Goal: Task Accomplishment & Management: Manage account settings

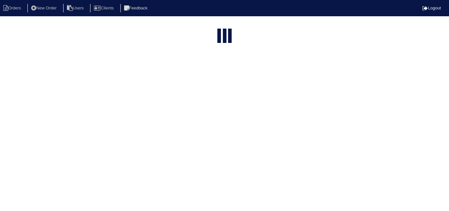
select select "15"
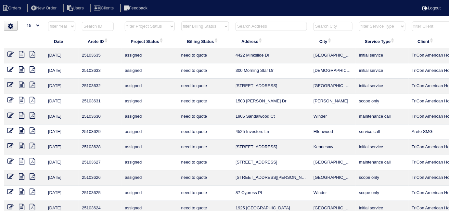
click at [253, 26] on input "text" at bounding box center [270, 26] width 71 height 9
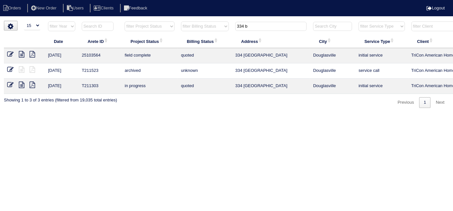
type input "334 b"
click at [9, 54] on icon at bounding box center [10, 54] width 6 height 6
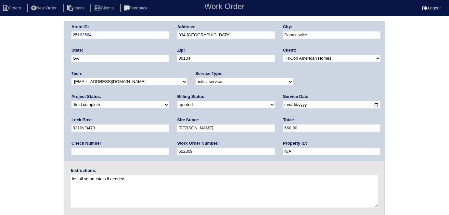
click at [177, 106] on select "need to quote quoted need to invoice invoiced paid warranty purchase order need…" at bounding box center [225, 104] width 97 height 7
select select "need to invoice"
click at [177, 101] on select "need to quote quoted need to invoice invoiced paid warranty purchase order need…" at bounding box center [225, 104] width 97 height 7
click at [46, 138] on div "Arete ID: 25103564 Address: 334 Bridge Landing City: Douglasville State: GA Zip…" at bounding box center [224, 152] width 449 height 263
click at [16, 128] on div "Arete ID: 25103564 Address: 334 Bridge Landing City: Douglasville State: GA Zip…" at bounding box center [224, 152] width 449 height 263
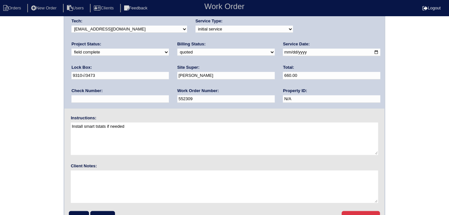
scroll to position [67, 0]
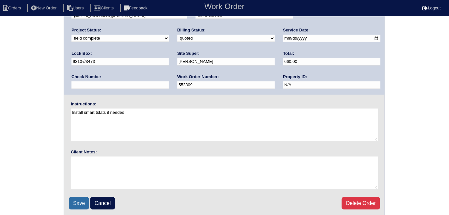
click at [82, 202] on input "Save" at bounding box center [79, 203] width 20 height 12
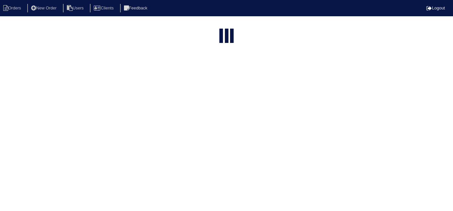
select select "15"
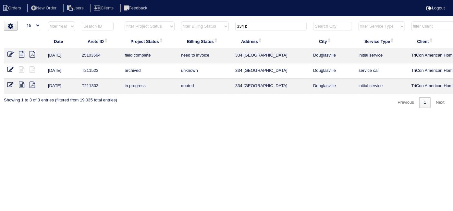
drag, startPoint x: 252, startPoint y: 26, endPoint x: 128, endPoint y: 16, distance: 123.7
click at [147, 17] on html "Orders New Order Users Clients Feedback Logout Orders New Order Users Clients M…" at bounding box center [226, 57] width 453 height 114
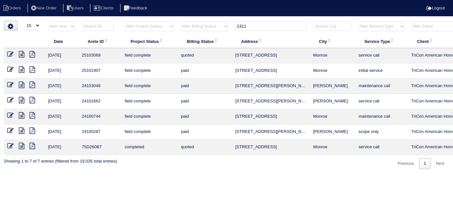
drag, startPoint x: 56, startPoint y: 0, endPoint x: 221, endPoint y: 25, distance: 166.9
click at [221, 25] on select "filter Billing Status -- Any Billing Status -- need to quote quoted need to inv…" at bounding box center [205, 26] width 48 height 10
click at [261, 22] on input "1311" at bounding box center [270, 26] width 71 height 9
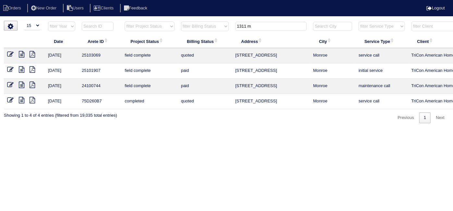
type input "1311 m"
click at [9, 54] on icon at bounding box center [10, 54] width 6 height 6
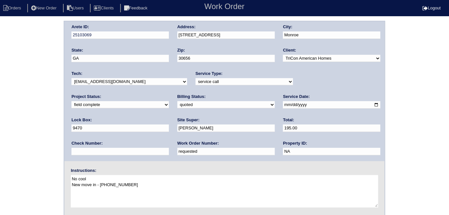
drag, startPoint x: 102, startPoint y: 154, endPoint x: 0, endPoint y: 129, distance: 105.0
click at [0, 129] on div "Arete ID: 25103069 Address: 1311 Meadow Walk Dr City: Monroe State: GA Zip: 306…" at bounding box center [224, 152] width 449 height 263
type input "554417"
click at [177, 107] on select "need to quote quoted need to invoice invoiced paid warranty purchase order need…" at bounding box center [225, 104] width 97 height 7
select select "need to invoice"
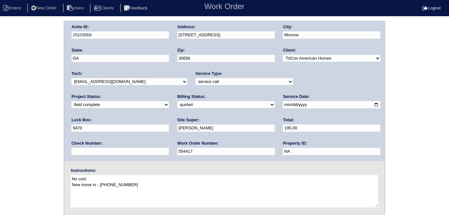
click at [177, 101] on select "need to quote quoted need to invoice invoiced paid warranty purchase order need…" at bounding box center [225, 104] width 97 height 7
click at [54, 34] on div "Arete ID: 25103069 Address: 1311 Meadow Walk Dr City: Monroe State: GA Zip: 306…" at bounding box center [224, 152] width 449 height 263
drag, startPoint x: 82, startPoint y: 30, endPoint x: 44, endPoint y: 43, distance: 39.7
click at [44, 43] on div "Arete ID: 25103069 Address: 1311 Meadow Walk Dr City: Monroe State: GA Zip: 306…" at bounding box center [224, 152] width 449 height 263
click at [48, 33] on div "Arete ID: 25103069 Address: 1311 Meadow Walk Dr City: Monroe State: GA Zip: 306…" at bounding box center [224, 152] width 449 height 263
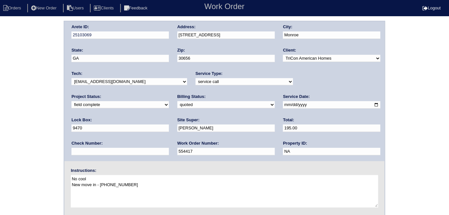
click at [0, 148] on div "Arete ID: 25103069 Address: 1311 Meadow Walk Dr City: Monroe State: GA Zip: 306…" at bounding box center [224, 152] width 449 height 263
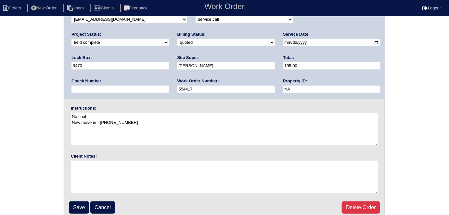
scroll to position [67, 0]
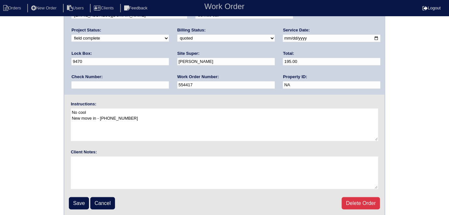
click at [82, 208] on fieldset "Arete ID: 25103069 Address: 1311 Meadow Walk Dr City: Monroe State: GA Zip: 306…" at bounding box center [224, 85] width 320 height 261
click at [81, 202] on input "Save" at bounding box center [79, 203] width 20 height 12
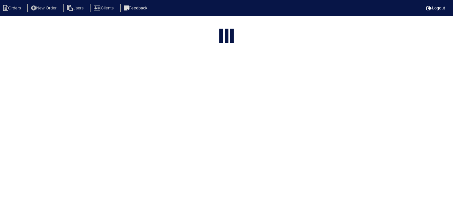
select select "15"
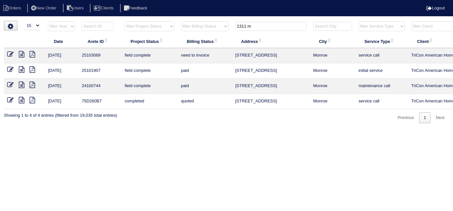
drag, startPoint x: 262, startPoint y: 26, endPoint x: 74, endPoint y: 16, distance: 187.6
click at [104, 21] on body "Orders New Order Users Clients Feedback Logout Orders New Order Users Clients M…" at bounding box center [226, 72] width 453 height 102
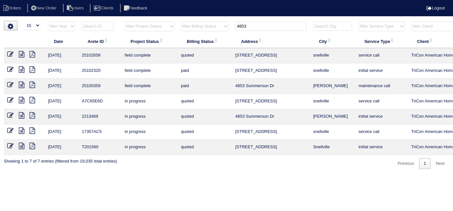
type input "4853"
click at [11, 53] on icon at bounding box center [10, 54] width 6 height 6
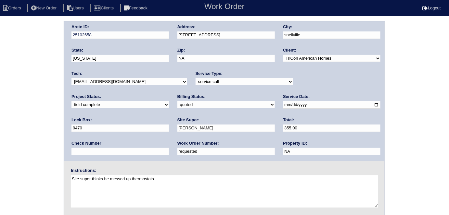
drag, startPoint x: 95, startPoint y: 151, endPoint x: 0, endPoint y: 86, distance: 115.6
click at [0, 87] on div "Arete ID: 25102658 Address: 4853 Tower View Drive City: snellville State: Georg…" at bounding box center [224, 152] width 449 height 263
type input "554416"
drag, startPoint x: 78, startPoint y: 104, endPoint x: 79, endPoint y: 107, distance: 3.3
click at [177, 104] on select "need to quote quoted need to invoice invoiced paid warranty purchase order need…" at bounding box center [225, 104] width 97 height 7
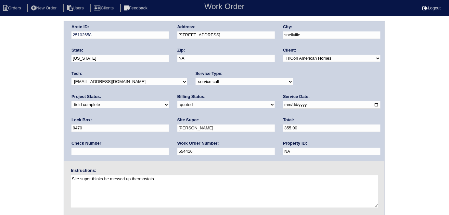
select select "need to invoice"
click at [177, 101] on select "need to quote quoted need to invoice invoiced paid warranty purchase order need…" at bounding box center [225, 104] width 97 height 7
click at [61, 34] on div "Arete ID: 25102658 Address: 4853 Tower View Drive City: snellville State: Georg…" at bounding box center [224, 152] width 449 height 263
click at [0, 112] on div "Arete ID: 25102658 Address: 4853 Tower View Drive City: snellville State: Georg…" at bounding box center [224, 152] width 449 height 263
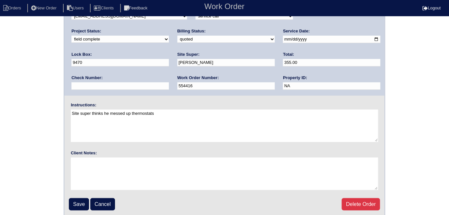
scroll to position [67, 0]
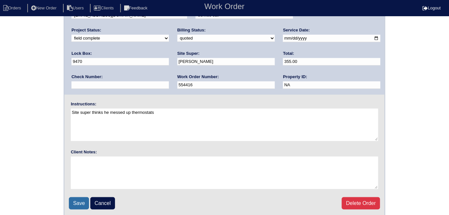
drag, startPoint x: 72, startPoint y: 199, endPoint x: 67, endPoint y: 176, distance: 23.3
click at [70, 197] on input "Save" at bounding box center [79, 203] width 20 height 12
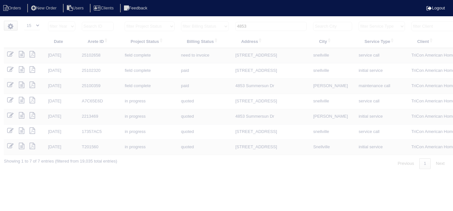
select select "15"
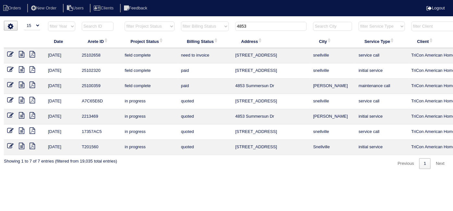
drag, startPoint x: 222, startPoint y: 25, endPoint x: 174, endPoint y: 25, distance: 48.4
click at [174, 25] on tr "filter Year -- Any Year -- 2025 2024 2023 2022 2021 2020 2019 filter Project St…" at bounding box center [285, 27] width 563 height 13
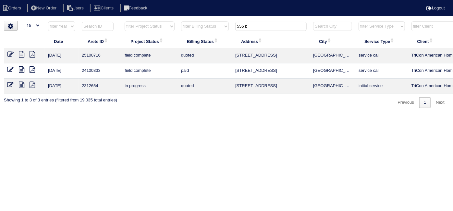
type input "555 b"
click at [6, 55] on td at bounding box center [24, 55] width 41 height 15
click at [9, 53] on icon at bounding box center [10, 54] width 6 height 6
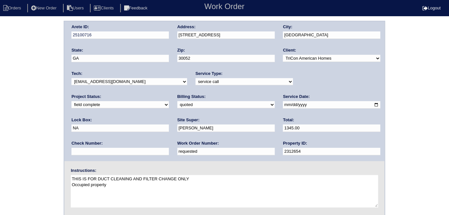
click at [283, 128] on input "1345.00" at bounding box center [331, 128] width 97 height 7
type input "1345.20"
drag, startPoint x: 138, startPoint y: 152, endPoint x: 0, endPoint y: 115, distance: 143.1
click at [0, 115] on div "Arete ID: 25100716 Address: 555 Briar Run Ct City: Loganville State: GA Zip: 30…" at bounding box center [224, 152] width 449 height 263
type input "554415"
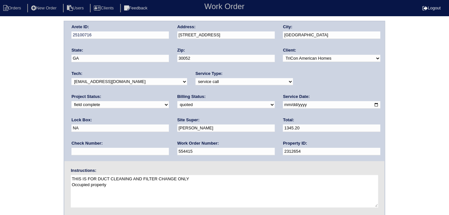
click at [8, 106] on div "Arete ID: 25100716 Address: 555 Briar Run Ct City: Loganville State: GA Zip: 30…" at bounding box center [224, 152] width 449 height 263
click at [177, 106] on select "need to quote quoted need to invoice invoiced paid warranty purchase order need…" at bounding box center [225, 104] width 97 height 7
select select "need to invoice"
click at [177, 101] on select "need to quote quoted need to invoice invoiced paid warranty purchase order need…" at bounding box center [225, 104] width 97 height 7
click at [37, 119] on div "Arete ID: 25100716 Address: 555 Briar Run Ct City: Loganville State: GA Zip: 30…" at bounding box center [224, 152] width 449 height 263
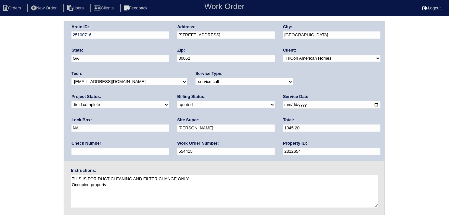
click at [71, 35] on div "Arete ID: 25100716 Address: 555 Briar Run Ct City: Loganville State: GA Zip: 30…" at bounding box center [224, 91] width 320 height 140
click at [0, 113] on div "Arete ID: 25100716 Address: 555 Briar Run Ct City: Loganville State: GA Zip: 30…" at bounding box center [224, 152] width 449 height 263
click at [1, 120] on div "Arete ID: 25100716 Address: 555 Briar Run Ct City: Loganville State: GA Zip: 30…" at bounding box center [224, 152] width 449 height 263
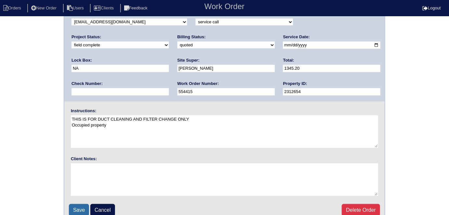
scroll to position [67, 0]
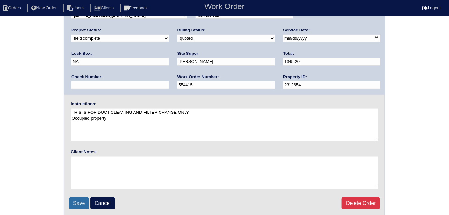
click at [74, 202] on input "Save" at bounding box center [79, 203] width 20 height 12
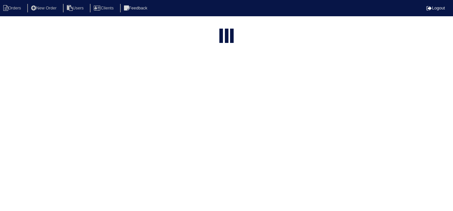
select select "15"
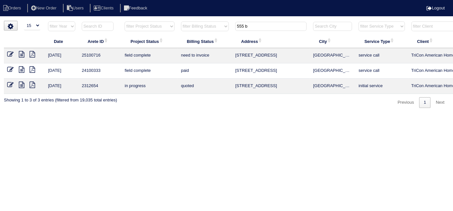
drag, startPoint x: 256, startPoint y: 26, endPoint x: 165, endPoint y: 13, distance: 92.5
click at [166, 21] on body "Orders New Order Users Clients Feedback Logout Orders New Order Users Clients M…" at bounding box center [226, 64] width 453 height 87
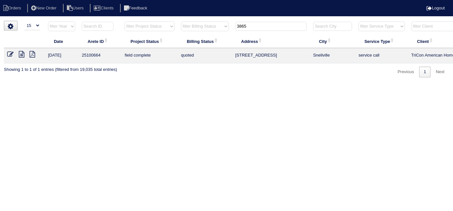
type input "3865"
click at [8, 53] on icon at bounding box center [10, 54] width 6 height 6
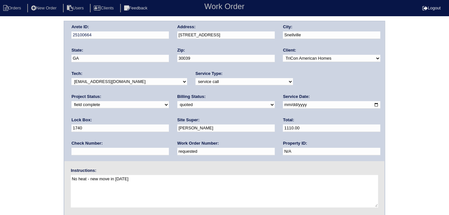
click at [177, 104] on select "need to quote quoted need to invoice invoiced paid warranty purchase order need…" at bounding box center [225, 104] width 97 height 7
select select "need to invoice"
click at [177, 101] on select "need to quote quoted need to invoice invoiced paid warranty purchase order need…" at bounding box center [225, 104] width 97 height 7
drag, startPoint x: 97, startPoint y: 153, endPoint x: 0, endPoint y: 129, distance: 100.1
click at [0, 129] on div "Arete ID: 25100664 Address: [STREET_ADDRESS] City: [GEOGRAPHIC_DATA] State: [GE…" at bounding box center [224, 152] width 449 height 263
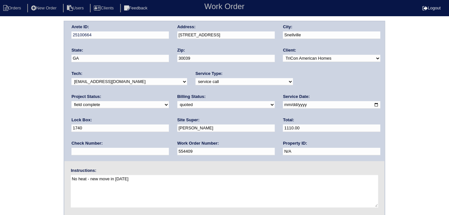
type input "554409"
click at [2, 126] on div "Arete ID: 25100664 Address: [STREET_ADDRESS] City: [GEOGRAPHIC_DATA] State: [GE…" at bounding box center [224, 152] width 449 height 263
click at [0, 110] on div "Arete ID: 25100664 Address: [STREET_ADDRESS] City: [GEOGRAPHIC_DATA] State: [GE…" at bounding box center [224, 152] width 449 height 263
click at [0, 111] on div "Arete ID: 25100664 Address: 3865 Palisade Way City: Snellville State: GA Zip: 3…" at bounding box center [224, 152] width 449 height 263
click at [40, 56] on div "Arete ID: 25100664 Address: 3865 Palisade Way City: Snellville State: GA Zip: 3…" at bounding box center [224, 152] width 449 height 263
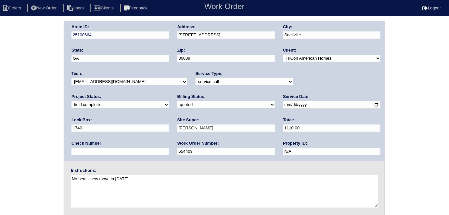
click at [22, 105] on div "Arete ID: 25100664 Address: 3865 Palisade Way City: Snellville State: GA Zip: 3…" at bounding box center [224, 152] width 449 height 263
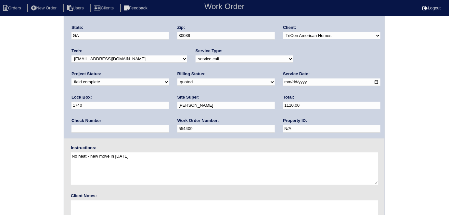
scroll to position [67, 0]
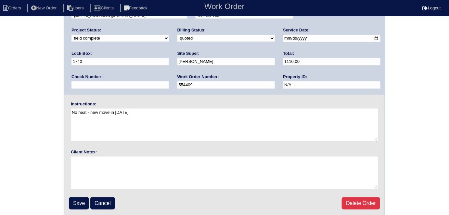
click at [78, 194] on fieldset "Arete ID: 25100664 Address: 3865 Palisade Way City: Snellville State: GA Zip: 3…" at bounding box center [224, 85] width 320 height 261
click at [77, 197] on input "Save" at bounding box center [79, 203] width 20 height 12
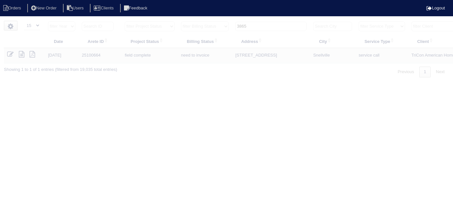
select select "15"
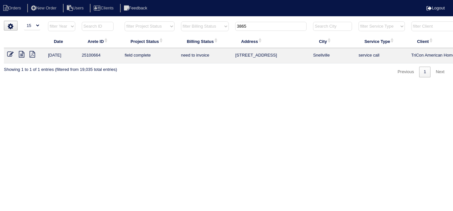
click at [181, 84] on html "Orders New Order Users Clients Feedback Logout Orders New Order Users Clients M…" at bounding box center [226, 42] width 453 height 84
click at [7, 55] on icon at bounding box center [10, 54] width 6 height 6
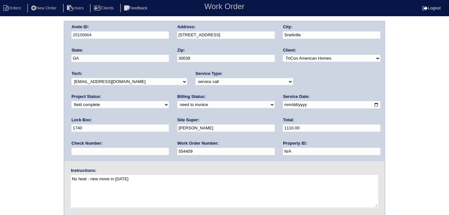
click at [33, 87] on div "Arete ID: 25100664 Address: 3865 Palisade Way City: Snellville State: GA Zip: 3…" at bounding box center [224, 152] width 449 height 263
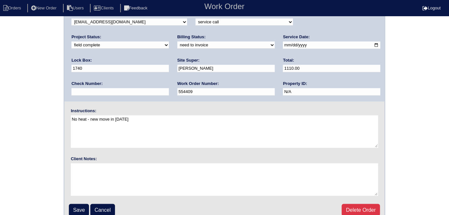
scroll to position [67, 0]
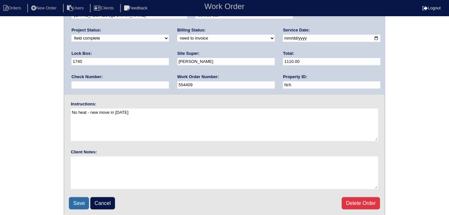
click at [76, 201] on input "Save" at bounding box center [79, 203] width 20 height 12
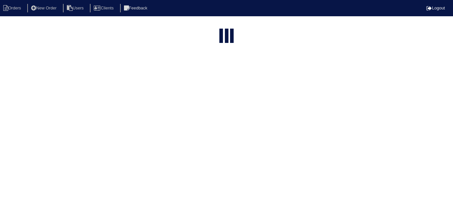
select select "15"
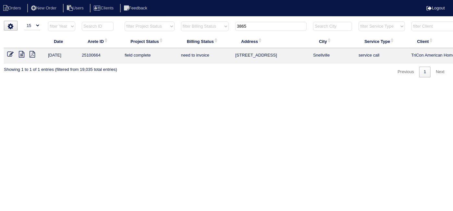
drag, startPoint x: 250, startPoint y: 26, endPoint x: 151, endPoint y: 16, distance: 99.5
click at [151, 16] on html "Orders New Order Users Clients Feedback Logout Orders New Order Users Clients M…" at bounding box center [226, 42] width 453 height 84
type input "2979 r"
click at [12, 55] on icon at bounding box center [10, 54] width 6 height 6
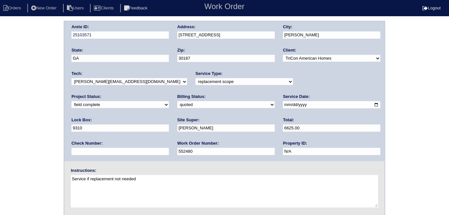
click at [26, 88] on div "Arete ID: 25103571 Address: 2979 Rolling Ln City: Winston State: GA Zip: 30187 …" at bounding box center [224, 152] width 449 height 263
click at [177, 104] on select "need to quote quoted need to invoice invoiced paid warranty purchase order need…" at bounding box center [225, 104] width 97 height 7
select select "need to invoice"
click at [177, 101] on select "need to quote quoted need to invoice invoiced paid warranty purchase order need…" at bounding box center [225, 104] width 97 height 7
click at [169, 101] on select "new order assigned in progress field complete need to schedule admin review arc…" at bounding box center [119, 104] width 97 height 7
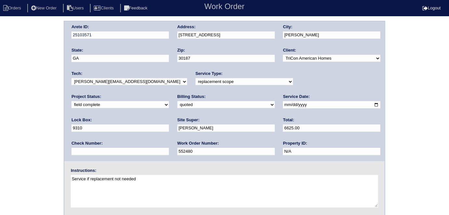
select select "need to schedule"
click at [169, 101] on select "new order assigned in progress field complete need to schedule admin review arc…" at bounding box center [119, 104] width 97 height 7
click at [283, 105] on input "2025-09-30" at bounding box center [331, 104] width 97 height 7
type input "2025-10-03"
click at [5, 144] on div "Arete ID: 25103571 Address: 2979 Rolling Ln City: Winston State: GA Zip: 30187 …" at bounding box center [224, 152] width 449 height 263
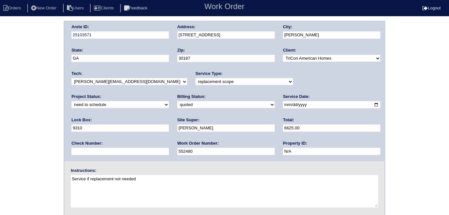
click at [0, 97] on div "Arete ID: 25103571 Address: 2979 Rolling Ln City: Winston State: GA Zip: 30187 …" at bounding box center [224, 152] width 449 height 263
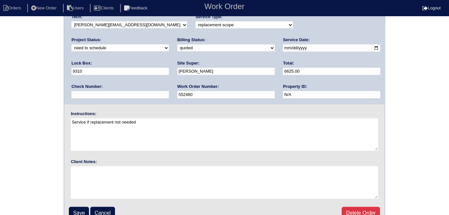
scroll to position [67, 0]
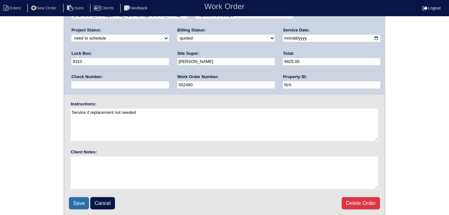
click at [75, 205] on input "Save" at bounding box center [79, 203] width 20 height 12
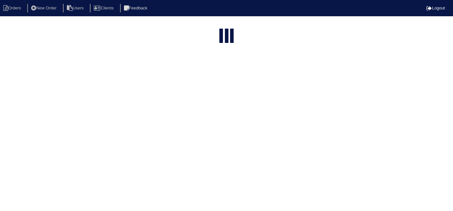
select select "15"
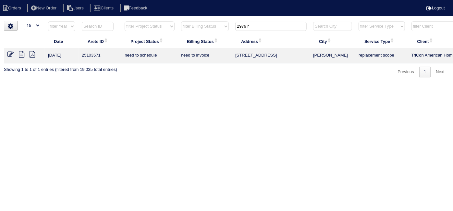
scroll to position [0, 113]
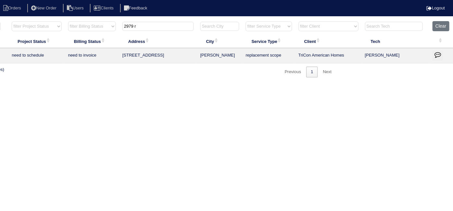
click at [439, 52] on icon "button" at bounding box center [438, 54] width 6 height 6
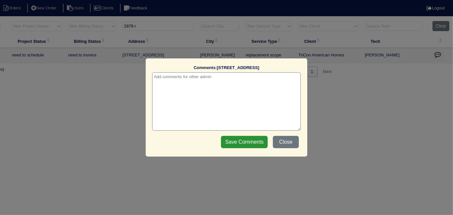
click at [204, 79] on textarea at bounding box center [226, 101] width 149 height 58
paste textarea "Replacement/duct cleaning"
type textarea "10/2/25 - Replacement/duct cleaning approved - Sent to Dan, Payton, Reeca - KE"
click at [244, 134] on div "Save Comments Close" at bounding box center [260, 142] width 82 height 16
click at [245, 139] on input "Save Comments" at bounding box center [244, 142] width 47 height 12
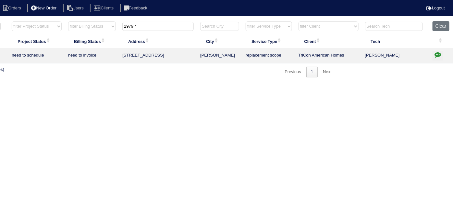
drag, startPoint x: 146, startPoint y: 25, endPoint x: 43, endPoint y: 6, distance: 105.3
click at [62, 21] on body "Orders New Order Users Clients Feedback Logout Orders New Order Users Clients M…" at bounding box center [113, 49] width 453 height 56
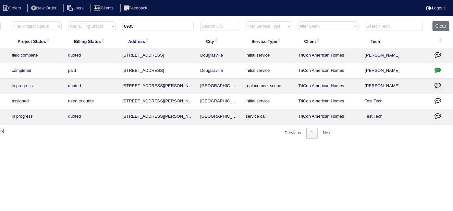
type input "6985"
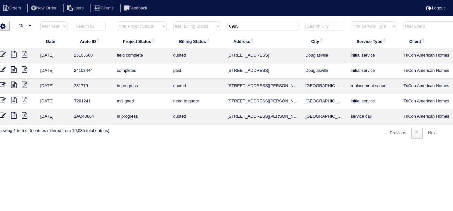
scroll to position [0, 0]
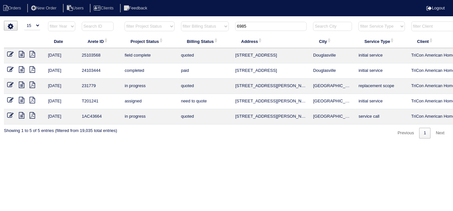
click at [8, 56] on icon at bounding box center [10, 54] width 6 height 6
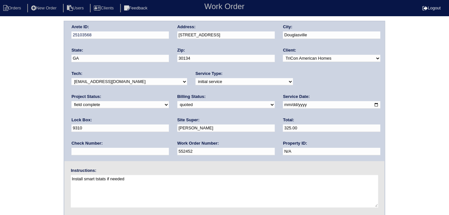
click at [11, 69] on div "Arete ID: 25103568 Address: [STREET_ADDRESS] City: [GEOGRAPHIC_DATA] State: [GE…" at bounding box center [224, 152] width 449 height 263
click at [177, 104] on select "need to quote quoted need to invoice invoiced paid warranty purchase order need…" at bounding box center [225, 104] width 97 height 7
select select "need to invoice"
click at [177, 101] on select "need to quote quoted need to invoice invoiced paid warranty purchase order need…" at bounding box center [225, 104] width 97 height 7
drag, startPoint x: 40, startPoint y: 133, endPoint x: 39, endPoint y: 140, distance: 6.8
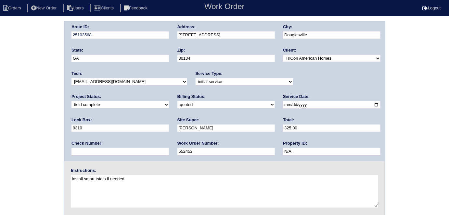
click at [39, 138] on div "Arete ID: 25103568 Address: [STREET_ADDRESS] City: [GEOGRAPHIC_DATA] State: [GE…" at bounding box center [224, 152] width 449 height 263
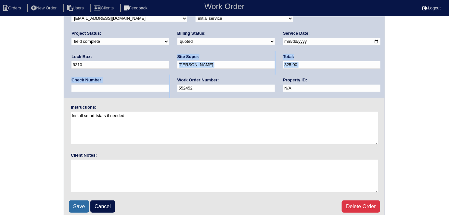
scroll to position [67, 0]
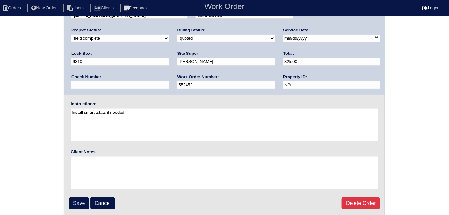
drag, startPoint x: 29, startPoint y: 120, endPoint x: 35, endPoint y: 129, distance: 10.5
click at [29, 120] on div "Arete ID: 25103568 Address: [STREET_ADDRESS] City: [GEOGRAPHIC_DATA] State: [GE…" at bounding box center [224, 85] width 449 height 263
click at [80, 207] on input "Save" at bounding box center [79, 203] width 20 height 12
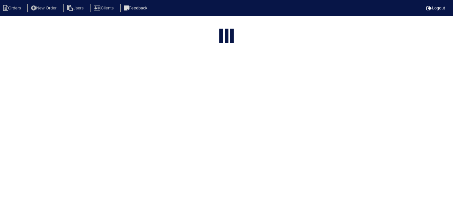
select select "15"
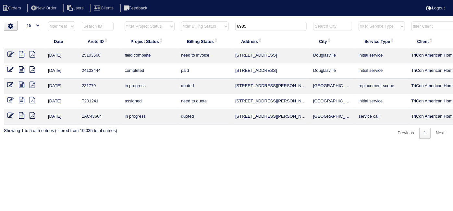
drag, startPoint x: 257, startPoint y: 25, endPoint x: 85, endPoint y: 2, distance: 174.2
click at [103, 21] on body "Orders New Order Users Clients Feedback Logout Orders New Order Users Clients M…" at bounding box center [226, 80] width 453 height 118
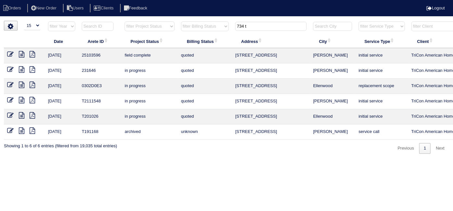
type input "734 t"
click at [9, 55] on icon at bounding box center [10, 54] width 6 height 6
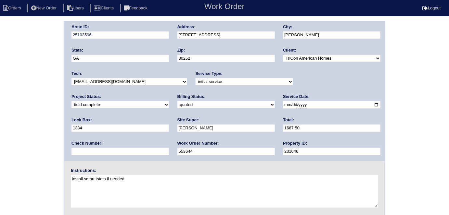
click at [177, 102] on select "need to quote quoted need to invoice invoiced paid warranty purchase order need…" at bounding box center [225, 104] width 97 height 7
select select "need to invoice"
click at [177, 101] on select "need to quote quoted need to invoice invoiced paid warranty purchase order need…" at bounding box center [225, 104] width 97 height 7
click at [32, 137] on div "Arete ID: 25103596 Address: [STREET_ADDRESS] City: [PERSON_NAME] State: [GEOGRA…" at bounding box center [224, 152] width 449 height 263
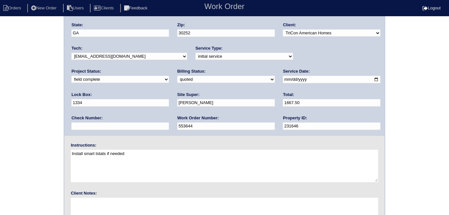
scroll to position [67, 0]
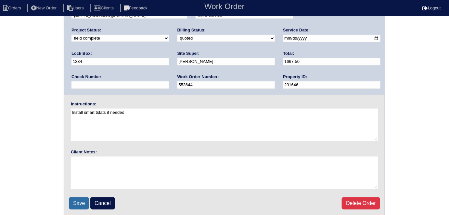
click at [79, 203] on input "Save" at bounding box center [79, 203] width 20 height 12
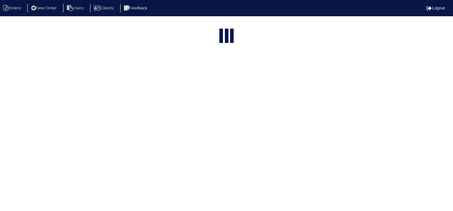
select select "15"
type input "734 t"
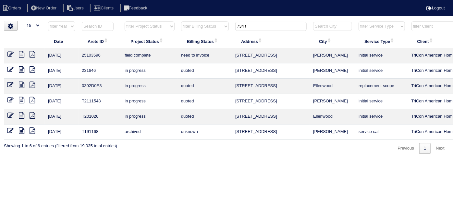
scroll to position [0, 113]
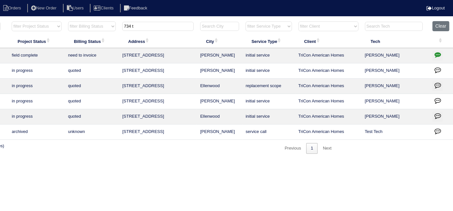
click at [439, 55] on icon "button" at bounding box center [438, 54] width 6 height 6
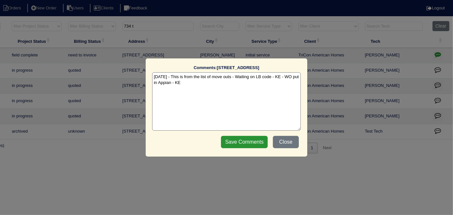
click at [194, 83] on textarea "9/30/25 - This is from the list of move outs - Waiting on LB code - KE - WO put…" at bounding box center [226, 101] width 149 height 58
paste textarea "25103596 Y TriCon LB 1334 - Install smart tstats if needed (from list) Initial …"
click at [211, 92] on textarea "9/30/25 - This is from the list of move outs - Waiting on LB code - KE - WO put…" at bounding box center [226, 101] width 149 height 58
paste textarea "Duct cleaning"
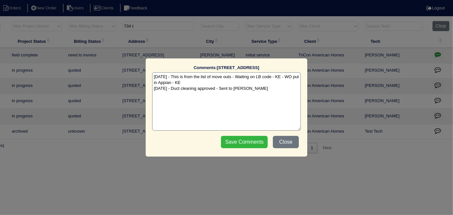
type textarea "9/30/25 - This is from the list of move outs - Waiting on LB code - KE - WO put…"
click at [236, 143] on input "Save Comments" at bounding box center [244, 142] width 47 height 12
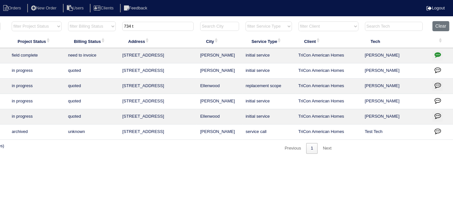
drag, startPoint x: 153, startPoint y: 24, endPoint x: 0, endPoint y: 0, distance: 154.4
click at [2, 21] on body "Orders New Order Users Clients Feedback Logout Orders New Order Users Clients M…" at bounding box center [113, 87] width 453 height 133
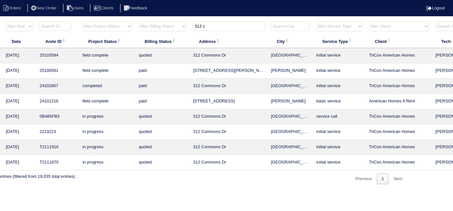
scroll to position [0, 0]
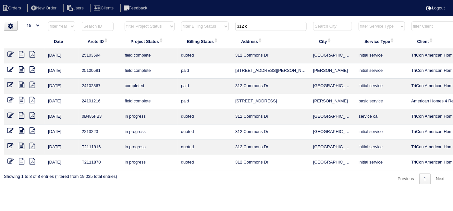
type input "312 c"
click at [11, 53] on icon at bounding box center [10, 54] width 6 height 6
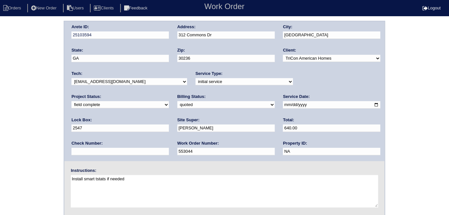
click at [177, 105] on select "need to quote quoted need to invoice invoiced paid warranty purchase order need…" at bounding box center [225, 104] width 97 height 7
select select "need to invoice"
click at [177, 101] on select "need to quote quoted need to invoice invoiced paid warranty purchase order need…" at bounding box center [225, 104] width 97 height 7
click at [40, 122] on div "Arete ID: 25103594 Address: [STREET_ADDRESS] City: [GEOGRAPHIC_DATA] State: [GE…" at bounding box center [224, 152] width 449 height 263
click at [15, 119] on div "Arete ID: 25103594 Address: [STREET_ADDRESS] City: [GEOGRAPHIC_DATA] State: [GE…" at bounding box center [224, 152] width 449 height 263
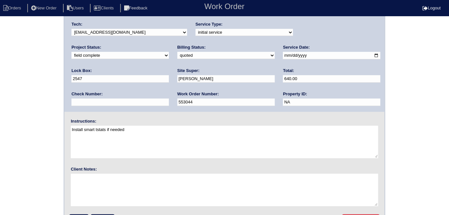
scroll to position [67, 0]
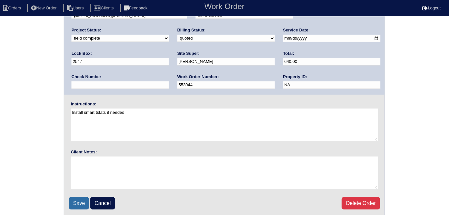
click at [78, 200] on input "Save" at bounding box center [79, 203] width 20 height 12
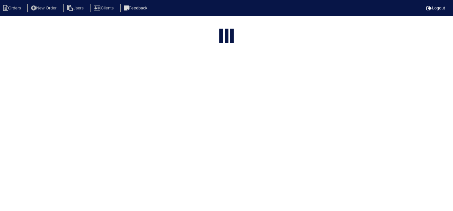
select select "15"
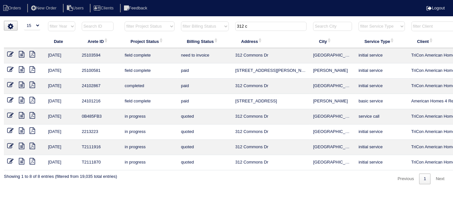
click at [255, 31] on th "312 c" at bounding box center [271, 27] width 78 height 13
drag, startPoint x: 255, startPoint y: 29, endPoint x: 155, endPoint y: 26, distance: 99.7
click at [159, 26] on tr "filter Year -- Any Year -- 2025 2024 2023 2022 2021 2020 2019 filter Project St…" at bounding box center [285, 27] width 563 height 13
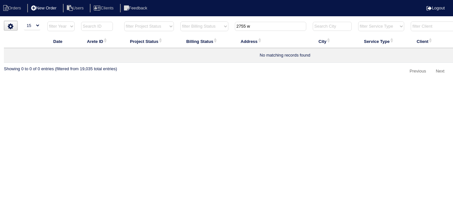
type input "2755 w"
click at [53, 10] on li "New Order" at bounding box center [44, 8] width 34 height 9
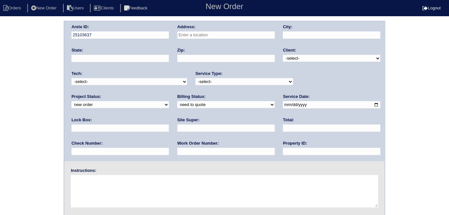
drag, startPoint x: 73, startPoint y: 22, endPoint x: 186, endPoint y: 36, distance: 113.8
click at [186, 36] on input "text" at bounding box center [225, 34] width 97 height 7
type input "[STREET_ADDRESS]"
type input "Snellville"
type input "GA"
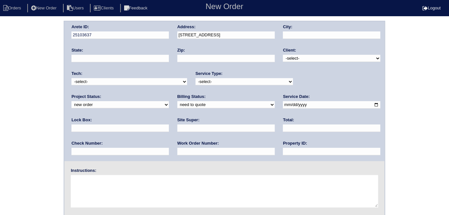
type input "30039"
drag, startPoint x: 293, startPoint y: 56, endPoint x: 293, endPoint y: 60, distance: 4.5
click at [293, 56] on select "-select- TriCon American Homes American Homes 4 Rent First Key Homes Zillow The…" at bounding box center [331, 58] width 97 height 7
select select "1"
click at [283, 55] on select "-select- TriCon American Homes American Homes 4 Rent First Key Homes Zillow The…" at bounding box center [331, 58] width 97 height 7
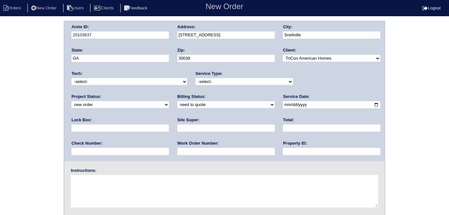
drag, startPoint x: 229, startPoint y: 80, endPoint x: 224, endPoint y: 83, distance: 6.6
click at [229, 80] on select "-select- initial service basic service maintenance call replacement scope servi…" at bounding box center [243, 81] width 97 height 7
select select "scope only"
click at [195, 78] on select "-select- initial service basic service maintenance call replacement scope servi…" at bounding box center [243, 81] width 97 height 7
click at [169, 125] on input "text" at bounding box center [119, 128] width 97 height 7
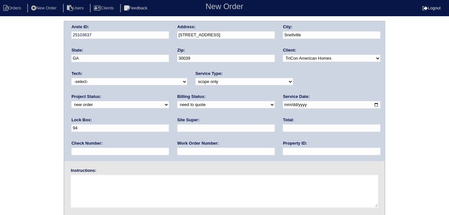
type input "9470"
click at [283, 105] on input "date" at bounding box center [331, 104] width 97 height 7
type input "2025-10-02"
click at [283, 149] on input "text" at bounding box center [331, 151] width 97 height 7
type input "N/A"
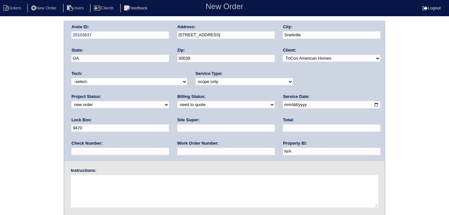
click at [177, 127] on input "text" at bounding box center [225, 128] width 97 height 7
type input "Richard Ventura"
click at [104, 182] on textarea at bounding box center [224, 191] width 307 height 32
type textarea "Scope for service/repairs needed"
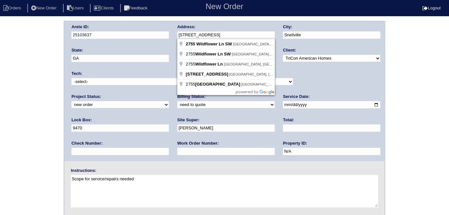
click at [166, 35] on div "Arete ID: 25103637 Address: 2755 Wildflower Ln SW City: Snellville State: GA Zi…" at bounding box center [224, 91] width 320 height 140
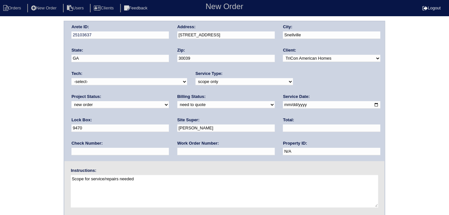
click at [0, 69] on div "Arete ID: 25103637 Address: 2755 Wildflower Ln SW City: Snellville State: GA Zi…" at bounding box center [224, 152] width 449 height 263
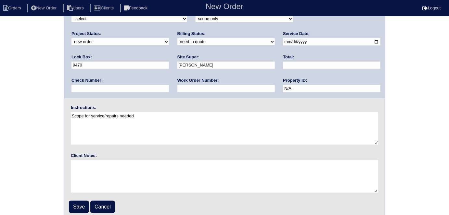
scroll to position [67, 0]
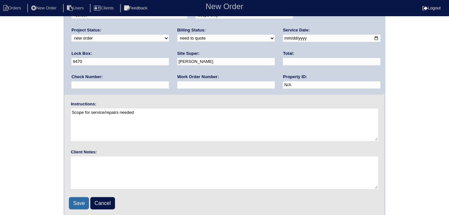
click at [88, 203] on input "Save" at bounding box center [79, 203] width 20 height 12
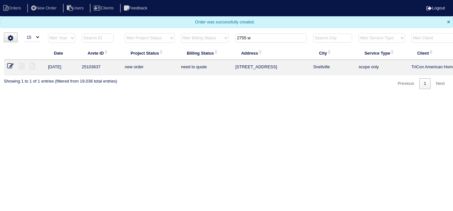
select select "15"
drag, startPoint x: 259, startPoint y: 35, endPoint x: 56, endPoint y: 32, distance: 203.9
click at [64, 33] on tr "filter Year -- Any Year -- 2025 2024 2023 2022 2021 2020 2019 filter Project St…" at bounding box center [285, 39] width 563 height 13
type input "1851"
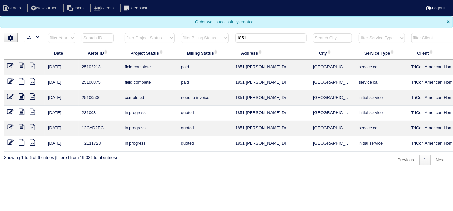
click at [7, 95] on icon at bounding box center [10, 96] width 6 height 6
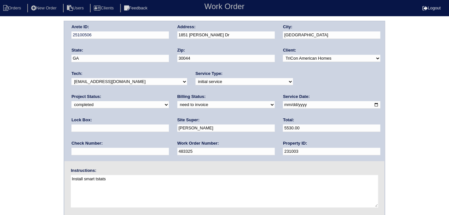
drag, startPoint x: 106, startPoint y: 152, endPoint x: 0, endPoint y: 128, distance: 108.3
click at [0, 128] on div "Arete ID: 25100506 Address: [STREET_ADDRESS][PERSON_NAME] City: [GEOGRAPHIC_DAT…" at bounding box center [224, 152] width 449 height 263
type input "554407"
click at [3, 125] on div "Arete ID: 25100506 Address: [STREET_ADDRESS][PERSON_NAME] City: [GEOGRAPHIC_DAT…" at bounding box center [224, 152] width 449 height 263
click at [41, 109] on div "Arete ID: 25100506 Address: [STREET_ADDRESS][PERSON_NAME] City: [GEOGRAPHIC_DAT…" at bounding box center [224, 152] width 449 height 263
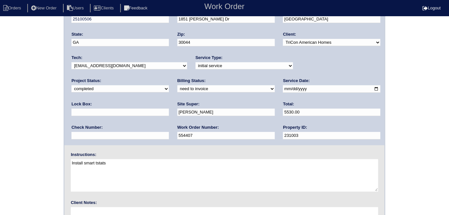
scroll to position [67, 0]
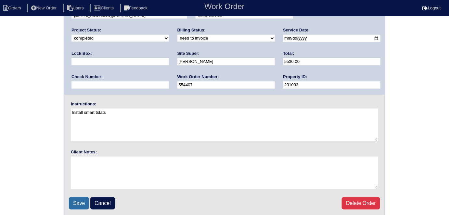
click at [76, 204] on input "Save" at bounding box center [79, 203] width 20 height 12
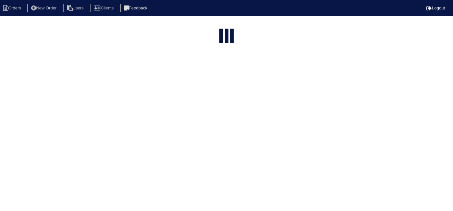
select select "15"
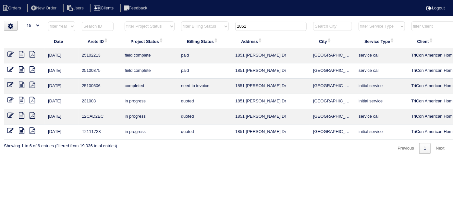
drag, startPoint x: 257, startPoint y: 22, endPoint x: 128, endPoint y: 8, distance: 130.6
click at [133, 21] on body "Orders New Order Users Clients Feedback Logout Orders New Order Users Clients M…" at bounding box center [226, 87] width 453 height 133
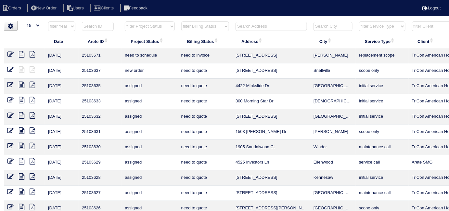
click at [248, 27] on input "text" at bounding box center [270, 26] width 71 height 9
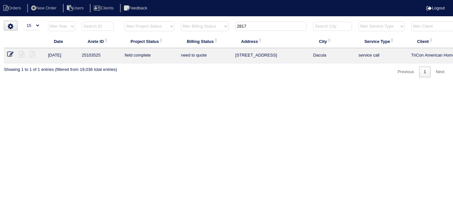
type input "2817"
click at [7, 51] on td at bounding box center [24, 55] width 41 height 15
click at [8, 54] on icon at bounding box center [10, 54] width 6 height 6
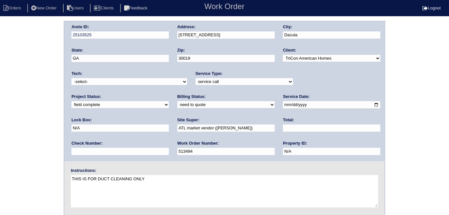
click at [177, 104] on select "need to quote quoted need to invoice invoiced paid warranty purchase order need…" at bounding box center [225, 104] width 97 height 7
select select "quoted"
click at [177, 101] on select "need to quote quoted need to invoice invoiced paid warranty purchase order need…" at bounding box center [225, 104] width 97 height 7
click at [283, 128] on input "text" at bounding box center [331, 128] width 97 height 7
type input "1345.00"
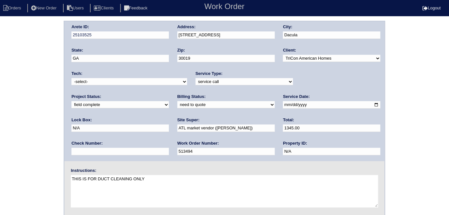
click at [5, 137] on div "Arete ID: 25103525 Address: [STREET_ADDRESS] City: Dacula State: [GEOGRAPHIC_DA…" at bounding box center [224, 152] width 449 height 263
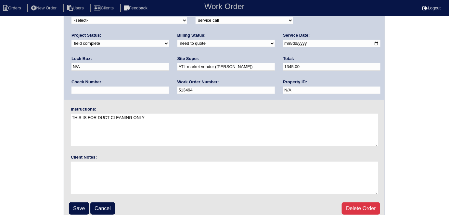
scroll to position [67, 0]
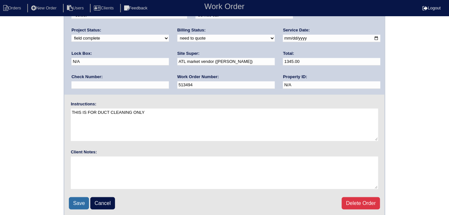
click at [74, 198] on input "Save" at bounding box center [79, 203] width 20 height 12
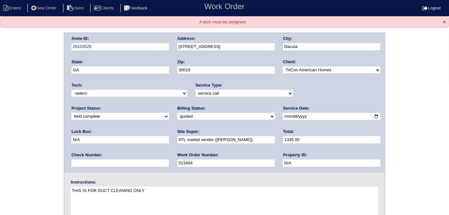
click at [91, 94] on select "-select- [EMAIL_ADDRESS][DOMAIN_NAME] [EMAIL_ADDRESS][DOMAIN_NAME] [EMAIL_ADDRE…" at bounding box center [129, 93] width 116 height 7
select select "33"
click at [71, 90] on select "-select- [EMAIL_ADDRESS][DOMAIN_NAME] [EMAIL_ADDRESS][DOMAIN_NAME] [EMAIL_ADDRE…" at bounding box center [129, 93] width 116 height 7
drag, startPoint x: 3, startPoint y: 110, endPoint x: 16, endPoint y: 123, distance: 18.6
click at [3, 110] on div "Arete ID: 25103525 Address: [STREET_ADDRESS] City: Dacula State: [GEOGRAPHIC_DA…" at bounding box center [224, 163] width 449 height 263
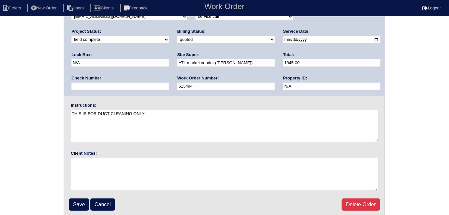
scroll to position [78, 0]
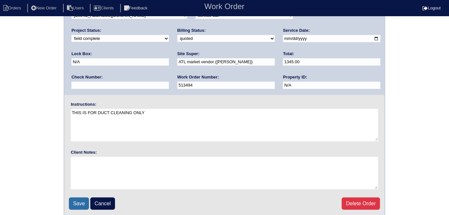
click at [81, 198] on input "Save" at bounding box center [79, 204] width 20 height 12
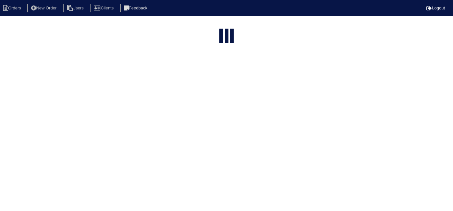
select select "15"
type input "2817"
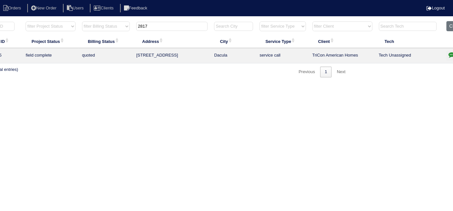
scroll to position [0, 113]
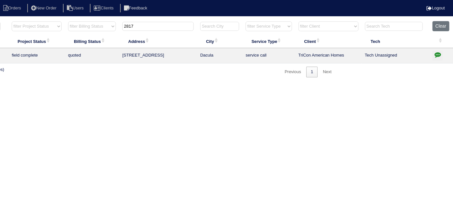
click at [437, 55] on icon "button" at bounding box center [438, 54] width 6 height 6
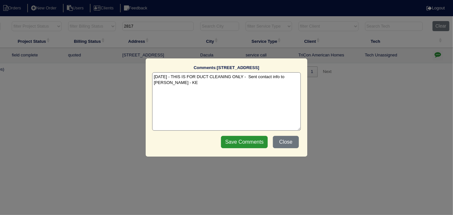
click at [173, 83] on textarea "[DATE] - THIS IS FOR DUCT CLEANING ONLY - Sent contact info to [PERSON_NAME] - …" at bounding box center [226, 101] width 149 height 58
type textarea "[DATE] - THIS IS FOR DUCT CLEANING ONLY - Sent contact info to [PERSON_NAME] - …"
click at [235, 138] on input "Save Comments" at bounding box center [244, 142] width 47 height 12
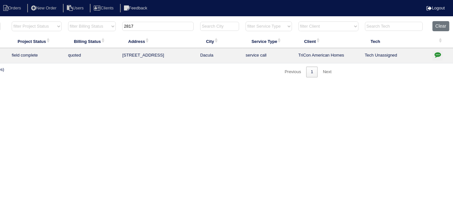
scroll to position [0, 0]
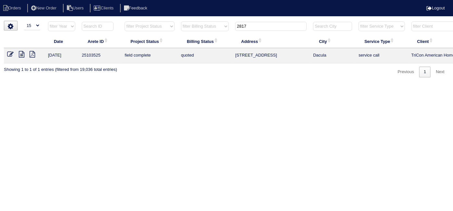
click at [20, 55] on icon at bounding box center [22, 54] width 6 height 6
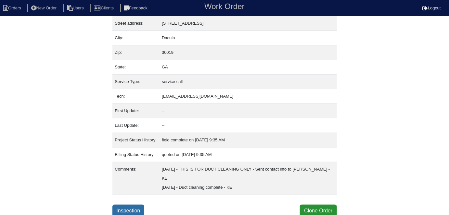
scroll to position [34, 0]
click at [136, 210] on link "Inspection" at bounding box center [128, 211] width 32 height 12
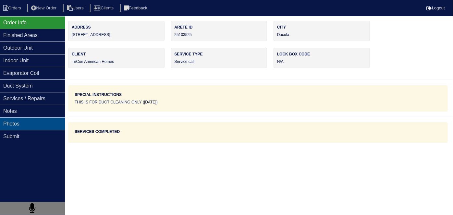
click at [43, 125] on div "Photos" at bounding box center [32, 124] width 65 height 13
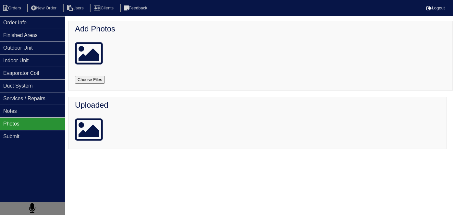
click at [88, 81] on input "file" at bounding box center [97, 80] width 45 height 8
type input "C:\fakepath\20251001_102045_copy_1009x1346.jpg"
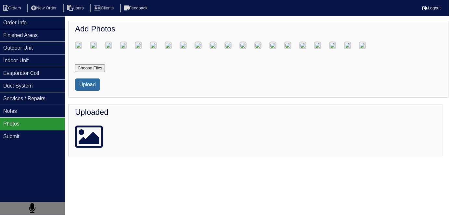
click at [84, 91] on button "Upload" at bounding box center [87, 85] width 25 height 12
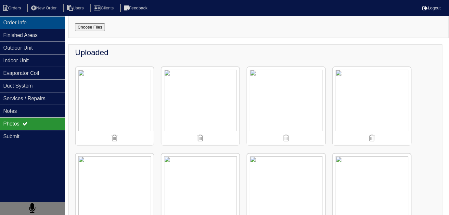
scroll to position [53, 0]
click at [11, 8] on li "Orders" at bounding box center [13, 8] width 26 height 9
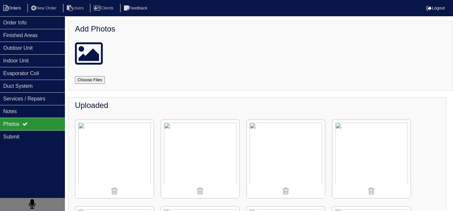
select select "15"
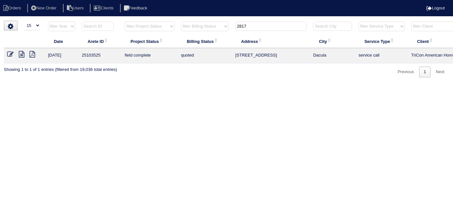
click at [273, 84] on html "Orders New Order Users Clients Feedback Logout Orders New Order Users Clients M…" at bounding box center [226, 42] width 453 height 84
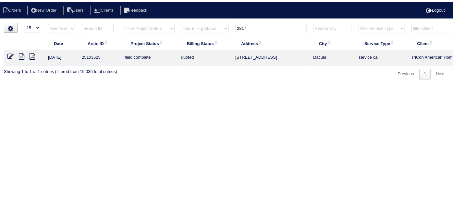
scroll to position [0, 113]
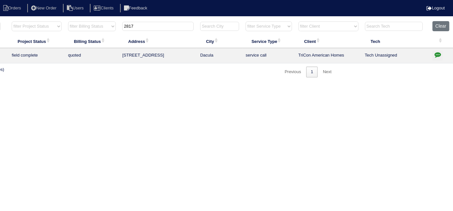
click at [439, 55] on icon "button" at bounding box center [438, 54] width 6 height 6
click at [436, 56] on icon "button" at bounding box center [438, 54] width 6 height 6
click at [436, 55] on icon "button" at bounding box center [438, 54] width 6 height 6
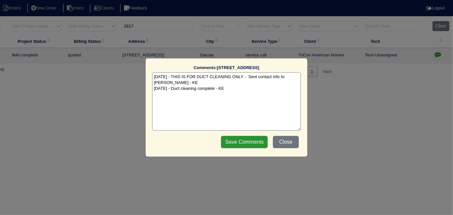
click at [214, 88] on textarea "9/24/25 - THIS IS FOR DUCT CLEANING ONLY - Sent contact info to Belter - KE 10/…" at bounding box center [226, 101] width 149 height 58
type textarea "9/24/25 - THIS IS FOR DUCT CLEANING ONLY - Sent contact info to Belter - KE 10/…"
click at [247, 137] on input "Save Comments" at bounding box center [244, 142] width 47 height 12
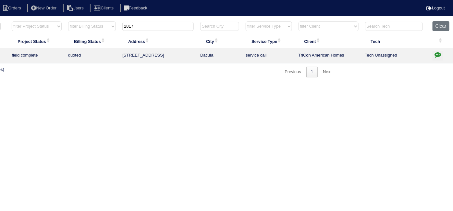
drag, startPoint x: 143, startPoint y: 23, endPoint x: 22, endPoint y: 25, distance: 121.4
click at [29, 24] on tr "filter Year -- Any Year -- 2025 2024 2023 2022 2021 2020 2019 filter Project St…" at bounding box center [172, 27] width 563 height 13
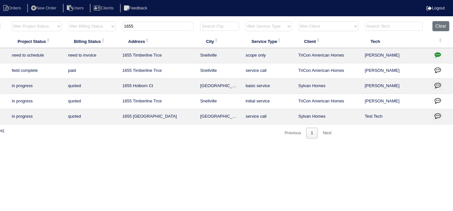
type input "1655"
click at [436, 52] on icon "button" at bounding box center [438, 54] width 6 height 6
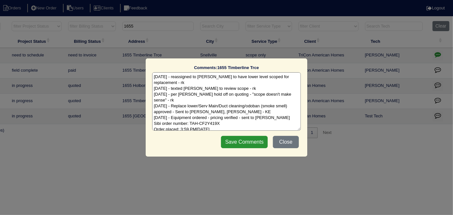
click at [241, 123] on textarea "9/25/25 - reassigned to Matt to have lower level scoped for replacement - rk 9/…" at bounding box center [226, 101] width 149 height 58
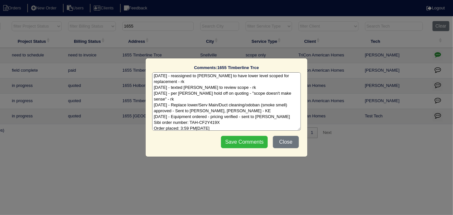
type textarea "9/25/25 - reassigned to Matt to have lower level scoped for replacement - rk 9/…"
click at [236, 142] on input "Save Comments" at bounding box center [244, 142] width 47 height 12
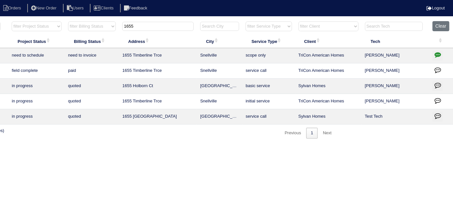
drag, startPoint x: 144, startPoint y: 26, endPoint x: 47, endPoint y: 19, distance: 97.4
click at [84, 21] on div "▼ 10 15 25 50 200 500 Search: Date Arete ID Project Status Billing Status Addre…" at bounding box center [113, 80] width 445 height 118
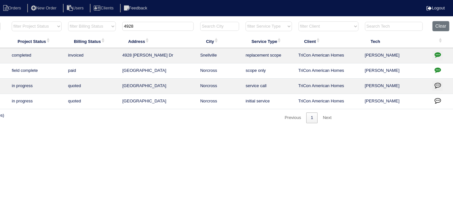
type input "4928"
click at [438, 56] on icon "button" at bounding box center [438, 54] width 6 height 6
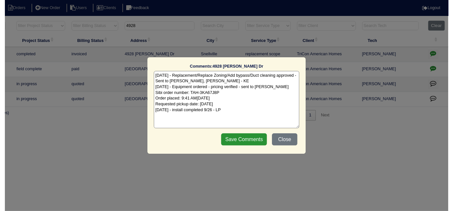
scroll to position [0, 0]
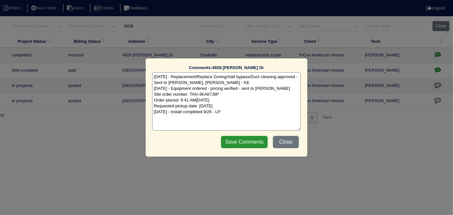
click at [227, 111] on textarea "9/25/25 - Replacement/Replace Zoning/Add bypass/Duct cleaning approved - Sent t…" at bounding box center [226, 101] width 149 height 58
type textarea "9/25/25 - Replacement/Replace Zoning/Add bypass/Duct cleaning approved - Sent t…"
drag, startPoint x: 247, startPoint y: 136, endPoint x: 248, endPoint y: 140, distance: 3.7
click at [248, 140] on input "Save Comments" at bounding box center [244, 142] width 47 height 12
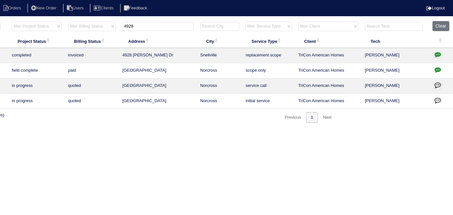
click at [259, 140] on div at bounding box center [226, 107] width 453 height 215
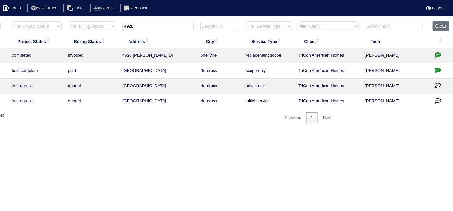
drag, startPoint x: 165, startPoint y: 27, endPoint x: 0, endPoint y: 12, distance: 165.3
click at [0, 21] on body "Orders New Order Users Clients Feedback Logout Orders New Order Users Clients M…" at bounding box center [113, 72] width 453 height 102
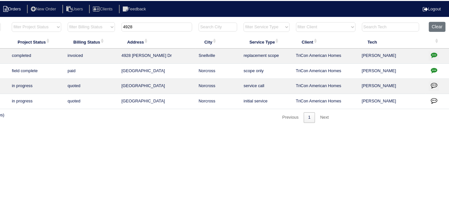
scroll to position [0, 108]
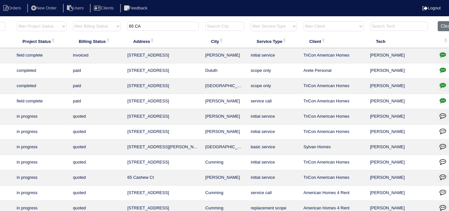
type input "65 CA"
click at [443, 56] on icon "button" at bounding box center [443, 54] width 6 height 6
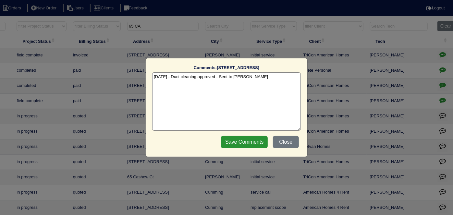
click at [265, 77] on textarea "9/25/25 - Duct cleaning approved - Sent to Dan - KE" at bounding box center [226, 101] width 149 height 58
type textarea "9/25/25 - Duct cleaning approved - Sent to Dan - KE Duct cleaning complete - KE"
click at [246, 143] on input "Save Comments" at bounding box center [244, 142] width 47 height 12
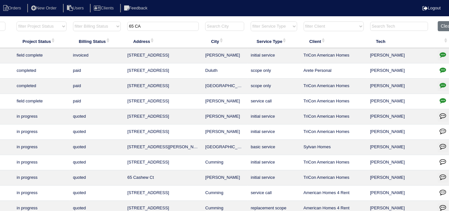
drag, startPoint x: 148, startPoint y: 28, endPoint x: 81, endPoint y: 23, distance: 66.4
click at [84, 23] on tr "filter Year -- Any Year -- 2025 2024 2023 2022 2021 2020 2019 filter Project St…" at bounding box center [177, 27] width 563 height 13
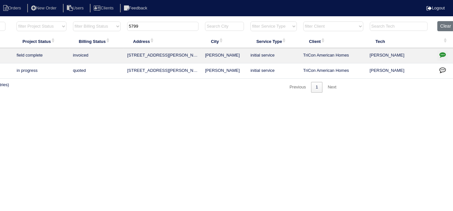
type input "5799"
click at [445, 53] on icon "button" at bounding box center [443, 54] width 6 height 6
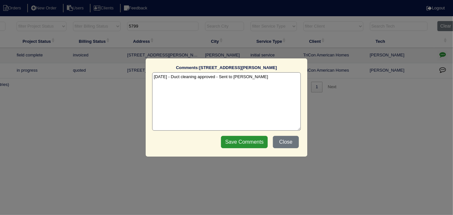
click at [254, 78] on textarea "9/26/25 - Duct cleaning approved - Sent to Dan - KE" at bounding box center [226, 101] width 149 height 58
type textarea "9/26/25 - Duct cleaning approved - Sent to Dan - KE 10/1/25 - Duct cleaning com…"
click at [240, 137] on input "Save Comments" at bounding box center [244, 142] width 47 height 12
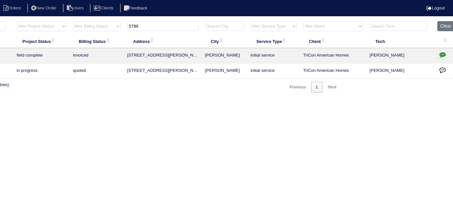
drag, startPoint x: 163, startPoint y: 25, endPoint x: 98, endPoint y: 23, distance: 64.3
click at [98, 23] on tr "filter Year -- Any Year -- 2025 2024 2023 2022 2021 2020 2019 filter Project St…" at bounding box center [177, 27] width 563 height 13
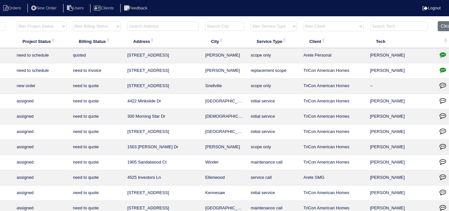
click at [41, 24] on select "filter Project Status -- Any Project Status -- new order assigned in progress f…" at bounding box center [42, 26] width 50 height 10
click at [17, 21] on select "filter Project Status -- Any Project Status -- new order assigned in progress f…" at bounding box center [42, 26] width 50 height 10
select select "field complete"
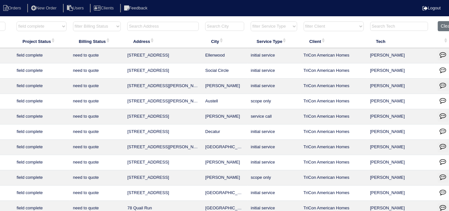
drag, startPoint x: 92, startPoint y: 24, endPoint x: 93, endPoint y: 28, distance: 3.7
click at [92, 24] on select "filter Billing Status -- Any Billing Status -- need to quote quoted need to inv…" at bounding box center [97, 26] width 48 height 10
select select "need to quote"
click at [73, 21] on select "filter Billing Status -- Any Billing Status -- need to quote quoted need to inv…" at bounding box center [97, 26] width 48 height 10
select select "field complete"
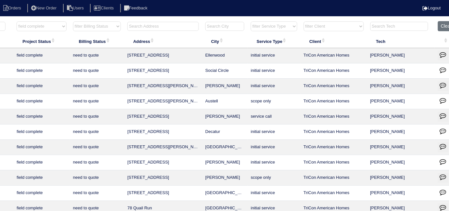
select select "need to quote"
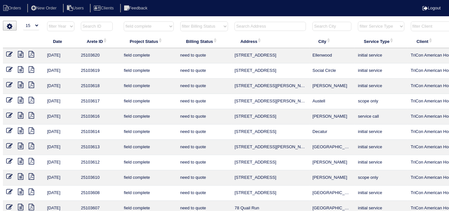
scroll to position [0, 0]
click at [34, 69] on icon at bounding box center [33, 69] width 6 height 6
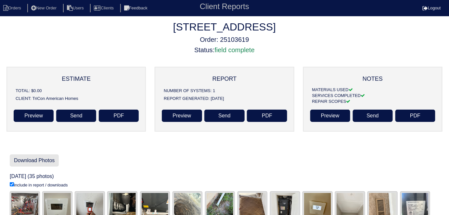
click at [42, 163] on link "Download Photos" at bounding box center [34, 161] width 49 height 12
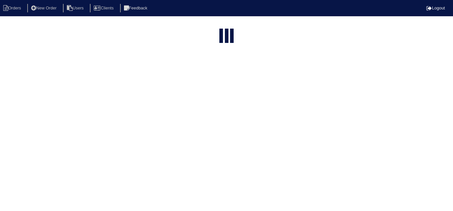
select select "15"
select select "field complete"
select select "need to quote"
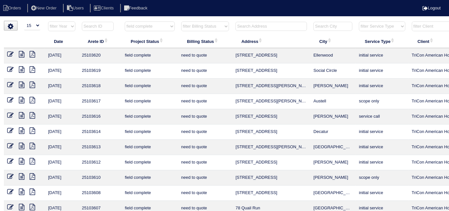
click at [32, 85] on icon at bounding box center [33, 84] width 6 height 6
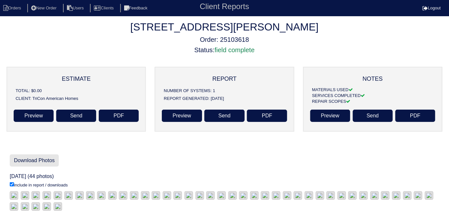
click at [39, 163] on link "Download Photos" at bounding box center [34, 161] width 49 height 12
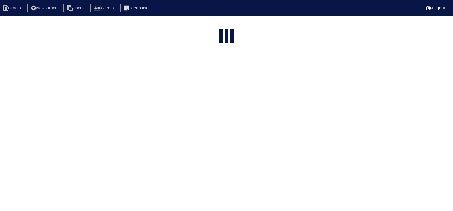
select select "15"
select select "field complete"
select select "need to quote"
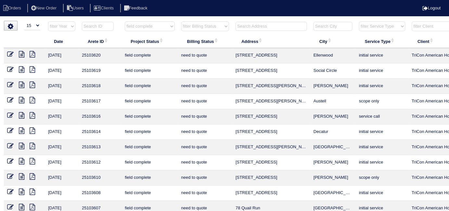
click at [32, 113] on icon at bounding box center [33, 115] width 6 height 6
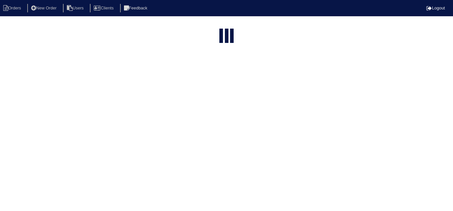
select select "15"
select select "field complete"
select select "need to quote"
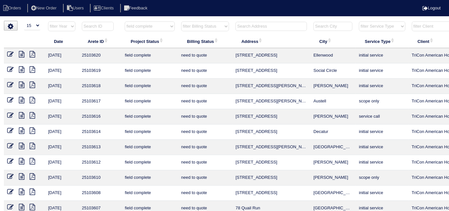
click at [154, 28] on select "filter Project Status -- Any Project Status -- new order assigned in progress f…" at bounding box center [150, 26] width 50 height 10
select select
click at [125, 21] on select "filter Project Status -- Any Project Status -- new order assigned in progress f…" at bounding box center [150, 26] width 50 height 10
select select "need to quote"
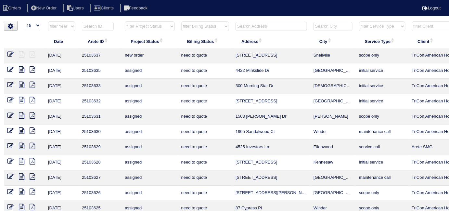
click at [185, 28] on select "filter Billing Status -- Any Billing Status -- need to quote quoted need to inv…" at bounding box center [205, 26] width 48 height 10
select select
click at [181, 21] on select "filter Billing Status -- Any Billing Status -- need to quote quoted need to inv…" at bounding box center [205, 26] width 48 height 10
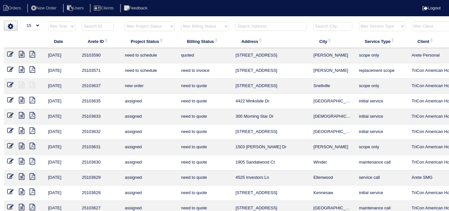
click at [234, 28] on th at bounding box center [271, 27] width 78 height 13
click at [237, 26] on input "text" at bounding box center [270, 26] width 71 height 9
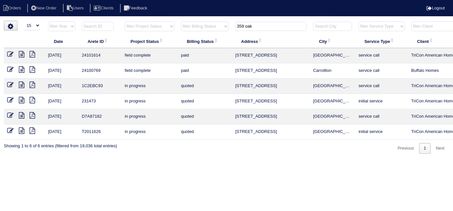
type input "359 oak"
click at [23, 55] on icon at bounding box center [22, 54] width 6 height 6
select select "15"
click at [21, 51] on icon at bounding box center [22, 54] width 6 height 6
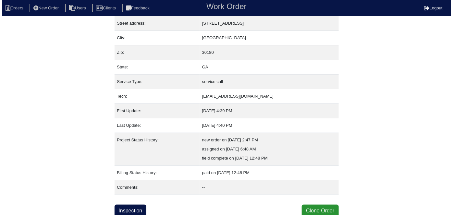
scroll to position [34, 0]
click at [325, 208] on button "Clone Order" at bounding box center [318, 211] width 37 height 12
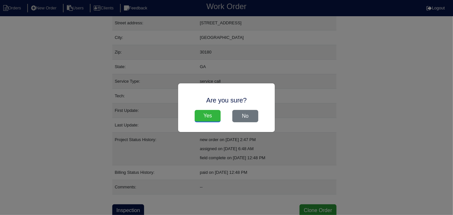
click at [215, 111] on input "Yes" at bounding box center [208, 116] width 26 height 12
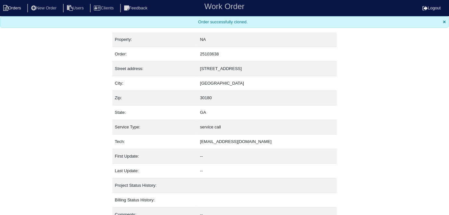
click at [20, 6] on li "Orders" at bounding box center [13, 8] width 26 height 9
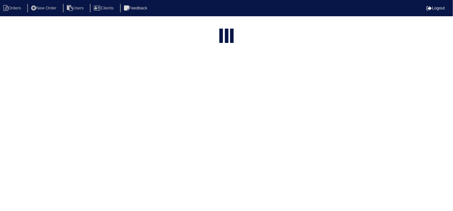
select select "15"
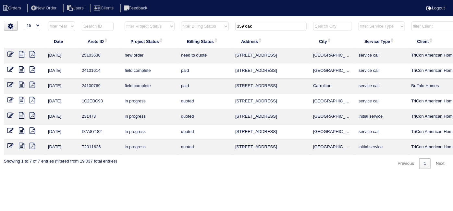
click at [9, 51] on icon at bounding box center [10, 54] width 6 height 6
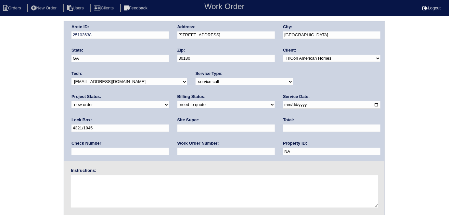
drag, startPoint x: 206, startPoint y: 82, endPoint x: 198, endPoint y: 84, distance: 8.4
click at [206, 82] on select "-select- initial service basic service maintenance call replacement scope servi…" at bounding box center [243, 81] width 97 height 7
click at [195, 78] on select "-select- initial service basic service maintenance call replacement scope servi…" at bounding box center [243, 81] width 97 height 7
click at [195, 82] on select "-select- initial service basic service maintenance call replacement scope servi…" at bounding box center [243, 81] width 97 height 7
select select "initial service"
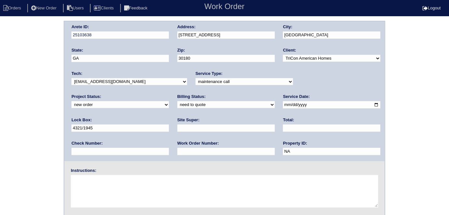
click at [195, 78] on select "-select- initial service basic service maintenance call replacement scope servi…" at bounding box center [243, 81] width 97 height 7
drag, startPoint x: 311, startPoint y: 105, endPoint x: 254, endPoint y: 106, distance: 57.8
click at [254, 106] on div "Arete ID: 25103638 Address: 359 Oakhaven Way City: Villa Rica State: GA Zip: 30…" at bounding box center [224, 91] width 320 height 140
click at [177, 152] on input "text" at bounding box center [225, 151] width 97 height 7
type input "554613"
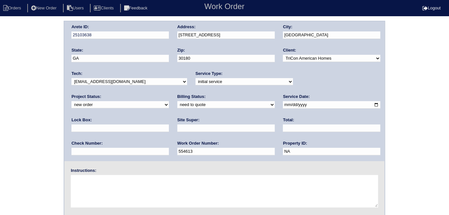
click at [177, 129] on input "text" at bounding box center [225, 128] width 97 height 7
type input "Darryl Glover"
click at [97, 190] on textarea at bounding box center [224, 191] width 307 height 32
type textarea "Install smart tstats if needed"
drag, startPoint x: 231, startPoint y: 36, endPoint x: 178, endPoint y: 36, distance: 52.6
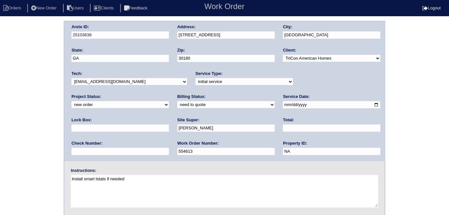
click at [178, 36] on input "359 Oakhaven Way" at bounding box center [225, 34] width 97 height 7
click at [0, 73] on div "Arete ID: 25103638 Address: 359 Oakhaven Way City: Villa Rica State: GA Zip: 30…" at bounding box center [224, 152] width 449 height 263
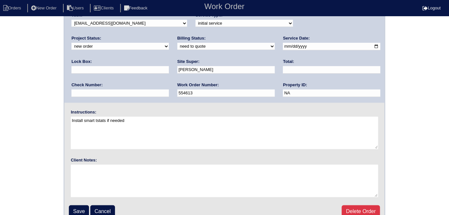
scroll to position [59, 0]
click at [82, 205] on input "Save" at bounding box center [79, 211] width 20 height 12
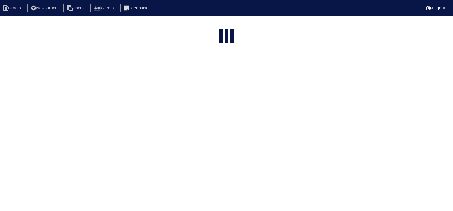
select select "15"
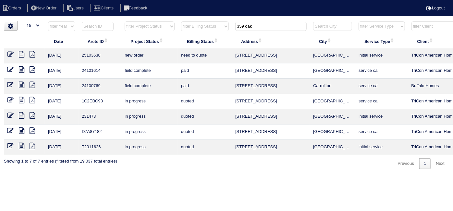
drag, startPoint x: 269, startPoint y: 28, endPoint x: 89, endPoint y: 17, distance: 180.8
click at [105, 21] on body "Orders New Order Users Clients Feedback Logout Orders New Order Users Clients M…" at bounding box center [226, 95] width 453 height 148
drag, startPoint x: 260, startPoint y: 28, endPoint x: 170, endPoint y: 19, distance: 90.4
click at [172, 20] on html "Orders New Order Users Clients Feedback Logout Orders New Order Users Clients M…" at bounding box center [226, 87] width 453 height 175
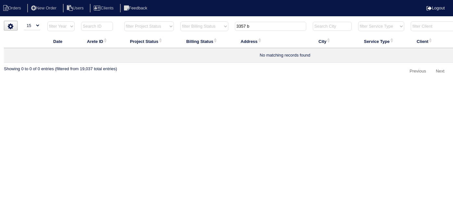
type input "3357 b"
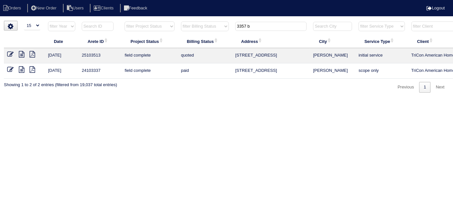
click at [9, 53] on icon at bounding box center [10, 54] width 6 height 6
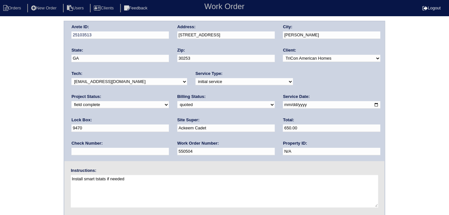
click at [177, 101] on select "need to quote quoted need to invoice invoiced paid warranty purchase order need…" at bounding box center [225, 104] width 97 height 7
select select "need to invoice"
click at [177, 101] on select "need to quote quoted need to invoice invoiced paid warranty purchase order need…" at bounding box center [225, 104] width 97 height 7
click at [29, 127] on div "Arete ID: 25103513 Address: [STREET_ADDRESS] City: [PERSON_NAME] State: [GEOGRA…" at bounding box center [224, 152] width 449 height 263
click at [0, 94] on div "Arete ID: 25103513 Address: [STREET_ADDRESS] City: [PERSON_NAME] State: [GEOGRA…" at bounding box center [224, 152] width 449 height 263
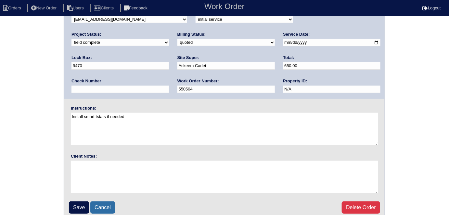
scroll to position [67, 0]
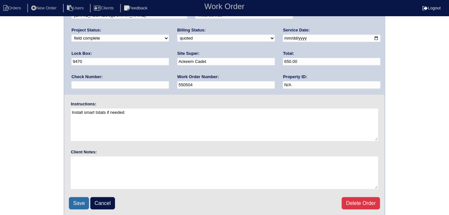
click at [76, 202] on input "Save" at bounding box center [79, 203] width 20 height 12
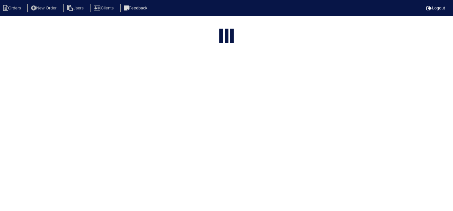
select select "15"
type input "3357 b"
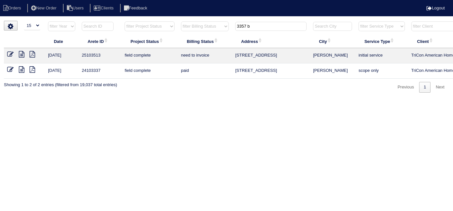
drag, startPoint x: 258, startPoint y: 29, endPoint x: 65, endPoint y: 13, distance: 193.5
click at [137, 21] on tr "filter Year -- Any Year -- 2025 2024 2023 2022 2021 2020 2019 filter Project St…" at bounding box center [285, 27] width 563 height 13
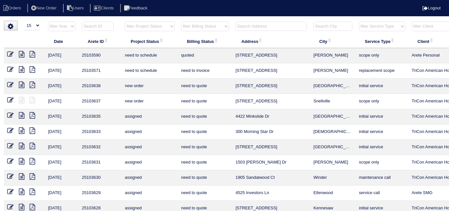
click at [258, 29] on input "text" at bounding box center [270, 26] width 71 height 9
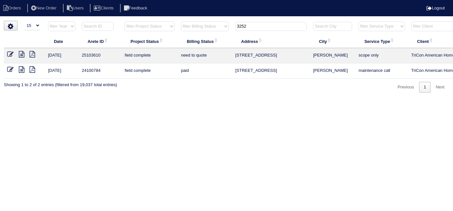
type input "3252"
click at [21, 53] on icon at bounding box center [22, 54] width 6 height 6
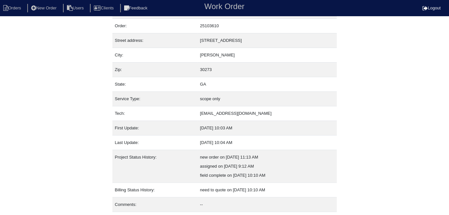
scroll to position [34, 0]
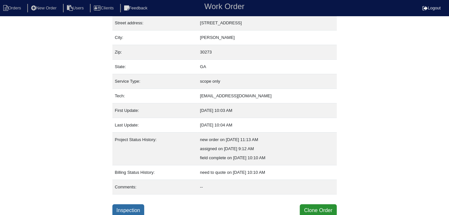
click at [133, 210] on link "Inspection" at bounding box center [128, 211] width 32 height 12
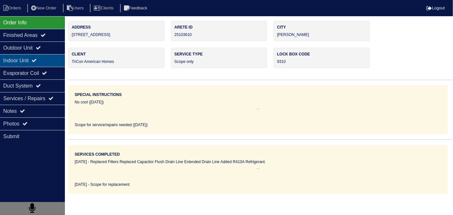
drag, startPoint x: 35, startPoint y: 50, endPoint x: 32, endPoint y: 55, distance: 6.0
click at [35, 50] on div "Outdoor Unit" at bounding box center [32, 48] width 65 height 13
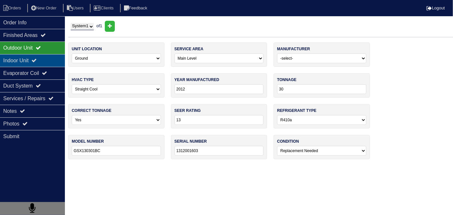
click at [30, 57] on div "Indoor Unit" at bounding box center [32, 60] width 65 height 13
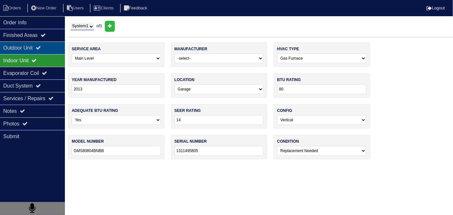
click at [32, 51] on div "Outdoor Unit" at bounding box center [32, 48] width 65 height 13
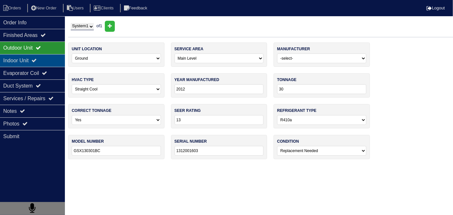
click at [31, 56] on div "Indoor Unit" at bounding box center [32, 60] width 65 height 13
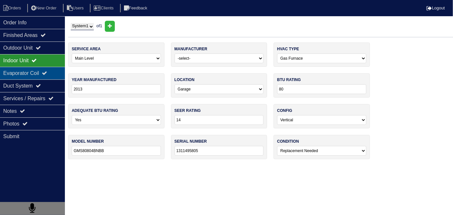
click at [27, 68] on div "Evaporator Coil" at bounding box center [32, 73] width 65 height 13
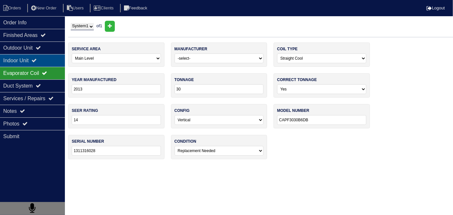
click at [29, 63] on div "Indoor Unit" at bounding box center [32, 60] width 65 height 13
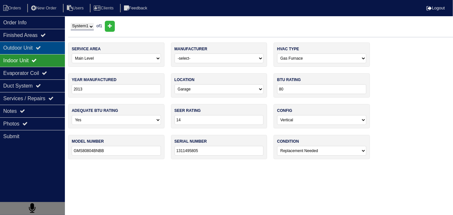
click at [31, 49] on div "Outdoor Unit" at bounding box center [32, 48] width 65 height 13
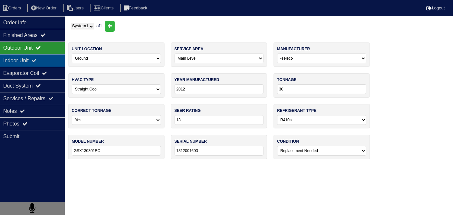
click at [30, 54] on div "Indoor Unit" at bounding box center [32, 60] width 65 height 13
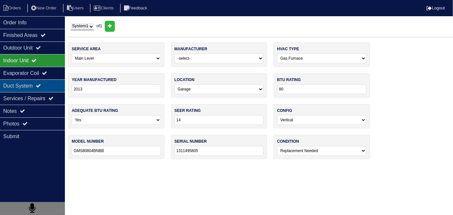
click at [32, 86] on div "Duct System" at bounding box center [32, 86] width 65 height 13
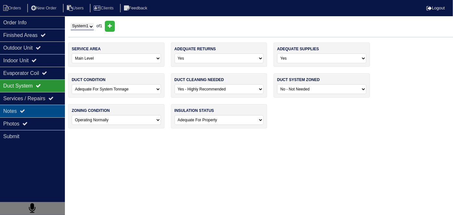
click at [25, 109] on icon at bounding box center [22, 110] width 5 height 5
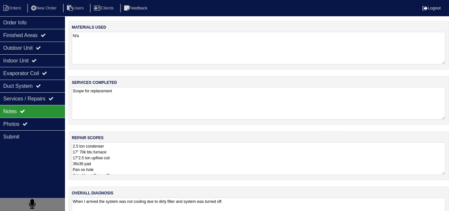
click at [196, 164] on textarea "2.5 ton condenser 17" 70k btu furnace 17"2.5 ton upflow coil 36x36 pad Pan no h…" at bounding box center [258, 158] width 373 height 32
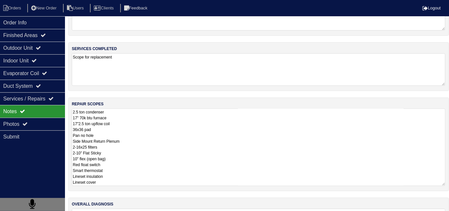
scroll to position [34, 0]
click at [164, 161] on textarea "2.5 ton condenser 17" 70k btu furnace 17"2.5 ton upflow coil 36x36 pad Pan no h…" at bounding box center [258, 146] width 373 height 77
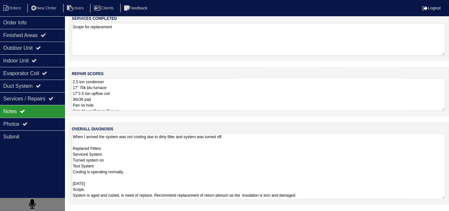
scroll to position [0, 0]
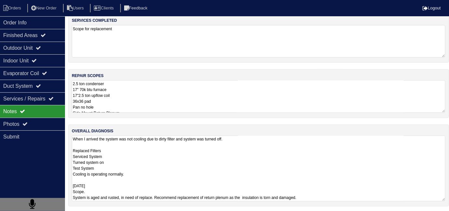
click at [286, 174] on textarea "When I arrived the system was not cooling due to dirty filter and system was tu…" at bounding box center [258, 168] width 373 height 66
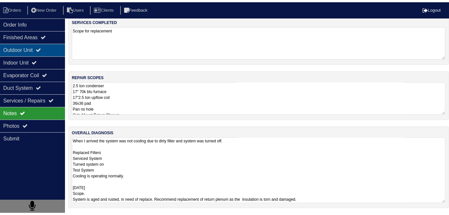
scroll to position [0, 0]
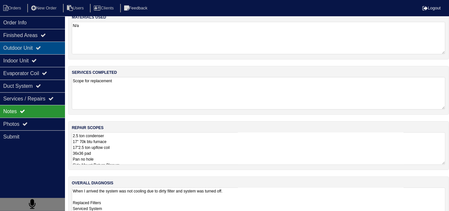
click at [41, 45] on icon at bounding box center [38, 47] width 5 height 5
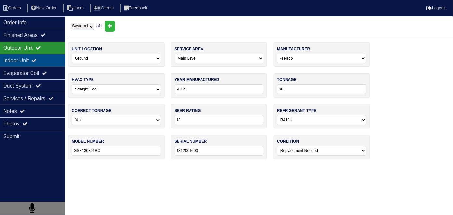
click at [31, 58] on div "Indoor Unit" at bounding box center [32, 60] width 65 height 13
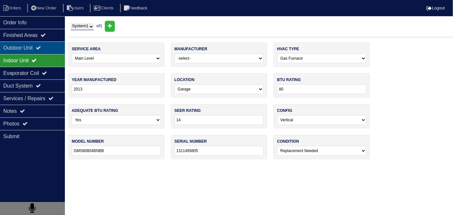
click at [30, 48] on div "Outdoor Unit" at bounding box center [32, 48] width 65 height 13
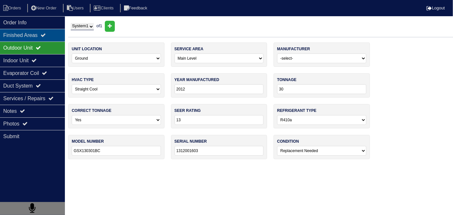
click at [29, 37] on div "Finished Areas" at bounding box center [32, 35] width 65 height 13
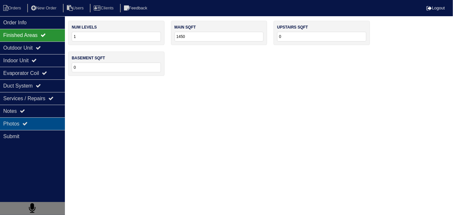
click at [39, 118] on div "Photos" at bounding box center [32, 124] width 65 height 13
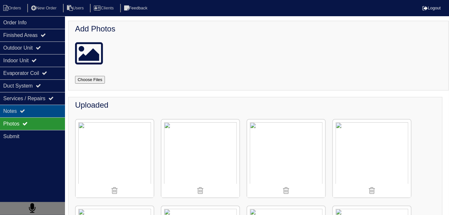
click at [38, 107] on div "Notes" at bounding box center [32, 111] width 65 height 13
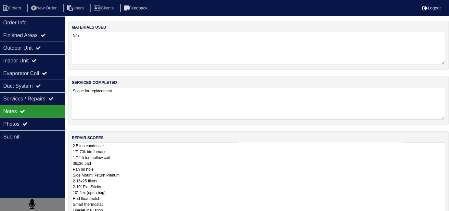
click at [172, 165] on textarea "2.5 ton condenser 17" 70k btu furnace 17"2.5 ton upflow coil 36x36 pad Pan no h…" at bounding box center [258, 180] width 373 height 77
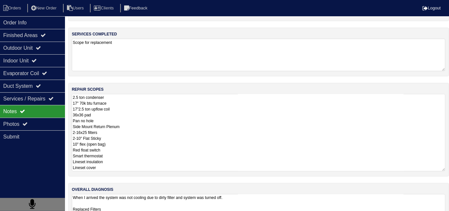
scroll to position [73, 0]
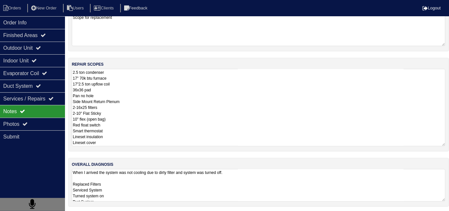
click at [244, 184] on textarea "When I arrived the system was not cooling due to dirty filter and system was tu…" at bounding box center [258, 185] width 373 height 32
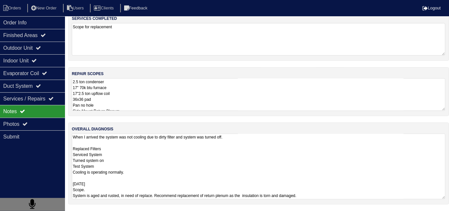
scroll to position [62, 0]
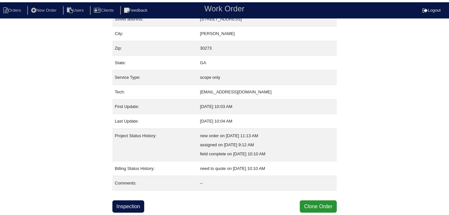
scroll to position [34, 0]
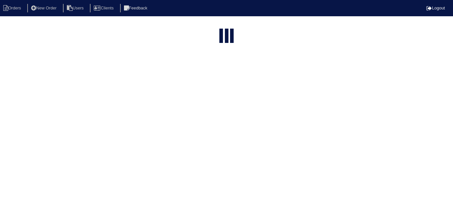
select select "15"
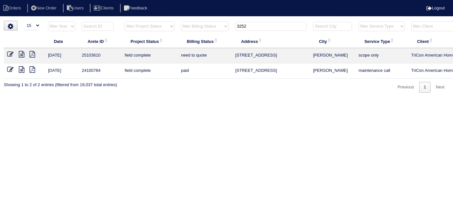
click at [12, 54] on icon at bounding box center [10, 54] width 6 height 6
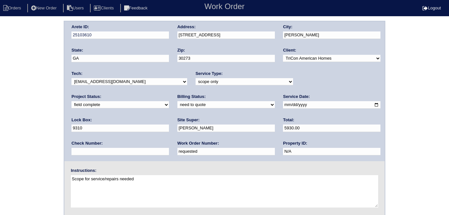
select select "quoted"
click at [162, 34] on div "Arete ID: 25103610 Address: 3252 Poplar Ridge Ct City: Rex State: GA Zip: 30273…" at bounding box center [224, 91] width 320 height 140
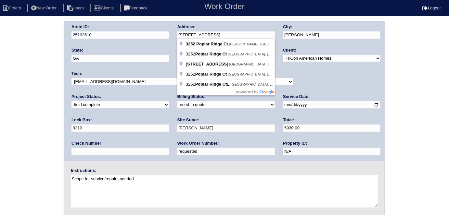
click at [16, 120] on div "Arete ID: 25103610 Address: 3252 Poplar Ridge Ct City: Rex State: GA Zip: 30273…" at bounding box center [224, 152] width 449 height 263
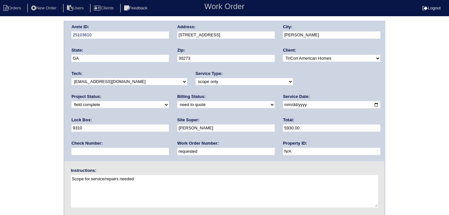
click at [0, 131] on div "Arete ID: 25103610 Address: 3252 Poplar Ridge Ct City: Rex State: GA Zip: 30273…" at bounding box center [224, 152] width 449 height 263
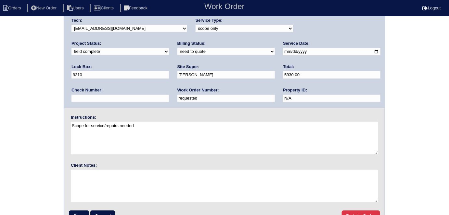
scroll to position [67, 0]
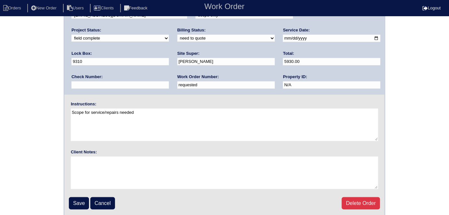
click at [68, 200] on fieldset "Arete ID: 25103610 Address: 3252 Poplar Ridge Ct City: Rex State: GA Zip: 30273…" at bounding box center [224, 85] width 320 height 261
click at [70, 200] on input "Save" at bounding box center [79, 203] width 20 height 12
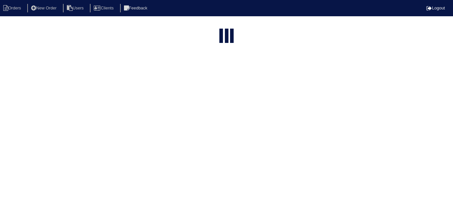
select select "15"
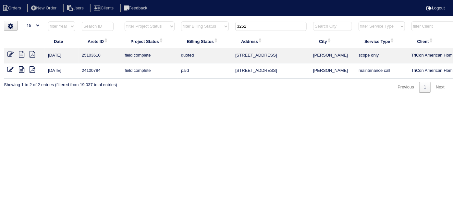
drag, startPoint x: 281, startPoint y: 30, endPoint x: 212, endPoint y: 31, distance: 68.5
click at [212, 31] on tr "filter Year -- Any Year -- 2025 2024 2023 2022 2021 2020 2019 filter Project St…" at bounding box center [285, 27] width 563 height 13
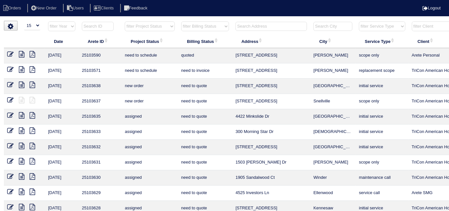
click at [269, 27] on input "text" at bounding box center [270, 26] width 71 height 9
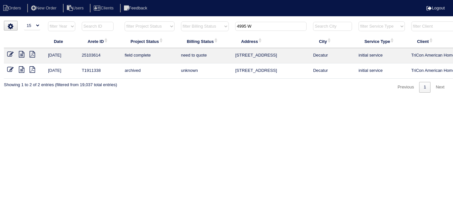
type input "4995 W"
drag, startPoint x: 22, startPoint y: 55, endPoint x: 53, endPoint y: 18, distance: 48.6
click at [22, 55] on icon at bounding box center [22, 54] width 6 height 6
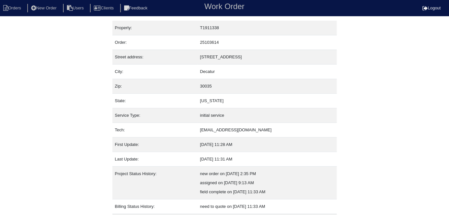
scroll to position [34, 0]
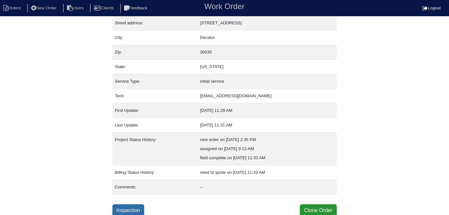
click at [123, 205] on link "Inspection" at bounding box center [128, 211] width 32 height 12
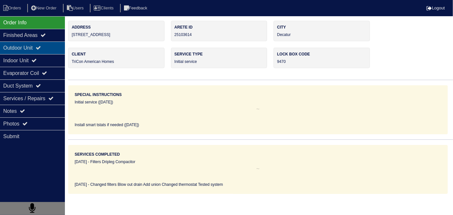
click at [13, 46] on div "Outdoor Unit" at bounding box center [32, 48] width 65 height 13
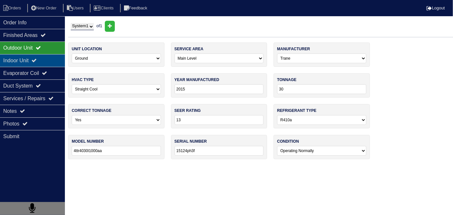
click at [19, 62] on div "Indoor Unit" at bounding box center [32, 60] width 65 height 13
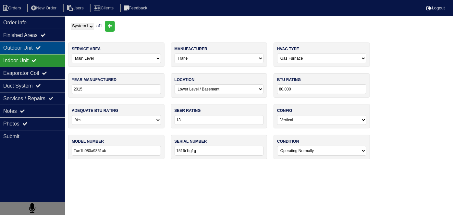
click at [27, 52] on div "Outdoor Unit" at bounding box center [32, 48] width 65 height 13
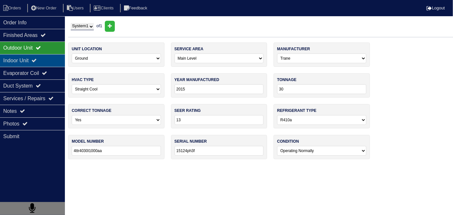
click at [23, 59] on div "Indoor Unit" at bounding box center [32, 60] width 65 height 13
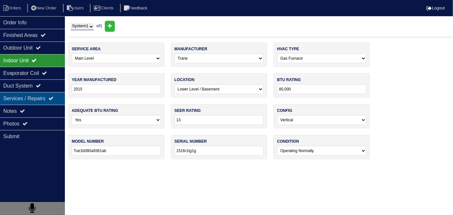
drag, startPoint x: 41, startPoint y: 83, endPoint x: 36, endPoint y: 101, distance: 19.0
click at [41, 83] on icon at bounding box center [38, 85] width 5 height 5
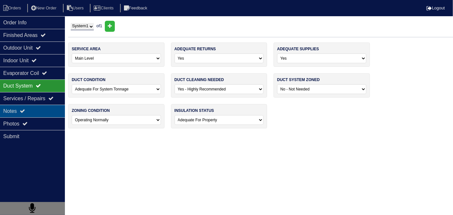
click at [33, 111] on div "Notes" at bounding box center [32, 111] width 65 height 13
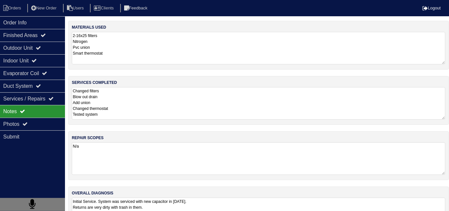
click at [151, 105] on textarea "Changed filters Blow out drain Add union Changed thermostat Tested system" at bounding box center [258, 103] width 373 height 32
click at [38, 35] on div "Finished Areas" at bounding box center [32, 35] width 65 height 13
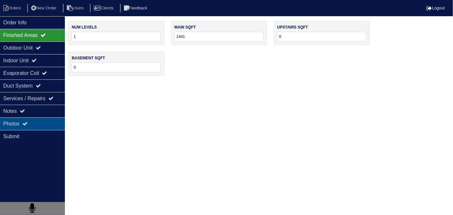
click at [33, 119] on div "Photos" at bounding box center [32, 124] width 65 height 13
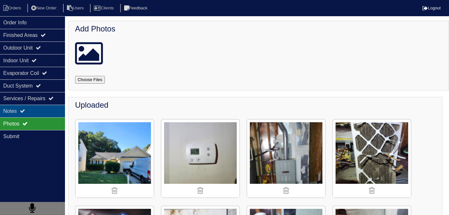
click at [36, 110] on div "Notes" at bounding box center [32, 111] width 65 height 13
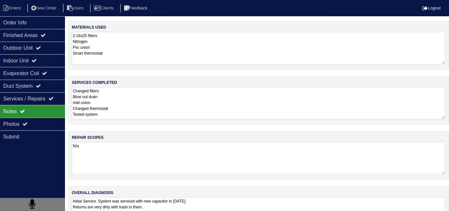
click at [244, 109] on textarea "Changed filters Blow out drain Add union Changed thermostat Tested system" at bounding box center [258, 103] width 373 height 32
click at [303, 198] on textarea "Initial Service. System was serviced with new capacitor in 2022. Returns are ve…" at bounding box center [258, 213] width 373 height 32
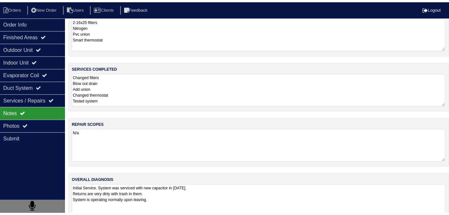
scroll to position [29, 0]
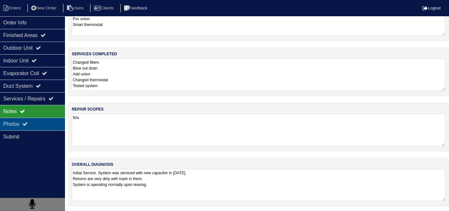
click at [42, 126] on div "Photos" at bounding box center [32, 124] width 65 height 13
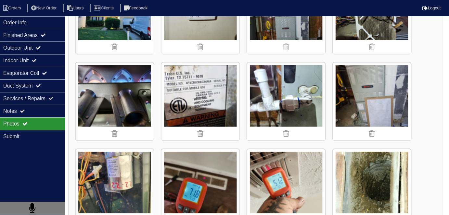
scroll to position [103, 0]
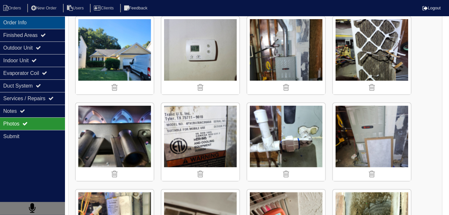
drag, startPoint x: 45, startPoint y: 21, endPoint x: 50, endPoint y: 22, distance: 4.4
click at [45, 21] on div "Order Info" at bounding box center [32, 22] width 65 height 13
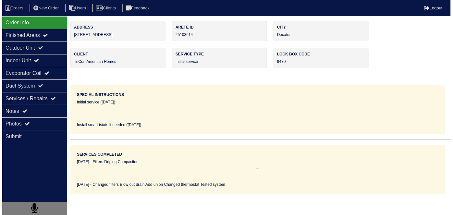
scroll to position [0, 0]
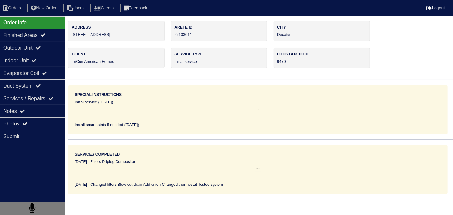
drag, startPoint x: 125, startPoint y: 36, endPoint x: 72, endPoint y: 37, distance: 52.3
click at [72, 37] on div "Address 4995 Windsor Downs Lane" at bounding box center [116, 31] width 96 height 20
copy div "[STREET_ADDRESS]"
click at [25, 112] on icon at bounding box center [22, 110] width 5 height 5
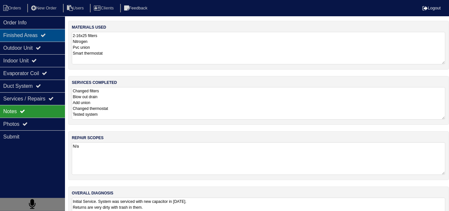
click at [31, 35] on div "Finished Areas" at bounding box center [32, 35] width 65 height 13
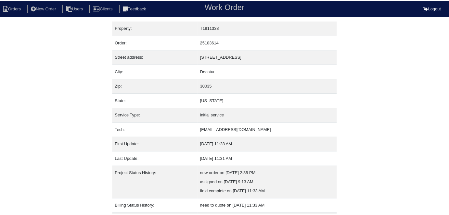
scroll to position [34, 0]
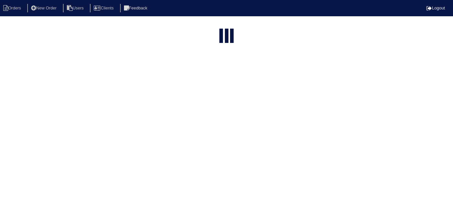
select select "15"
type input "4995 W"
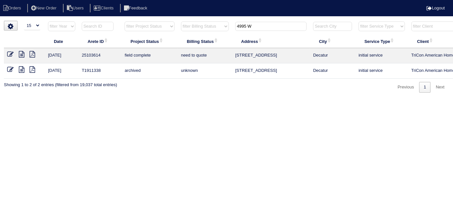
click at [10, 53] on icon at bounding box center [10, 54] width 6 height 6
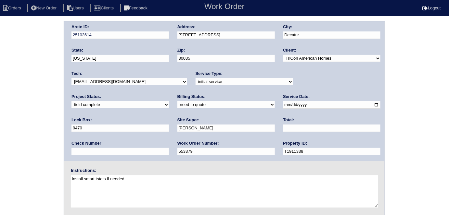
click at [177, 107] on select "need to quote quoted need to invoice invoiced paid warranty purchase order need…" at bounding box center [225, 104] width 97 height 7
select select "quoted"
click at [177, 101] on select "need to quote quoted need to invoice invoiced paid warranty purchase order need…" at bounding box center [225, 104] width 97 height 7
click at [283, 128] on input "text" at bounding box center [331, 128] width 97 height 7
type input "1155.00"
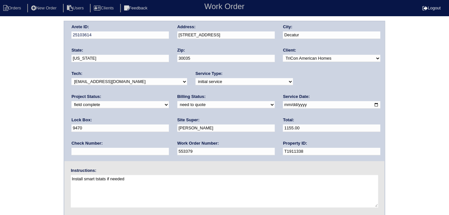
click at [9, 132] on div "Arete ID: 25103614 Address: [STREET_ADDRESS] City: [GEOGRAPHIC_DATA] State: [US…" at bounding box center [224, 152] width 449 height 263
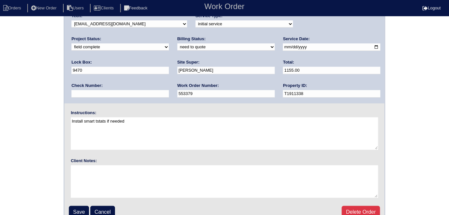
scroll to position [67, 0]
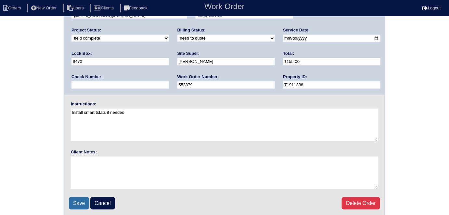
click at [76, 198] on input "Save" at bounding box center [79, 203] width 20 height 12
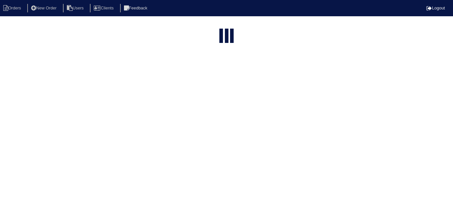
select select "15"
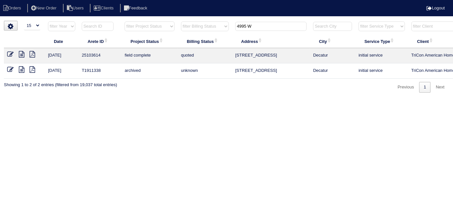
drag, startPoint x: 260, startPoint y: 28, endPoint x: 96, endPoint y: -6, distance: 167.4
click at [96, 0] on html "Orders New Order Users Clients Feedback Logout Orders New Order Users Clients M…" at bounding box center [226, 49] width 453 height 99
type input "3252"
click at [22, 54] on icon at bounding box center [22, 54] width 6 height 6
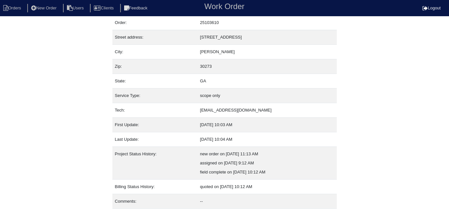
scroll to position [34, 0]
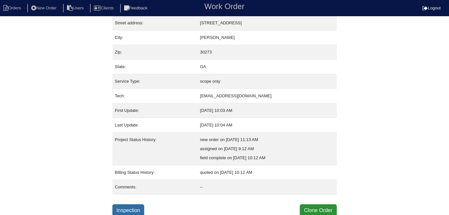
click at [115, 207] on link "Inspection" at bounding box center [128, 211] width 32 height 12
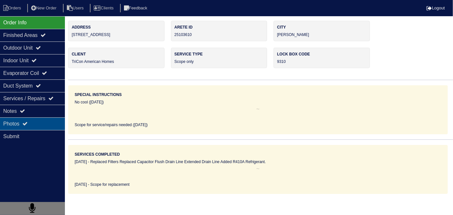
click at [33, 124] on div "Photos" at bounding box center [32, 124] width 65 height 13
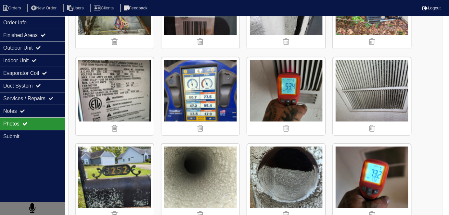
scroll to position [236, 0]
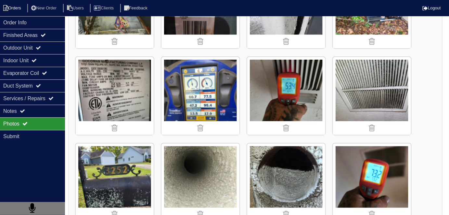
click at [21, 9] on li "Orders" at bounding box center [13, 8] width 26 height 9
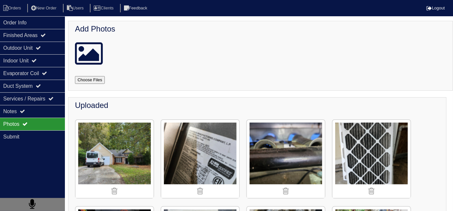
select select "15"
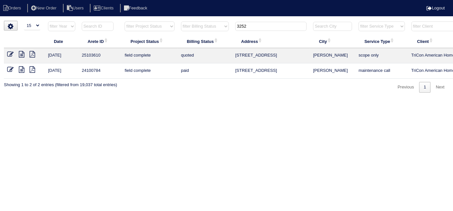
drag, startPoint x: 257, startPoint y: 24, endPoint x: 159, endPoint y: 24, distance: 98.4
click at [163, 24] on tr "filter Year -- Any Year -- 2025 2024 2023 2022 2021 2020 2019 filter Project St…" at bounding box center [285, 27] width 563 height 13
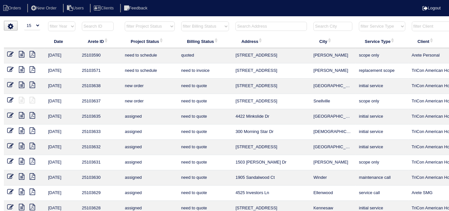
click at [138, 25] on select "filter Project Status -- Any Project Status -- new order assigned in progress f…" at bounding box center [150, 26] width 50 height 10
click at [125, 21] on select "filter Project Status -- Any Project Status -- new order assigned in progress f…" at bounding box center [150, 26] width 50 height 10
select select "field complete"
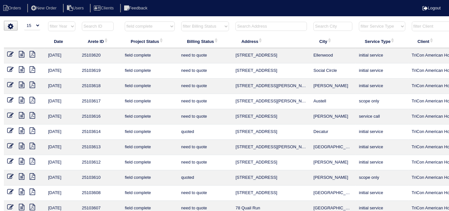
click at [193, 28] on select "filter Billing Status -- Any Billing Status -- need to quote quoted need to inv…" at bounding box center [205, 26] width 48 height 10
select select "need to quote"
click at [181, 21] on select "filter Billing Status -- Any Billing Status -- need to quote quoted need to inv…" at bounding box center [205, 26] width 48 height 10
select select "field complete"
select select "need to quote"
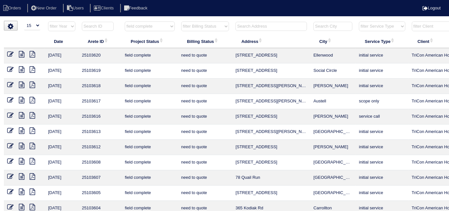
click at [33, 131] on icon at bounding box center [33, 130] width 6 height 6
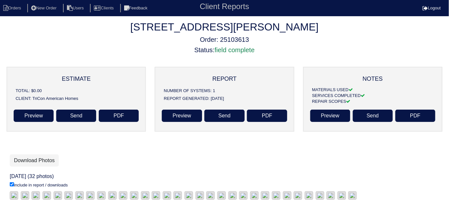
scroll to position [119, 0]
click at [50, 155] on link "Download Photos" at bounding box center [34, 161] width 49 height 12
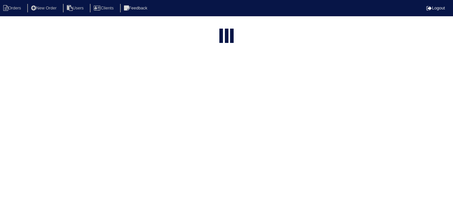
select select "15"
select select "field complete"
select select "need to quote"
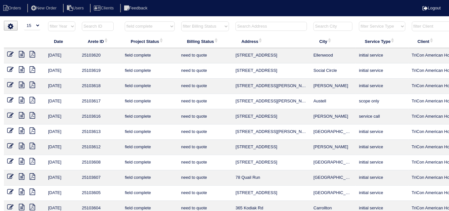
click at [145, 28] on select "filter Project Status -- Any Project Status -- new order assigned in progress f…" at bounding box center [150, 26] width 50 height 10
select select
click at [125, 21] on select "filter Project Status -- Any Project Status -- new order assigned in progress f…" at bounding box center [150, 26] width 50 height 10
select select "need to quote"
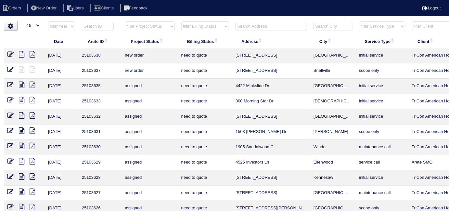
click at [195, 28] on select "filter Billing Status -- Any Billing Status -- need to quote quoted need to inv…" at bounding box center [205, 26] width 48 height 10
select select
click at [181, 21] on select "filter Billing Status -- Any Billing Status -- need to quote quoted need to inv…" at bounding box center [205, 26] width 48 height 10
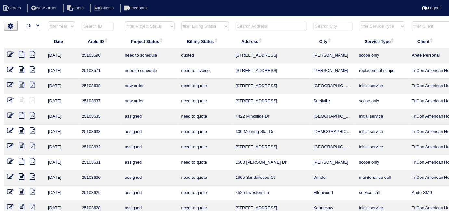
click at [247, 29] on input "text" at bounding box center [270, 26] width 71 height 9
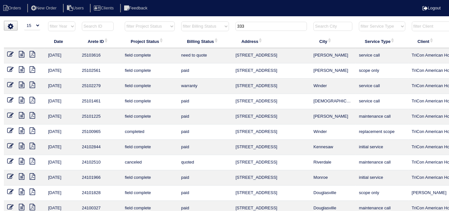
type input "333"
click at [10, 54] on icon at bounding box center [10, 54] width 6 height 6
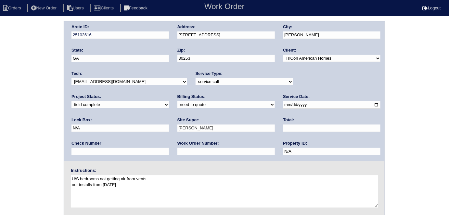
click at [24, 131] on div "Arete ID: 25103616 Address: 333 Plymstock Dr City: McDonough State: GA Zip: 302…" at bounding box center [224, 152] width 449 height 263
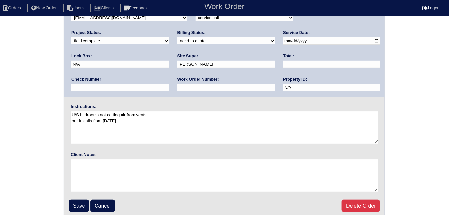
scroll to position [67, 0]
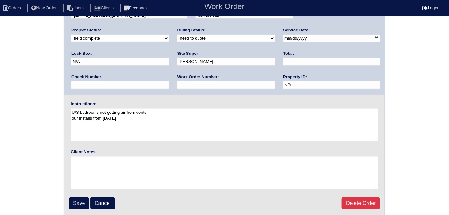
click at [177, 37] on select "need to quote quoted need to invoice invoiced paid warranty purchase order need…" at bounding box center [225, 38] width 97 height 7
click at [87, 49] on div "Arete ID: 25103616 Address: 333 Plymstock Dr City: McDonough State: GA Zip: 302…" at bounding box center [224, 25] width 320 height 140
click at [177, 41] on select "need to quote quoted need to invoice invoiced paid warranty purchase order need…" at bounding box center [225, 38] width 97 height 7
select select "quoted"
click at [177, 35] on select "need to quote quoted need to invoice invoiced paid warranty purchase order need…" at bounding box center [225, 38] width 97 height 7
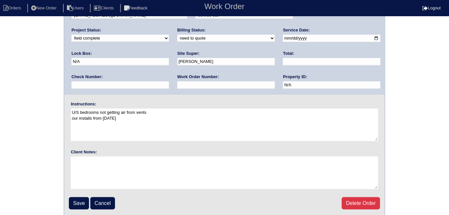
drag, startPoint x: 88, startPoint y: 85, endPoint x: 94, endPoint y: 73, distance: 13.9
click at [177, 85] on input "text" at bounding box center [225, 84] width 97 height 7
type input "requested"
click at [283, 64] on input "text" at bounding box center [331, 61] width 97 height 7
type input "95.00"
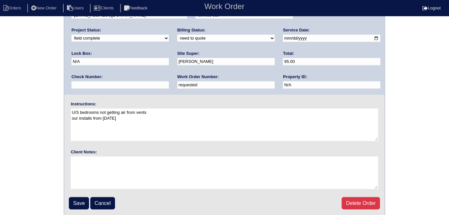
click at [0, 116] on div "Arete ID: 25103616 Address: 333 Plymstock Dr City: McDonough State: GA Zip: 302…" at bounding box center [224, 85] width 449 height 263
click at [31, 117] on div "Arete ID: 25103616 Address: 333 Plymstock Dr City: McDonough State: GA Zip: 302…" at bounding box center [224, 85] width 449 height 263
click at [72, 198] on input "Save" at bounding box center [79, 203] width 20 height 12
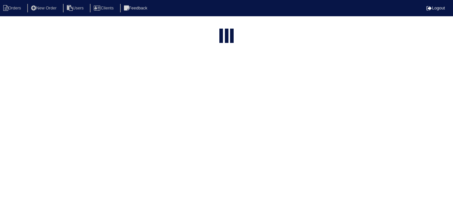
select select "15"
type input "333"
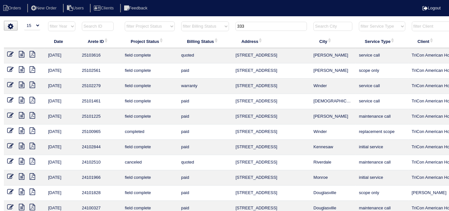
click at [24, 55] on icon at bounding box center [22, 54] width 6 height 6
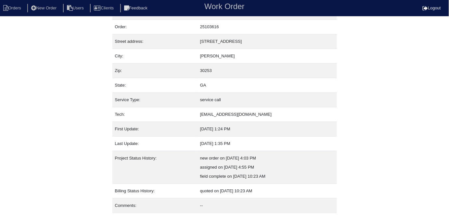
scroll to position [34, 0]
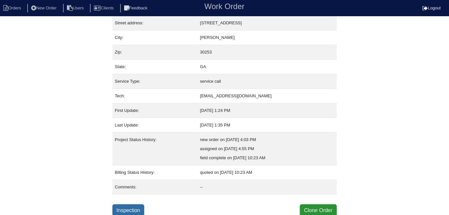
click at [123, 207] on link "Inspection" at bounding box center [128, 211] width 32 height 12
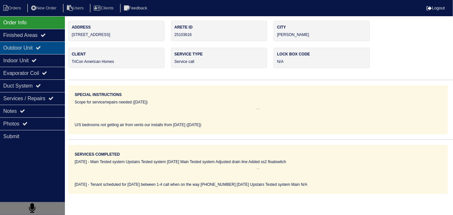
click at [58, 52] on div "Outdoor Unit" at bounding box center [32, 48] width 65 height 13
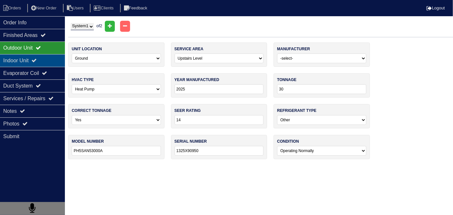
click at [42, 57] on div "Indoor Unit" at bounding box center [32, 60] width 65 height 13
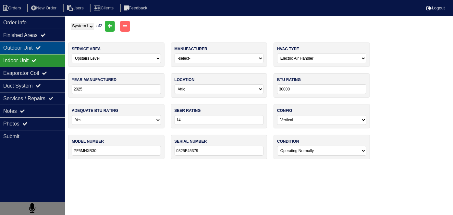
click at [41, 50] on icon at bounding box center [38, 47] width 5 height 5
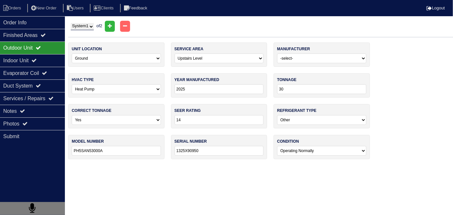
click at [76, 26] on select "System 1 System 2" at bounding box center [82, 26] width 23 height 7
select select "2"
click at [71, 23] on select "System 1 System 2" at bounding box center [82, 26] width 23 height 7
select select "0"
type input "1225X68287"
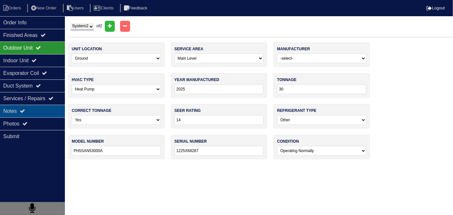
click at [15, 110] on div "Notes" at bounding box center [32, 111] width 65 height 13
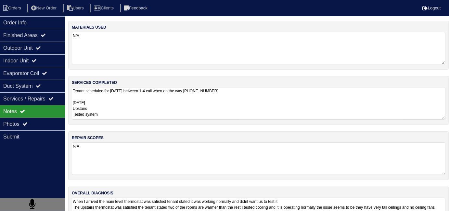
click at [179, 112] on textarea "Tenant scheduled for [DATE] between 1-4 call when on the way [PHONE_NUMBER] [DA…" at bounding box center [258, 103] width 373 height 32
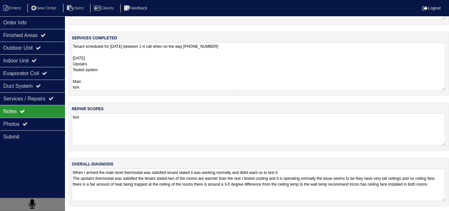
click at [346, 190] on textarea "When I arrived the main level thermostat was satisfied tenant stated it was wor…" at bounding box center [258, 185] width 373 height 32
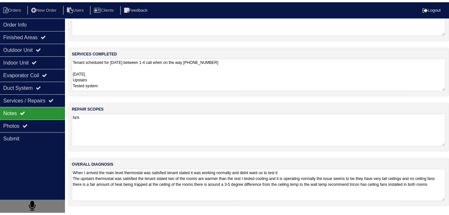
scroll to position [29, 0]
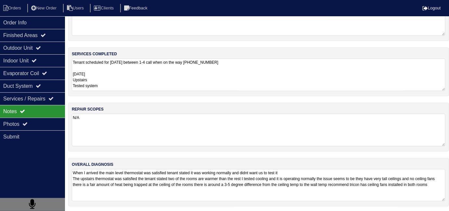
click at [213, 188] on textarea "When I arrived the main level thermostat was satisfied tenant stated it was wor…" at bounding box center [258, 185] width 373 height 32
click at [24, 128] on div "Photos" at bounding box center [32, 124] width 65 height 13
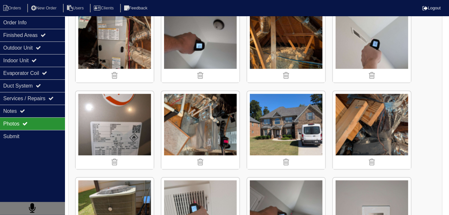
scroll to position [600, 0]
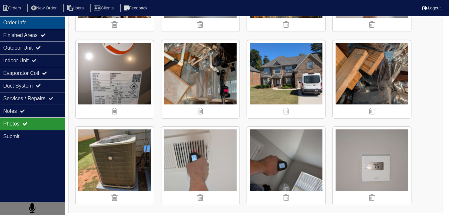
click at [14, 26] on div "Order Info" at bounding box center [32, 22] width 65 height 13
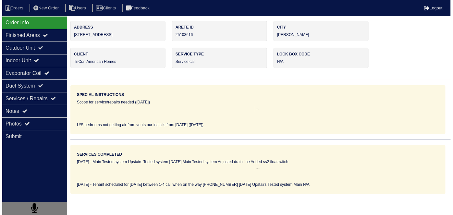
scroll to position [0, 0]
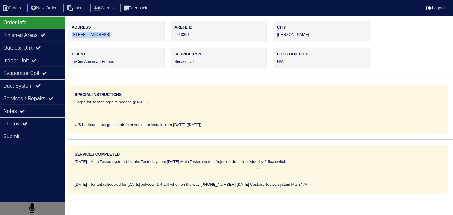
drag, startPoint x: 119, startPoint y: 35, endPoint x: 72, endPoint y: 38, distance: 46.8
click at [72, 38] on div "Address 333 Plymstock Dr" at bounding box center [116, 31] width 96 height 20
copy div "[STREET_ADDRESS]"
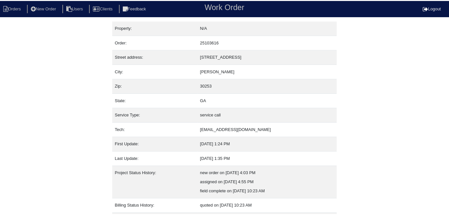
scroll to position [34, 0]
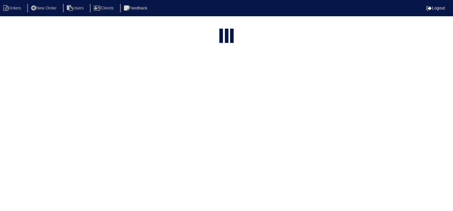
select select "15"
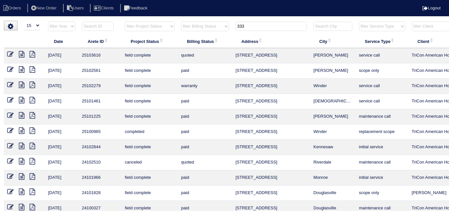
drag, startPoint x: 254, startPoint y: 22, endPoint x: 0, endPoint y: 15, distance: 254.0
click at [142, 30] on tr "filter Year -- Any Year -- 2025 2024 2023 2022 2021 2020 2019 filter Project St…" at bounding box center [285, 27] width 563 height 13
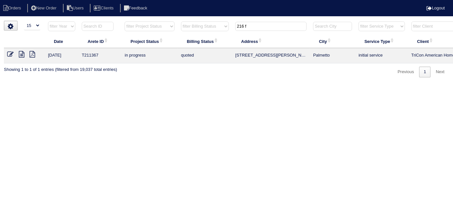
type input "216 f"
click at [57, 6] on li "New Order" at bounding box center [44, 8] width 34 height 9
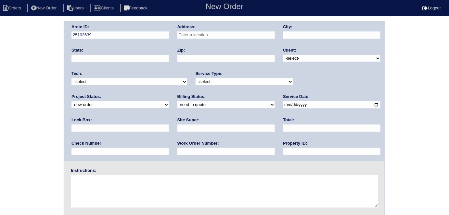
click at [238, 35] on input "text" at bounding box center [225, 34] width 97 height 7
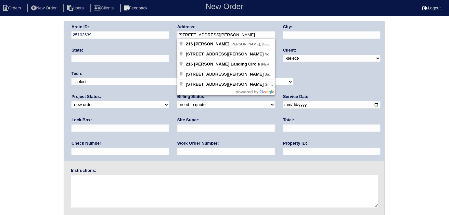
click at [238, 35] on input "[STREET_ADDRESS][PERSON_NAME]" at bounding box center [225, 34] width 97 height 7
type input "[STREET_ADDRESS][PERSON_NAME]"
type input "[PERSON_NAME]"
type input "GA"
type input "30252"
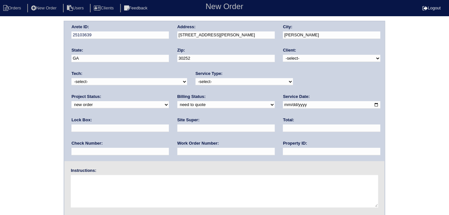
click at [306, 61] on select "-select- TriCon American Homes American Homes 4 Rent First Key Homes Zillow The…" at bounding box center [331, 58] width 97 height 7
click at [283, 55] on select "-select- TriCon American Homes American Homes 4 Rent First Key Homes Zillow The…" at bounding box center [331, 58] width 97 height 7
click at [299, 61] on select "-select- TriCon American Homes American Homes 4 Rent First Key Homes Zillow The…" at bounding box center [331, 58] width 97 height 7
select select "1"
click at [283, 55] on select "-select- TriCon American Homes American Homes 4 Rent First Key Homes Zillow The…" at bounding box center [331, 58] width 97 height 7
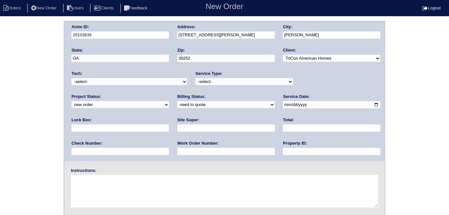
drag, startPoint x: 249, startPoint y: 82, endPoint x: 243, endPoint y: 84, distance: 5.8
click at [248, 82] on select "-select- initial service basic service maintenance call replacement scope servi…" at bounding box center [243, 81] width 97 height 7
select select "initial service"
click at [195, 78] on select "-select- initial service basic service maintenance call replacement scope servi…" at bounding box center [243, 81] width 97 height 7
click at [283, 105] on input "date" at bounding box center [331, 104] width 97 height 7
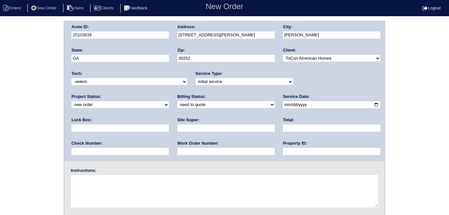
type input "2025-10-02"
drag, startPoint x: 226, startPoint y: 155, endPoint x: 224, endPoint y: 147, distance: 7.3
click at [283, 155] on input "text" at bounding box center [331, 151] width 97 height 7
type input "N/A"
click at [177, 151] on input "text" at bounding box center [225, 151] width 97 height 7
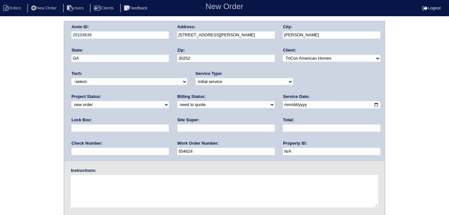
type input "554624"
click at [169, 125] on input "text" at bounding box center [119, 128] width 97 height 7
type input "5376"
click at [177, 127] on input "text" at bounding box center [225, 128] width 97 height 7
type input "Theresa Iverson"
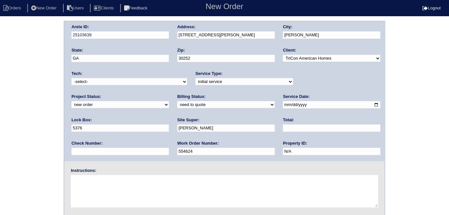
click at [103, 202] on textarea at bounding box center [224, 191] width 307 height 32
click at [128, 188] on textarea at bounding box center [224, 191] width 307 height 32
type textarea "Install smart tstats if needed"
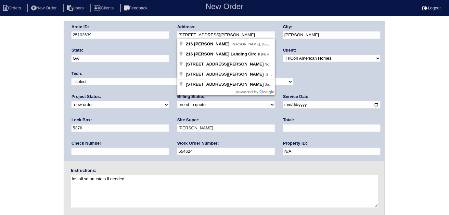
click at [145, 36] on div "Arete ID: 25103639 Address: 216 Fannin Ln City: McDonough State: GA Zip: 30252 …" at bounding box center [224, 91] width 320 height 140
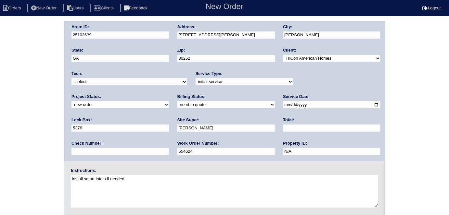
click at [1, 50] on div "Arete ID: 25103639 Address: 216 Fannin Ln City: McDonough State: GA Zip: 30252 …" at bounding box center [224, 152] width 449 height 263
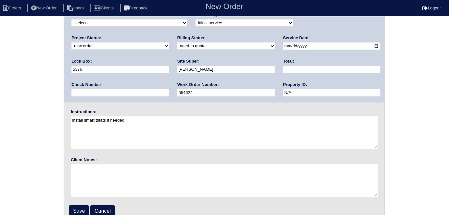
scroll to position [67, 0]
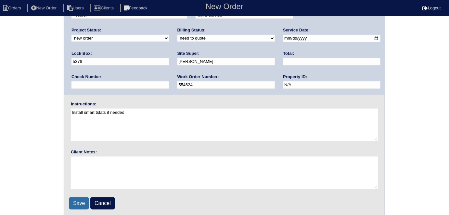
click at [83, 201] on input "Save" at bounding box center [79, 203] width 20 height 12
click at [0, 107] on div "Arete ID: 25103639 Address: 216 Fannin Ln City: McDonough State: GA Zip: 30252 …" at bounding box center [224, 85] width 449 height 263
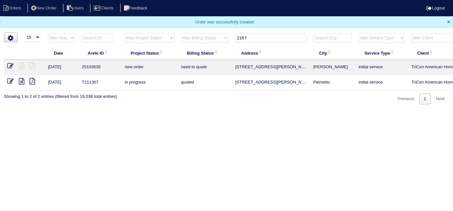
select select "15"
drag, startPoint x: 281, startPoint y: 38, endPoint x: 139, endPoint y: 28, distance: 141.9
click at [139, 28] on body "Orders New Order Users Clients Feedback Logout Orders New Order Users Clients M…" at bounding box center [226, 52] width 453 height 104
type input "808 w"
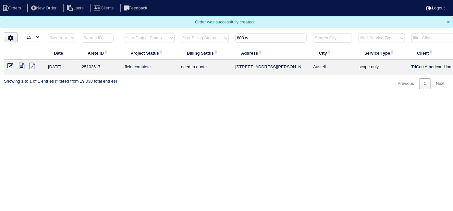
click at [20, 68] on icon at bounding box center [22, 66] width 6 height 6
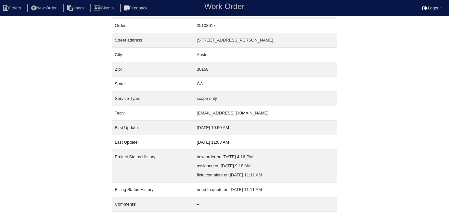
scroll to position [34, 0]
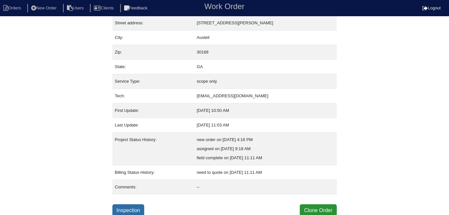
click at [127, 203] on div "Property: N/A Order: 25103617 Street address: [STREET_ADDRESS][PERSON_NAME] Cit…" at bounding box center [224, 102] width 224 height 230
click at [125, 205] on link "Inspection" at bounding box center [128, 211] width 32 height 12
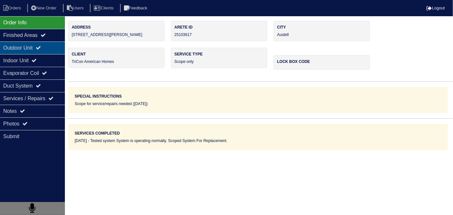
click at [36, 43] on div "Outdoor Unit" at bounding box center [32, 48] width 65 height 13
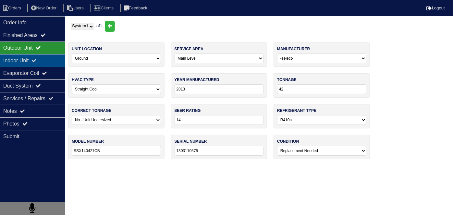
click at [36, 61] on div "Indoor Unit" at bounding box center [32, 60] width 65 height 13
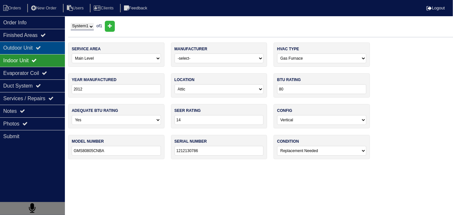
click at [32, 49] on div "Outdoor Unit" at bounding box center [32, 48] width 65 height 13
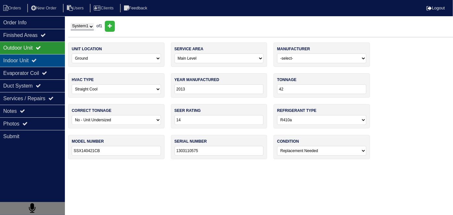
click at [33, 55] on div "Indoor Unit" at bounding box center [32, 60] width 65 height 13
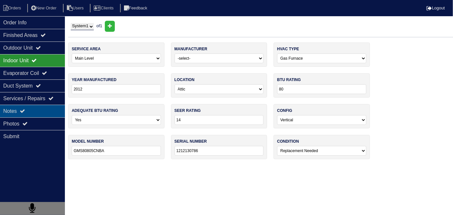
click at [30, 107] on div "Notes" at bounding box center [32, 111] width 65 height 13
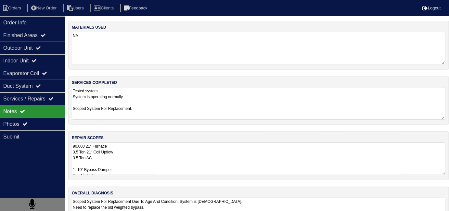
click at [151, 150] on textarea "90,000 21" Furnace 3.5 Ton 21" Coil Upflow 3.5 Ton AC 1- 10" Bypass Damper Pan …" at bounding box center [258, 158] width 373 height 32
click at [14, 54] on div "Outdoor Unit" at bounding box center [32, 48] width 65 height 13
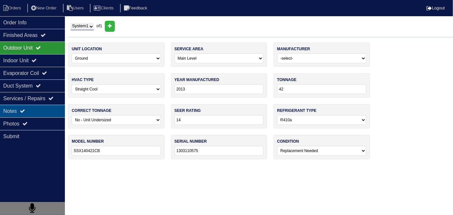
click at [0, 110] on div "Notes" at bounding box center [32, 111] width 65 height 13
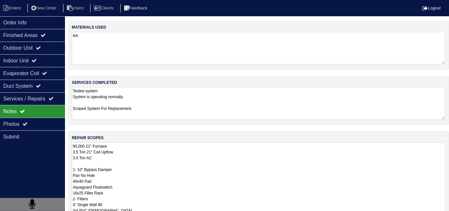
click at [183, 160] on textarea "90,000 21" Furnace 3.5 Ton 21" Coil Upflow 3.5 Ton AC 1- 10" Bypass Damper Pan …" at bounding box center [258, 189] width 373 height 95
click at [125, 150] on textarea "90,000 21" Furnace 3.5 Ton 21" Coil Upflow 3.5 Ton AC 1- 10" Bypass Damper Pan …" at bounding box center [258, 189] width 373 height 95
click at [22, 46] on div "Outdoor Unit" at bounding box center [32, 48] width 65 height 13
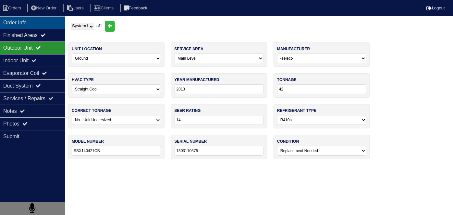
click at [15, 22] on div "Order Info" at bounding box center [32, 22] width 65 height 13
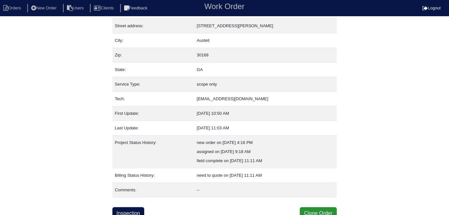
scroll to position [34, 0]
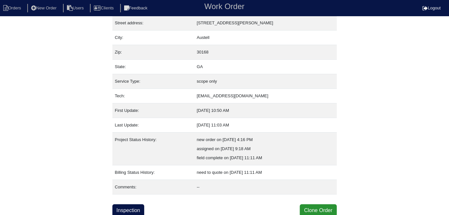
click at [133, 210] on link "Inspection" at bounding box center [128, 211] width 32 height 12
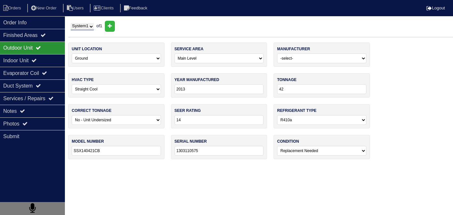
select select "0"
select select "[PERSON_NAME]"
select select "0"
select select "1"
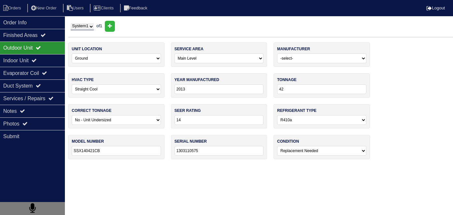
select select "1"
select select "2"
click at [47, 89] on div "Duct System" at bounding box center [32, 86] width 65 height 13
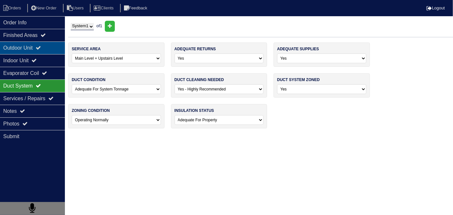
click at [42, 50] on div "Outdoor Unit" at bounding box center [32, 48] width 65 height 13
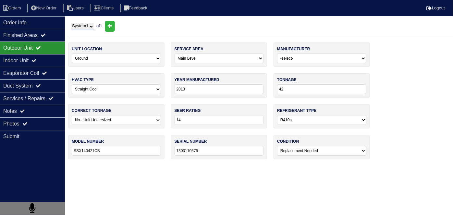
click at [92, 115] on select "-select- Yes No - Unit Undersized No - Unit Oversized" at bounding box center [116, 120] width 89 height 10
select select "0"
click at [72, 115] on select "-select- Yes No - Unit Undersized No - Unit Oversized" at bounding box center [116, 120] width 89 height 10
click at [171, 166] on html "Orders New Order Users Clients Feedback Logout Orders New Order Users Clients M…" at bounding box center [226, 83] width 453 height 166
click at [34, 111] on div "Notes" at bounding box center [32, 111] width 65 height 13
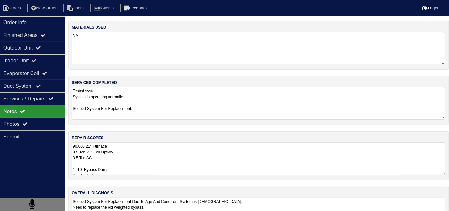
click at [191, 142] on textarea "90,000 21" Furnace 3.5 Ton 21" Coil Upflow 3.5 Ton AC 1- 10" Bypass Damper Pan …" at bounding box center [258, 158] width 373 height 32
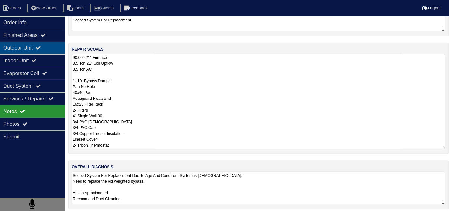
scroll to position [29, 0]
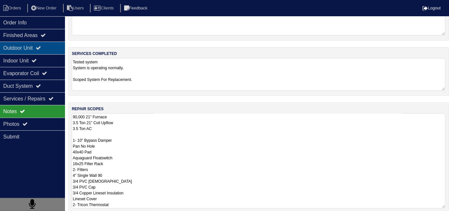
click at [55, 49] on div "Outdoor Unit" at bounding box center [32, 48] width 65 height 13
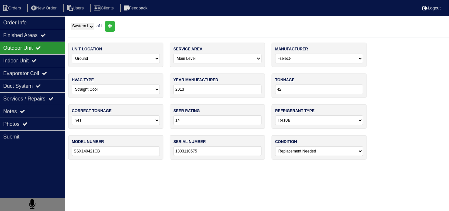
scroll to position [0, 0]
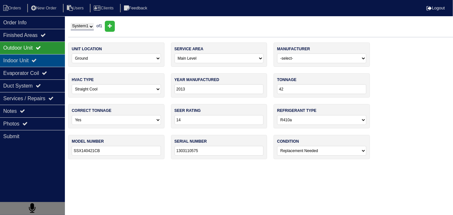
click at [51, 56] on div "Indoor Unit" at bounding box center [32, 60] width 65 height 13
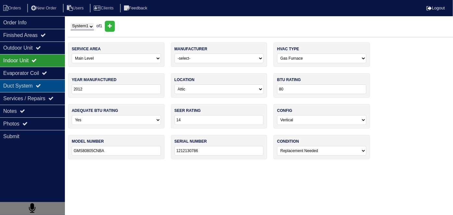
click at [25, 86] on div "Duct System" at bounding box center [32, 86] width 65 height 13
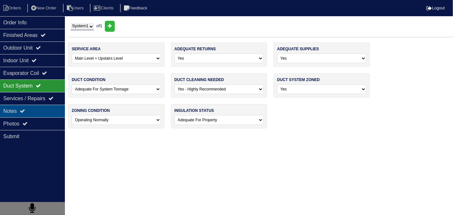
click at [26, 114] on div "Notes" at bounding box center [32, 111] width 65 height 13
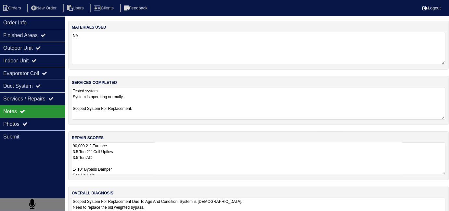
click at [201, 110] on textarea "Tested system System is operating normally. Scoped System For Replacement." at bounding box center [258, 103] width 373 height 32
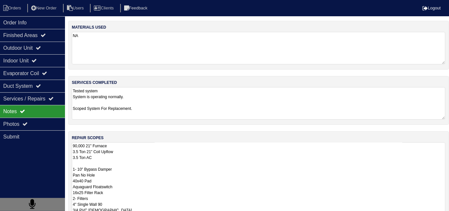
click at [184, 169] on textarea "90,000 21" Furnace 3.5 Ton 21" Coil Upflow 3.5 Ton AC 1- 10" Bypass Damper Pan …" at bounding box center [258, 189] width 373 height 95
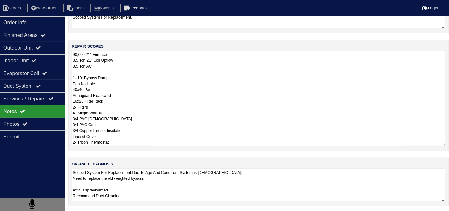
scroll to position [29, 0]
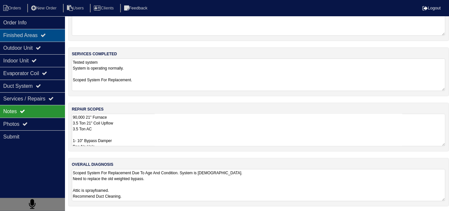
click at [40, 35] on div "Finished Areas" at bounding box center [32, 35] width 65 height 13
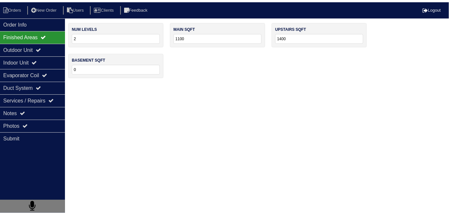
scroll to position [0, 0]
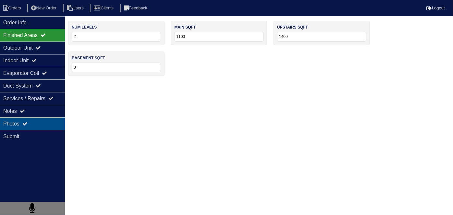
click at [35, 123] on div "Photos" at bounding box center [32, 124] width 65 height 13
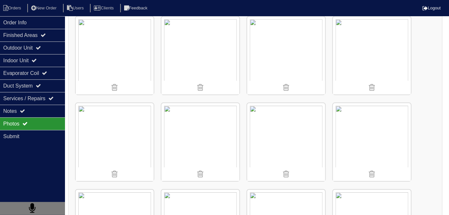
scroll to position [623, 0]
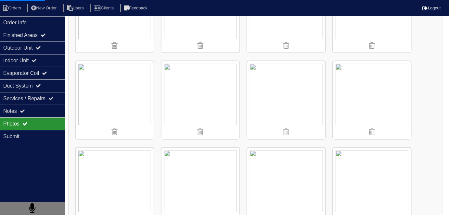
scroll to position [160, 0]
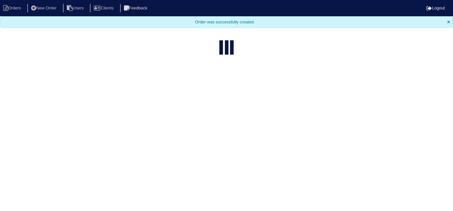
select select "15"
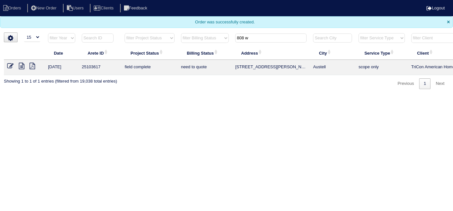
click at [8, 63] on icon at bounding box center [10, 66] width 6 height 6
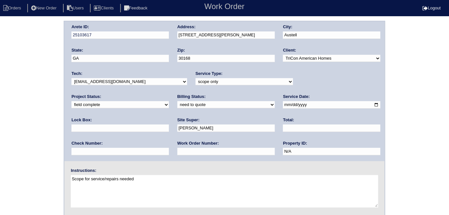
drag, startPoint x: 94, startPoint y: 103, endPoint x: 90, endPoint y: 107, distance: 5.1
click at [177, 104] on select "need to quote quoted need to invoice invoiced paid warranty purchase order need…" at bounding box center [225, 104] width 97 height 7
select select "quoted"
click at [177, 101] on select "need to quote quoted need to invoice invoiced paid warranty purchase order need…" at bounding box center [225, 104] width 97 height 7
drag, startPoint x: 86, startPoint y: 146, endPoint x: 86, endPoint y: 151, distance: 4.9
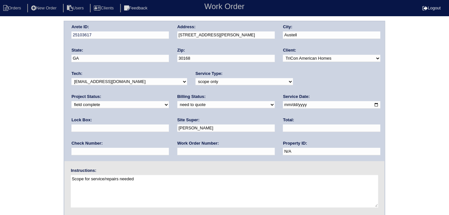
click at [177, 147] on div "Work Order Number:" at bounding box center [225, 150] width 97 height 18
click at [177, 152] on input "text" at bounding box center [225, 151] width 97 height 7
type input "requested"
drag, startPoint x: 197, startPoint y: 128, endPoint x: 220, endPoint y: 124, distance: 23.4
click at [283, 128] on input "text" at bounding box center [331, 128] width 97 height 7
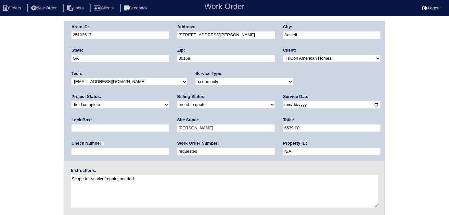
type input "6539.00"
click at [0, 78] on div "Arete ID: 25103617 Address: 808 Wade Farm Dr City: Austell State: GA Zip: 30168…" at bounding box center [224, 152] width 449 height 263
click at [168, 32] on div "Arete ID: 25103617 Address: 808 Wade Farm Dr City: Austell State: GA Zip: 30168…" at bounding box center [224, 91] width 320 height 140
click at [0, 122] on div "Arete ID: 25103617 Address: 808 Wade Farm Dr City: Austell State: GA Zip: 30168…" at bounding box center [224, 152] width 449 height 263
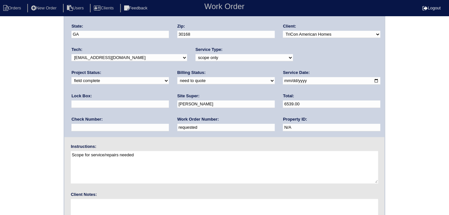
scroll to position [67, 0]
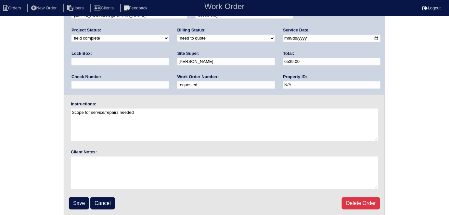
click at [0, 106] on div "Arete ID: 25103617 Address: 808 Wade Farm Dr City: Austell State: GA Zip: 30168…" at bounding box center [224, 85] width 449 height 263
click at [74, 202] on input "Save" at bounding box center [79, 203] width 20 height 12
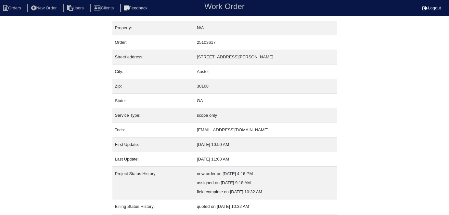
scroll to position [34, 0]
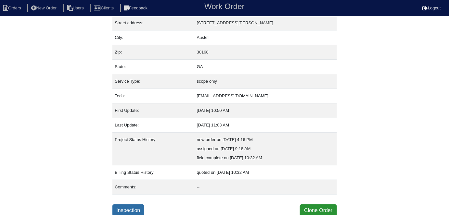
click at [126, 213] on link "Inspection" at bounding box center [128, 211] width 32 height 12
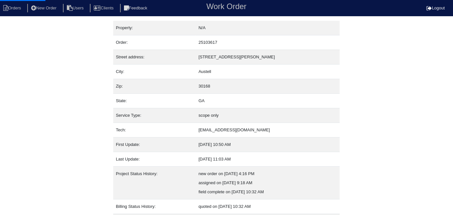
select select "3"
select select "0"
select select "2"
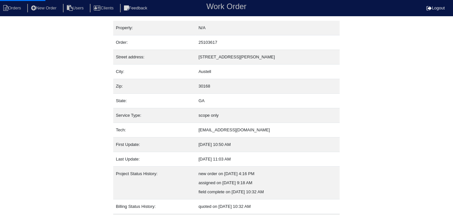
select select "0"
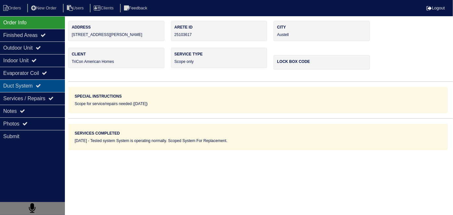
click at [34, 86] on div "Duct System" at bounding box center [32, 86] width 65 height 13
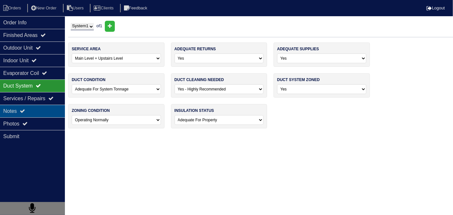
click at [34, 109] on div "Notes" at bounding box center [32, 111] width 65 height 13
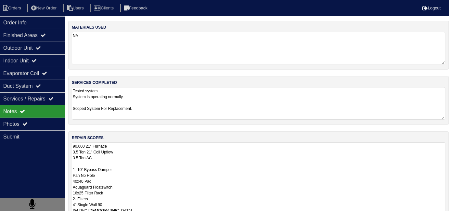
click at [165, 152] on textarea "90,000 21" Furnace 3.5 Ton 21" Coil Upflow 3.5 Ton AC 1- 10" Bypass Damper Pan …" at bounding box center [258, 189] width 373 height 95
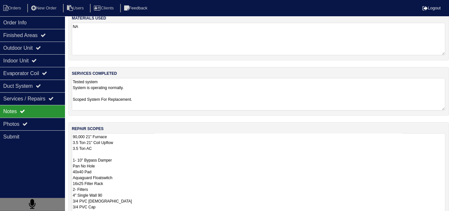
click at [185, 164] on textarea "90,000 21" Furnace 3.5 Ton 21" Coil Upflow 3.5 Ton AC 1- 10" Bypass Damper Pan …" at bounding box center [258, 180] width 373 height 95
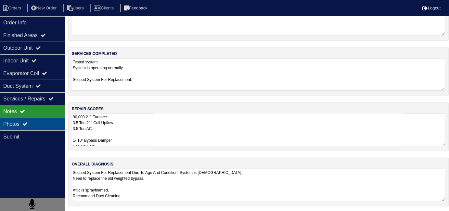
click at [26, 121] on icon at bounding box center [24, 123] width 5 height 5
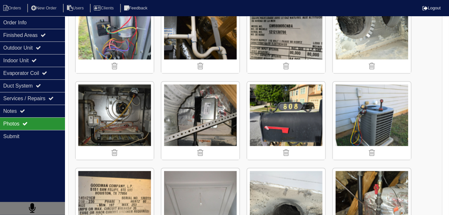
scroll to position [472, 0]
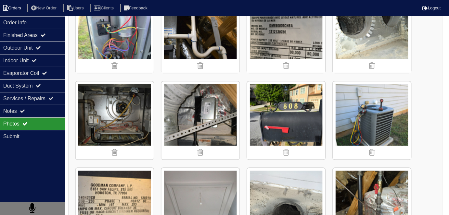
click at [23, 9] on li "Orders" at bounding box center [13, 8] width 26 height 9
click at [9, 7] on li "Orders" at bounding box center [13, 8] width 26 height 9
select select "15"
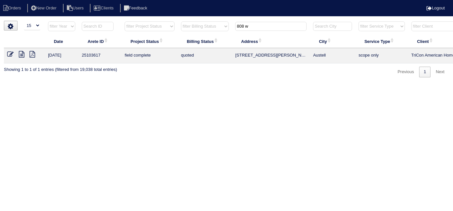
drag, startPoint x: 258, startPoint y: 26, endPoint x: 107, endPoint y: 15, distance: 151.4
click at [126, 21] on body "Orders New Order Users Clients Feedback Logout Orders New Order Users Clients M…" at bounding box center [226, 49] width 453 height 56
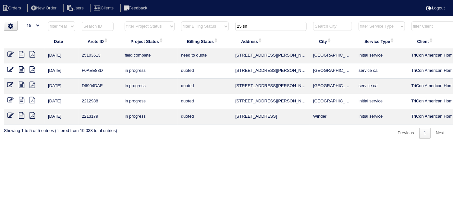
type input "25 sh"
click at [22, 54] on icon at bounding box center [22, 54] width 6 height 6
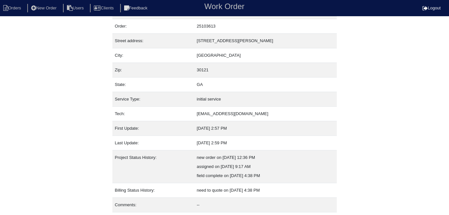
scroll to position [34, 0]
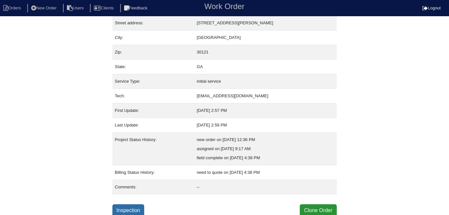
click at [122, 209] on link "Inspection" at bounding box center [128, 211] width 32 height 12
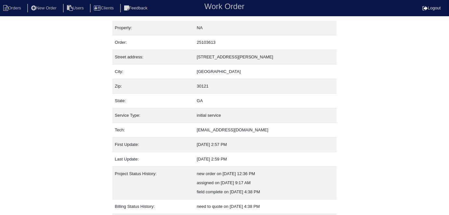
select select "0"
select select "Goodman"
select select "0"
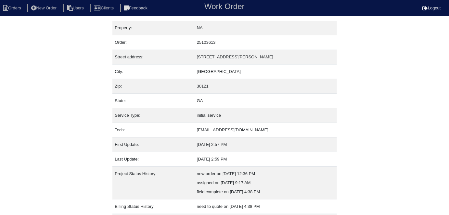
select select "1"
select select "0"
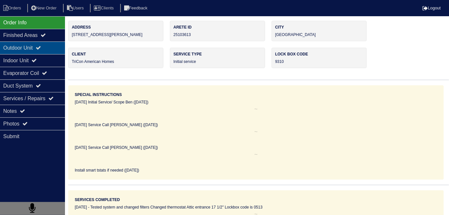
drag, startPoint x: 33, startPoint y: 45, endPoint x: 31, endPoint y: 51, distance: 6.4
click at [33, 45] on div "Outdoor Unit" at bounding box center [32, 48] width 65 height 13
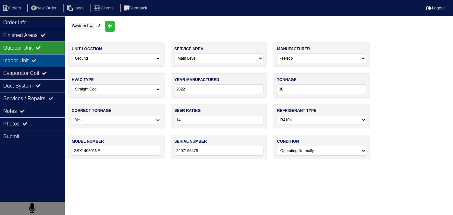
click at [30, 59] on div "Indoor Unit" at bounding box center [32, 60] width 65 height 13
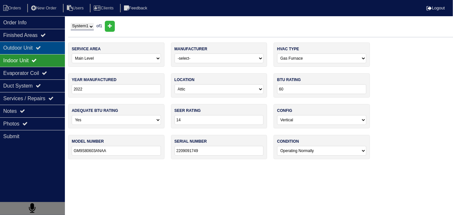
click at [29, 52] on div "Outdoor Unit" at bounding box center [32, 48] width 65 height 13
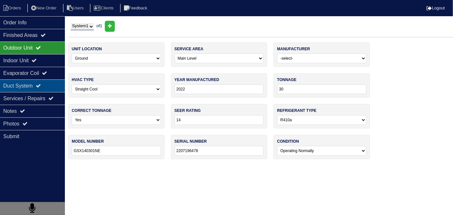
click at [3, 80] on div "Duct System" at bounding box center [32, 86] width 65 height 13
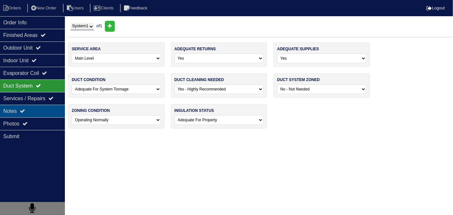
click at [18, 113] on div "Notes" at bounding box center [32, 111] width 65 height 13
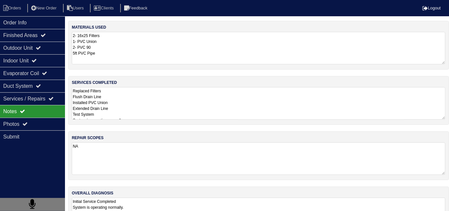
click at [163, 105] on textarea "Replaced Filters Flush Drain Line Installed PVC Union Extended Drain Line Test …" at bounding box center [258, 103] width 373 height 32
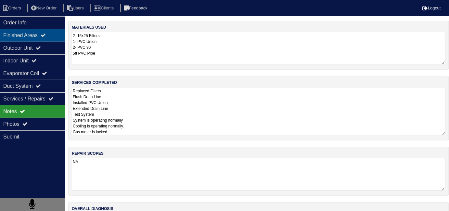
click at [33, 39] on div "Finished Areas" at bounding box center [32, 35] width 65 height 13
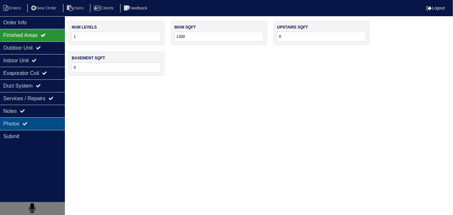
click at [35, 121] on div "Photos" at bounding box center [32, 124] width 65 height 13
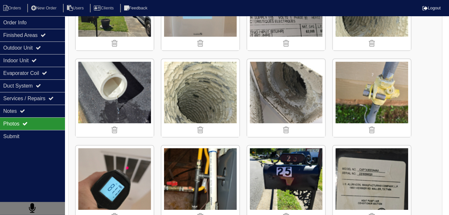
scroll to position [600, 0]
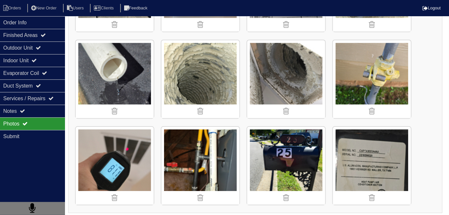
scroll to position [34, 0]
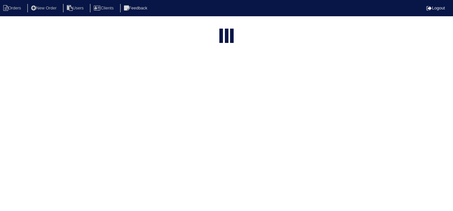
select select "15"
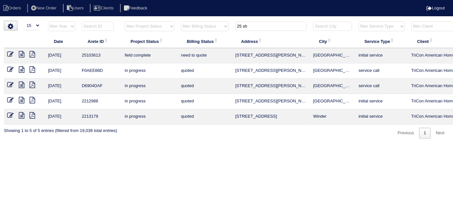
click at [9, 55] on icon at bounding box center [10, 54] width 6 height 6
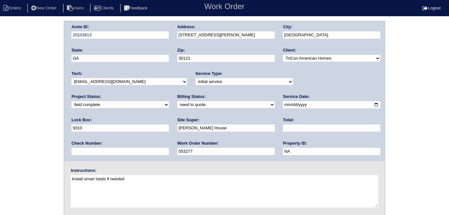
click at [177, 106] on select "need to quote quoted need to invoice invoiced paid warranty purchase order need…" at bounding box center [225, 104] width 97 height 7
select select "quoted"
click at [177, 101] on select "need to quote quoted need to invoice invoiced paid warranty purchase order need…" at bounding box center [225, 104] width 97 height 7
click at [283, 129] on input "text" at bounding box center [331, 128] width 97 height 7
type input "4"
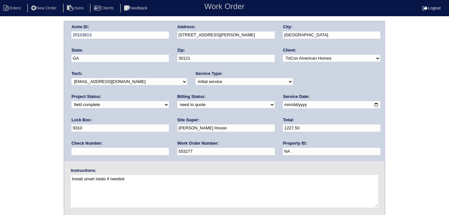
type input "1227.50"
click at [28, 131] on div "Arete ID: 25103613 Address: 25 Shaw Blvd City: Cartersville State: GA Zip: 3012…" at bounding box center [224, 152] width 449 height 263
click at [168, 34] on div "Arete ID: 25103613 Address: 25 Shaw Blvd City: Cartersville State: GA Zip: 3012…" at bounding box center [224, 91] width 320 height 140
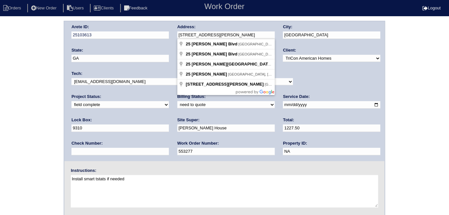
click at [0, 128] on div "Arete ID: 25103613 Address: 25 Shaw Blvd City: Cartersville State: GA Zip: 3012…" at bounding box center [224, 152] width 449 height 263
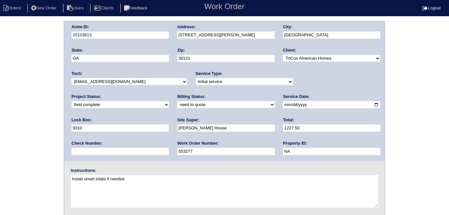
click at [19, 99] on div "Arete ID: 25103613 Address: 25 Shaw Blvd City: Cartersville State: GA Zip: 3012…" at bounding box center [224, 152] width 449 height 263
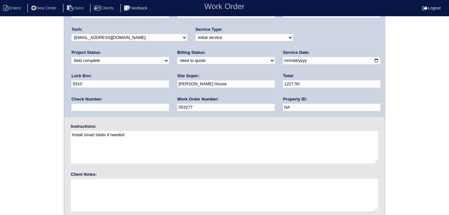
scroll to position [67, 0]
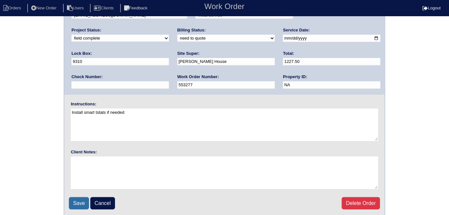
click at [76, 201] on input "Save" at bounding box center [79, 203] width 20 height 12
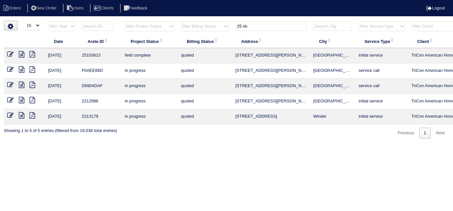
select select "15"
drag, startPoint x: 252, startPoint y: 25, endPoint x: 212, endPoint y: 28, distance: 40.0
click at [212, 28] on tr "filter Year -- Any Year -- 2025 2024 2023 2022 2021 2020 2019 filter Project St…" at bounding box center [285, 27] width 563 height 13
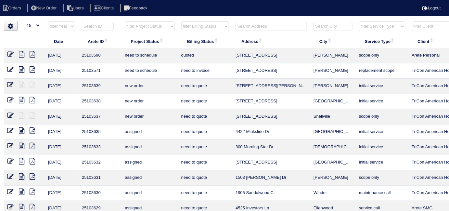
click at [265, 25] on input "text" at bounding box center [270, 26] width 71 height 9
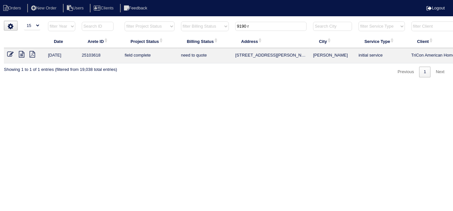
type input "9190 r"
click at [23, 55] on icon at bounding box center [22, 54] width 6 height 6
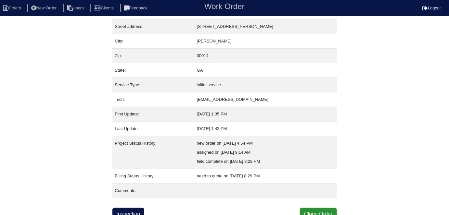
scroll to position [34, 0]
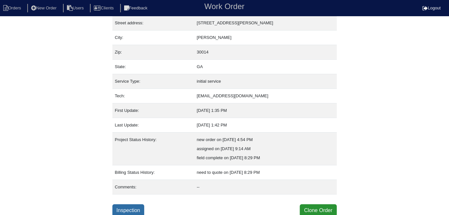
click at [123, 205] on link "Inspection" at bounding box center [128, 211] width 32 height 12
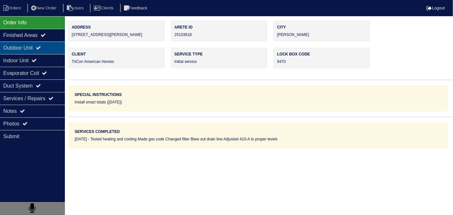
click at [47, 45] on div "Outdoor Unit" at bounding box center [32, 48] width 65 height 13
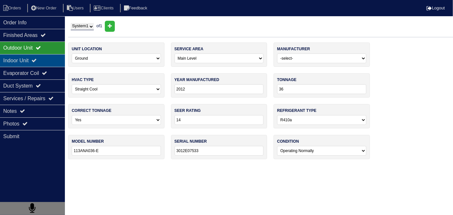
click at [34, 62] on div "Indoor Unit" at bounding box center [32, 60] width 65 height 13
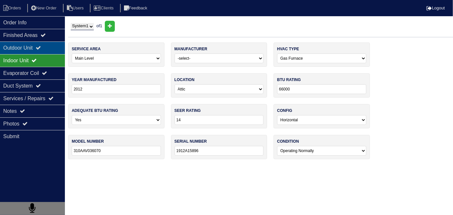
click at [33, 49] on div "Outdoor Unit" at bounding box center [32, 48] width 65 height 13
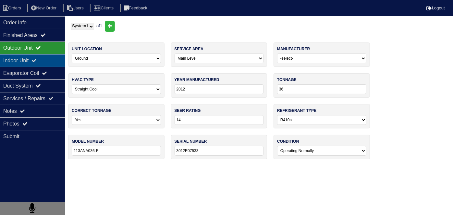
click at [33, 57] on div "Indoor Unit" at bounding box center [32, 60] width 65 height 13
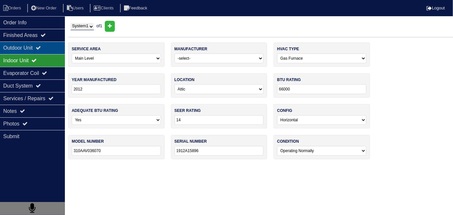
click at [33, 50] on div "Outdoor Unit" at bounding box center [32, 48] width 65 height 13
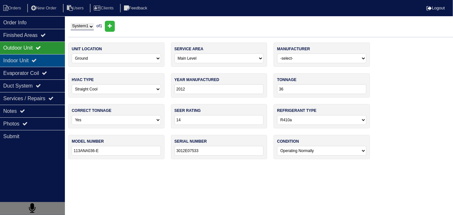
click at [52, 57] on div "Indoor Unit" at bounding box center [32, 60] width 65 height 13
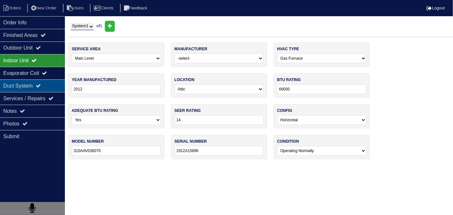
click at [41, 87] on icon at bounding box center [38, 85] width 5 height 5
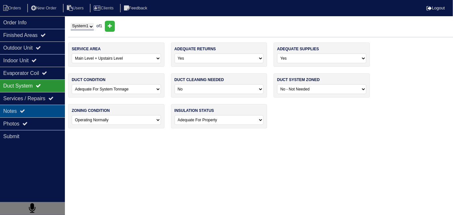
click at [37, 106] on div "Notes" at bounding box center [32, 111] width 65 height 13
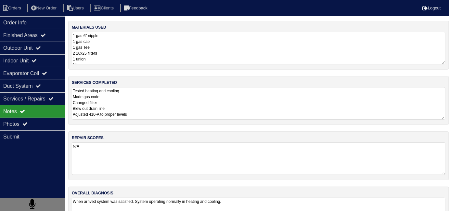
click at [208, 109] on textarea "Tested heating and cooling Made gas code Changed filter Blew out drain line Adj…" at bounding box center [258, 103] width 373 height 32
click at [192, 59] on textarea "1 gas 6” nipple 1 gas cap 1 gas Tee 2 16x25 filters 1 union Nitrogen 1lbs 410-A…" at bounding box center [258, 48] width 373 height 32
click at [32, 126] on div "Photos" at bounding box center [32, 124] width 65 height 13
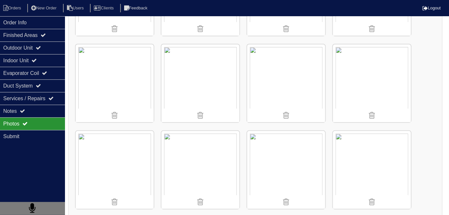
scroll to position [856, 0]
click at [41, 116] on div "Notes" at bounding box center [32, 111] width 65 height 13
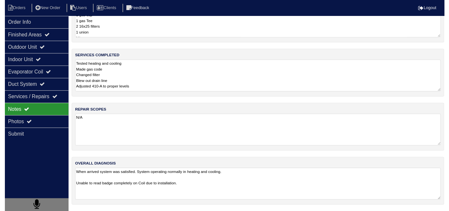
scroll to position [29, 0]
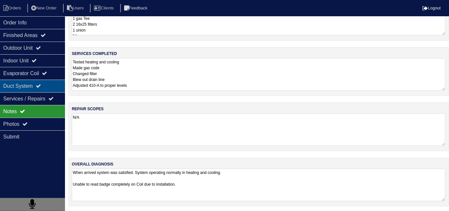
click at [40, 82] on div "Duct System" at bounding box center [32, 86] width 65 height 13
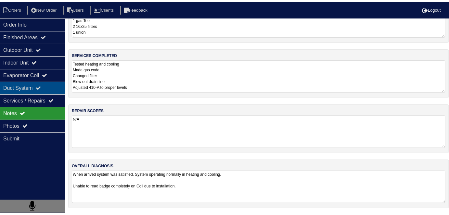
scroll to position [0, 0]
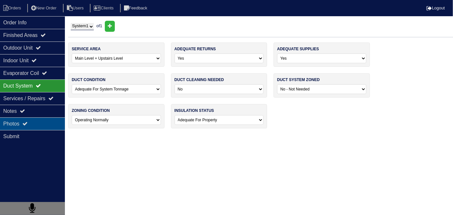
click at [32, 122] on div "Photos" at bounding box center [32, 124] width 65 height 13
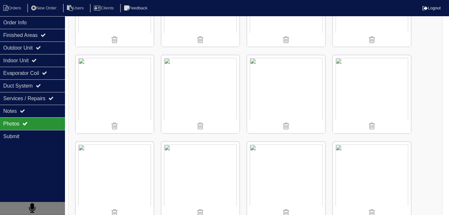
scroll to position [325, 0]
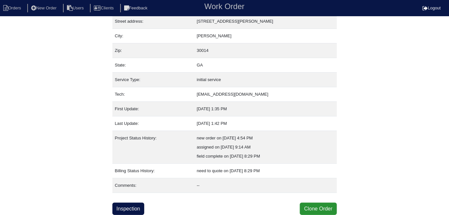
scroll to position [34, 0]
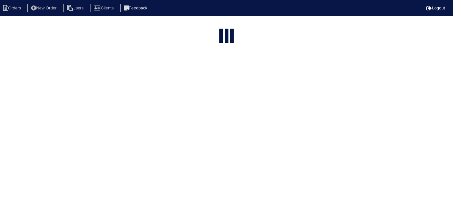
select select "15"
type input "9190 r"
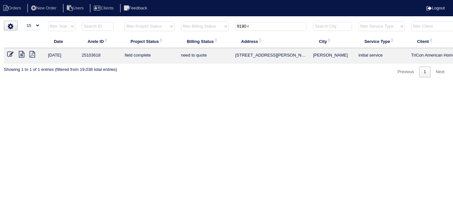
click at [8, 53] on icon at bounding box center [10, 54] width 6 height 6
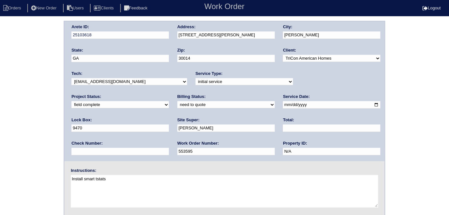
drag, startPoint x: 83, startPoint y: 103, endPoint x: 84, endPoint y: 107, distance: 5.0
click at [177, 104] on select "need to quote quoted need to invoice invoiced paid warranty purchase order need…" at bounding box center [225, 104] width 97 height 7
select select "quoted"
click at [177, 101] on select "need to quote quoted need to invoice invoiced paid warranty purchase order need…" at bounding box center [225, 104] width 97 height 7
click at [283, 125] on input "text" at bounding box center [331, 128] width 97 height 7
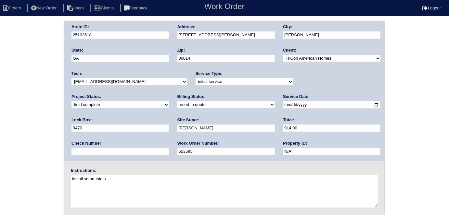
type input "914.00"
click at [160, 34] on div "Arete ID: 25103618 Address: [STREET_ADDRESS][PERSON_NAME] City: [GEOGRAPHIC_DAT…" at bounding box center [224, 91] width 320 height 140
click at [11, 131] on div "Arete ID: 25103618 Address: [STREET_ADDRESS][PERSON_NAME] City: [GEOGRAPHIC_DAT…" at bounding box center [224, 152] width 449 height 263
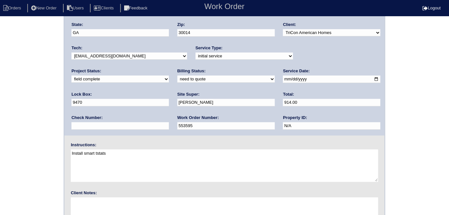
scroll to position [67, 0]
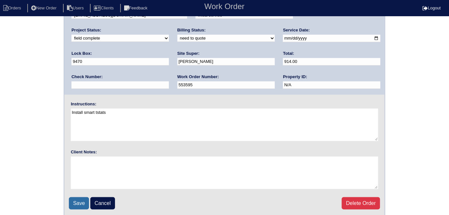
drag, startPoint x: 77, startPoint y: 202, endPoint x: 79, endPoint y: 192, distance: 10.1
click at [77, 201] on input "Save" at bounding box center [79, 203] width 20 height 12
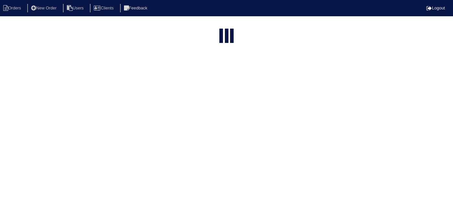
select select "15"
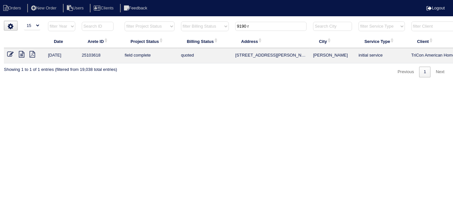
drag, startPoint x: 250, startPoint y: 27, endPoint x: 259, endPoint y: 24, distance: 9.3
click at [235, 25] on th "9190 r" at bounding box center [271, 27] width 78 height 13
drag, startPoint x: 262, startPoint y: 24, endPoint x: 109, endPoint y: 13, distance: 153.7
click at [135, 17] on html "Orders New Order Users Clients Feedback Logout Orders New Order Users Clients M…" at bounding box center [226, 42] width 453 height 84
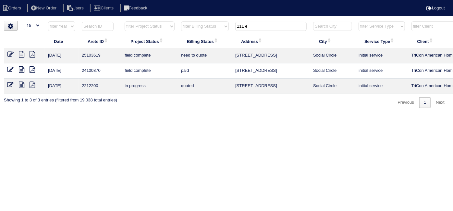
type input "111 e"
click at [20, 52] on icon at bounding box center [22, 54] width 6 height 6
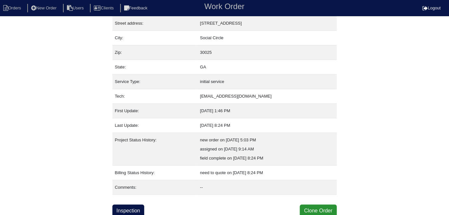
scroll to position [34, 0]
click at [121, 209] on link "Inspection" at bounding box center [128, 211] width 32 height 12
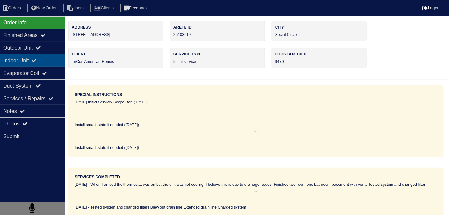
drag, startPoint x: 28, startPoint y: 49, endPoint x: 28, endPoint y: 65, distance: 15.9
click at [28, 49] on div "Outdoor Unit" at bounding box center [32, 48] width 65 height 13
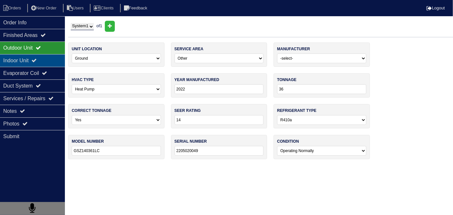
click at [28, 63] on div "Indoor Unit" at bounding box center [32, 60] width 65 height 13
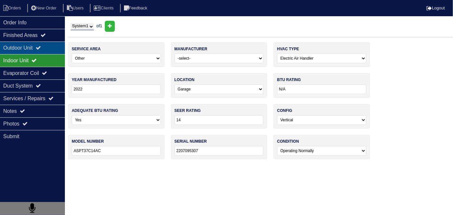
click at [23, 43] on div "Outdoor Unit" at bounding box center [32, 48] width 65 height 13
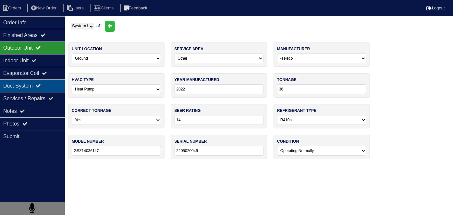
click at [8, 81] on div "Duct System" at bounding box center [32, 86] width 65 height 13
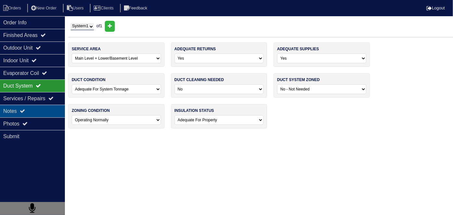
click at [13, 110] on div "Notes" at bounding box center [32, 111] width 65 height 13
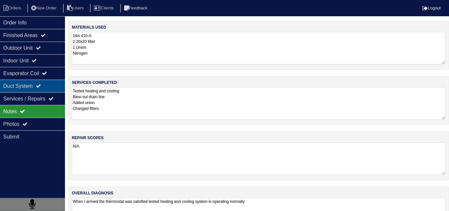
click at [39, 86] on div "Duct System" at bounding box center [32, 86] width 65 height 13
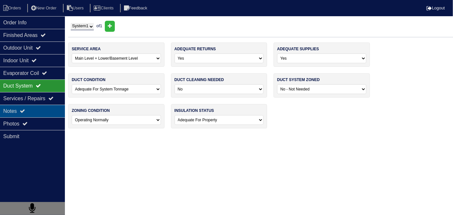
click at [32, 112] on div "Notes" at bounding box center [32, 111] width 65 height 13
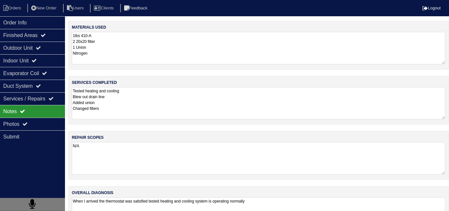
click at [162, 101] on textarea "Tested heating and cooling Blew out drain line Added union Changed filters" at bounding box center [258, 103] width 373 height 32
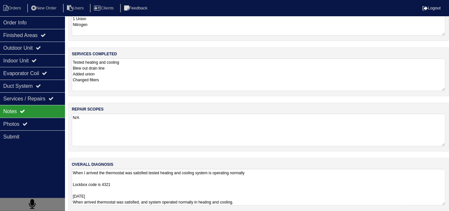
click at [152, 189] on textarea "When I arrived the thermostat was satisfied tested heating and cooling system i…" at bounding box center [258, 187] width 373 height 36
click at [23, 119] on div "Photos" at bounding box center [32, 124] width 65 height 13
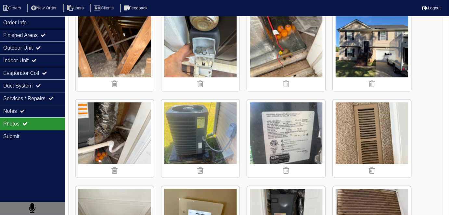
scroll to position [453, 0]
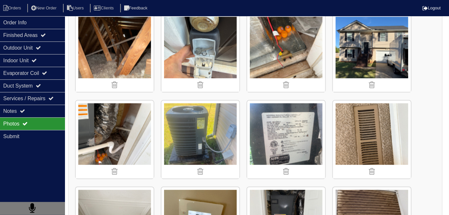
scroll to position [34, 0]
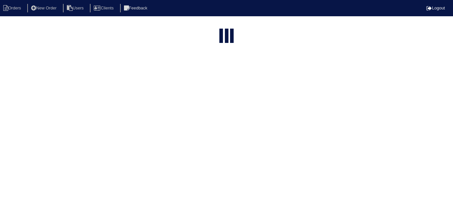
select select "15"
type input "111 e"
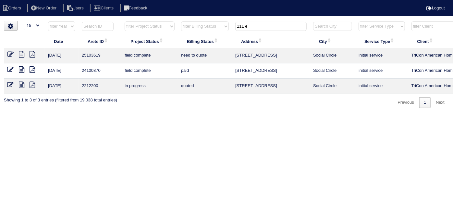
click at [10, 55] on icon at bounding box center [10, 54] width 6 height 6
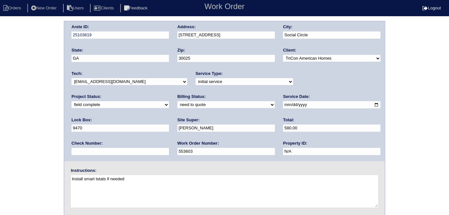
select select "quoted"
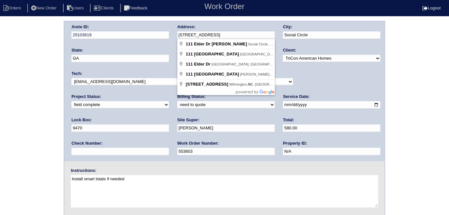
drag, startPoint x: 215, startPoint y: 35, endPoint x: 170, endPoint y: 34, distance: 44.2
click at [170, 34] on div "Arete ID: 25103619 Address: 111 Elder Dr SE City: Social Circle State: GA Zip: …" at bounding box center [224, 91] width 320 height 140
click at [0, 138] on div "Arete ID: 25103619 Address: 111 Elder Dr SE City: Social Circle State: GA Zip: …" at bounding box center [224, 152] width 449 height 263
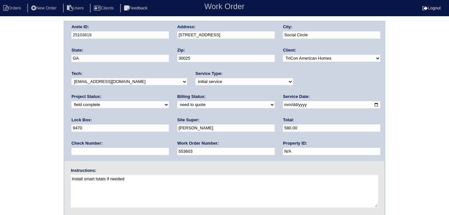
click at [36, 89] on div "Arete ID: 25103619 Address: 111 Elder Dr SE City: Social Circle State: GA Zip: …" at bounding box center [224, 152] width 449 height 263
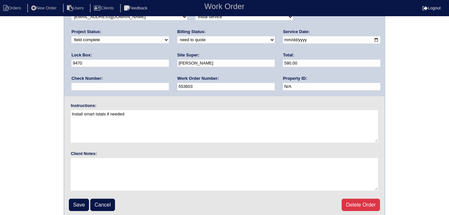
scroll to position [67, 0]
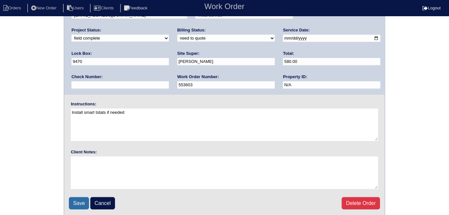
click at [78, 201] on input "Save" at bounding box center [79, 203] width 20 height 12
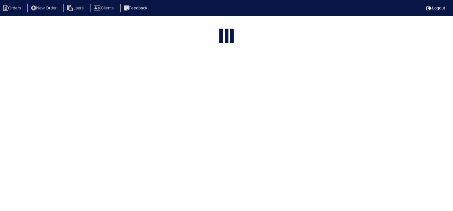
select select "15"
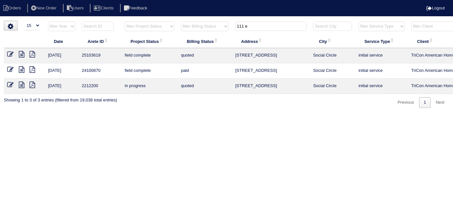
drag, startPoint x: 253, startPoint y: 25, endPoint x: 214, endPoint y: 23, distance: 38.7
click at [214, 23] on tr "filter Year -- Any Year -- 2025 2024 2023 2022 2021 2020 2019 filter Project St…" at bounding box center [285, 27] width 563 height 13
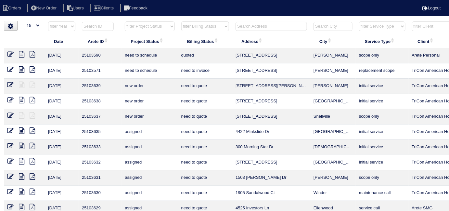
drag, startPoint x: 144, startPoint y: 26, endPoint x: 142, endPoint y: 30, distance: 4.0
click at [144, 26] on select "filter Project Status -- Any Project Status -- new order assigned in progress f…" at bounding box center [150, 26] width 50 height 10
click at [125, 21] on select "filter Project Status -- Any Project Status -- new order assigned in progress f…" at bounding box center [150, 26] width 50 height 10
select select "field complete"
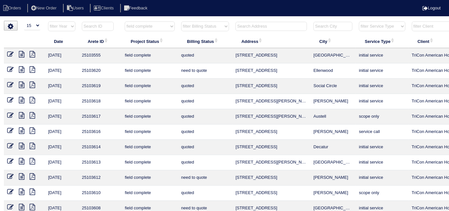
click at [187, 29] on select "filter Billing Status -- Any Billing Status -- need to quote quoted need to inv…" at bounding box center [205, 26] width 48 height 10
select select "need to quote"
click at [181, 21] on select "filter Billing Status -- Any Billing Status -- need to quote quoted need to inv…" at bounding box center [205, 26] width 48 height 10
select select "field complete"
select select "need to quote"
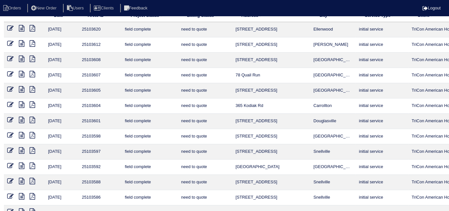
scroll to position [84, 0]
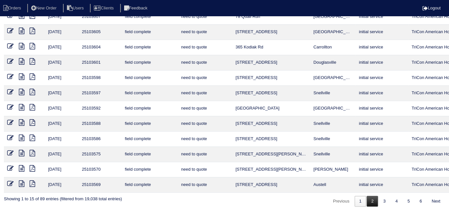
click at [371, 196] on link "2" at bounding box center [372, 201] width 11 height 11
select select "field complete"
select select "need to quote"
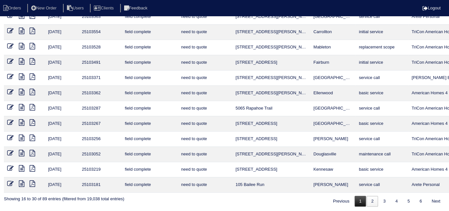
click at [358, 196] on link "1" at bounding box center [360, 201] width 11 height 11
select select "field complete"
select select "need to quote"
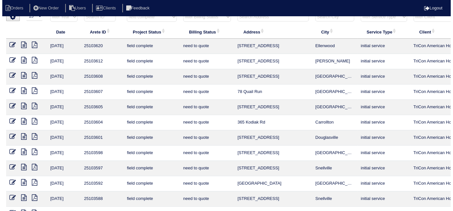
scroll to position [0, 0]
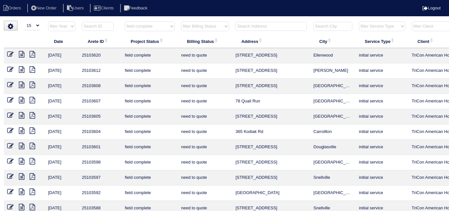
click at [161, 31] on th "filter Project Status -- Any Project Status -- new order assigned in progress f…" at bounding box center [149, 27] width 56 height 13
click at [157, 26] on select "filter Project Status -- Any Project Status -- new order assigned in progress f…" at bounding box center [150, 26] width 50 height 10
click at [125, 21] on select "filter Project Status -- Any Project Status -- new order assigned in progress f…" at bounding box center [150, 26] width 50 height 10
select select "new order"
select select "need to quote"
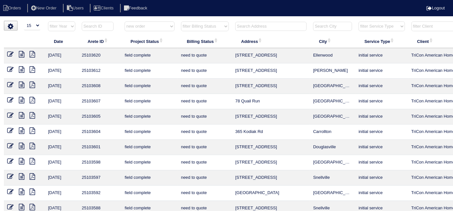
click at [148, 23] on select "filter Project Status -- Any Project Status -- new order assigned in progress f…" at bounding box center [150, 26] width 50 height 10
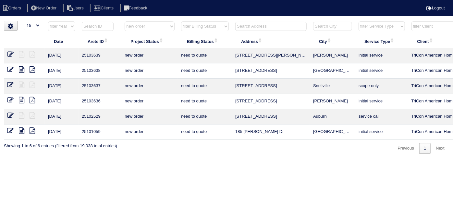
select select
click at [125, 21] on select "filter Project Status -- Any Project Status -- new order assigned in progress f…" at bounding box center [150, 26] width 50 height 10
select select "need to quote"
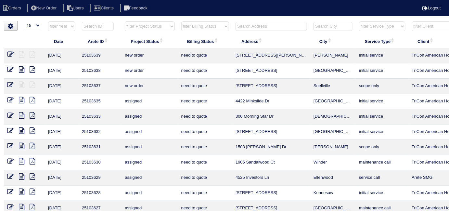
click at [184, 29] on select "filter Billing Status -- Any Billing Status -- need to quote quoted need to inv…" at bounding box center [205, 26] width 48 height 10
select select
click at [181, 21] on select "filter Billing Status -- Any Billing Status -- need to quote quoted need to inv…" at bounding box center [205, 26] width 48 height 10
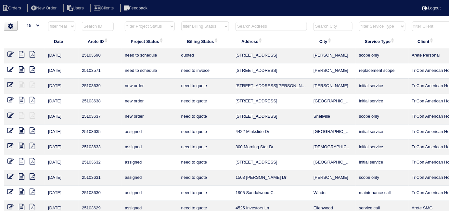
click at [239, 25] on input "text" at bounding box center [270, 26] width 71 height 9
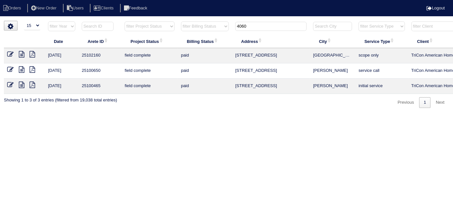
type input "4060"
click at [20, 69] on icon at bounding box center [22, 69] width 6 height 6
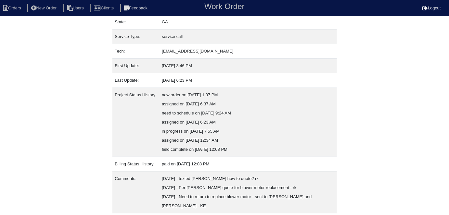
scroll to position [98, 0]
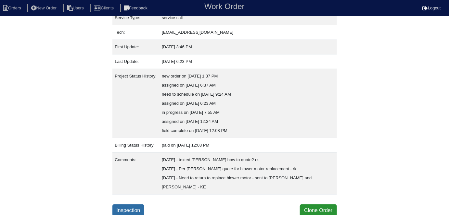
click at [134, 207] on link "Inspection" at bounding box center [128, 211] width 32 height 12
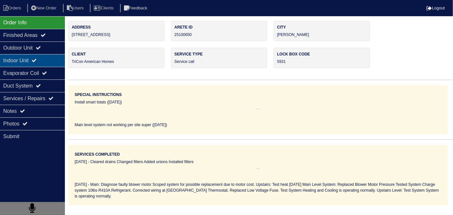
click at [47, 60] on div "Indoor Unit" at bounding box center [32, 60] width 65 height 13
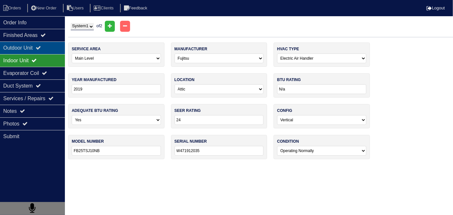
click at [41, 45] on icon at bounding box center [38, 47] width 5 height 5
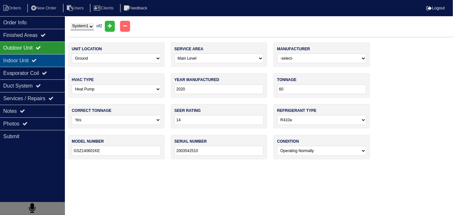
click at [37, 58] on icon at bounding box center [33, 60] width 5 height 5
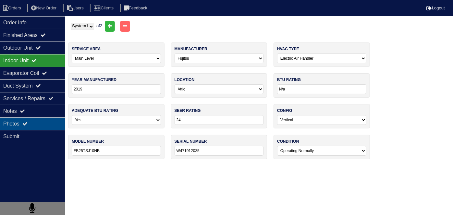
click at [36, 118] on div "Photos" at bounding box center [32, 124] width 65 height 13
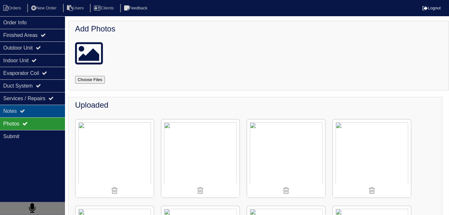
click at [35, 112] on div "Notes" at bounding box center [32, 111] width 65 height 13
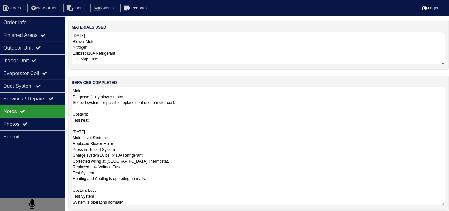
click at [213, 103] on textarea "Main: Diagnose faulty blower motor Scoped system for possible replacement due t…" at bounding box center [258, 146] width 373 height 118
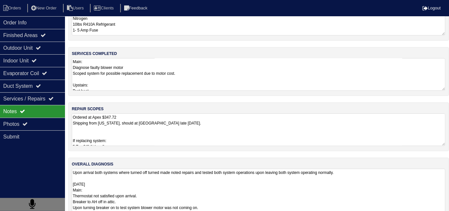
scroll to position [0, 0]
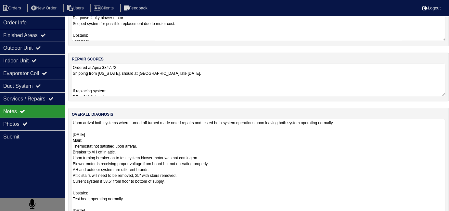
scroll to position [132, 0]
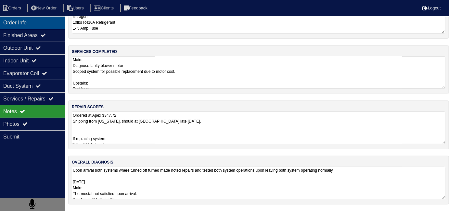
click at [12, 24] on div "Order Info" at bounding box center [32, 22] width 65 height 13
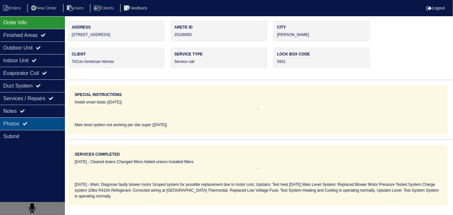
click at [39, 125] on div "Photos" at bounding box center [32, 124] width 65 height 13
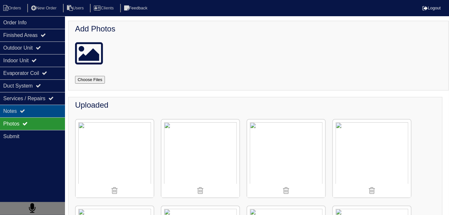
click at [29, 105] on div "Notes" at bounding box center [32, 111] width 65 height 13
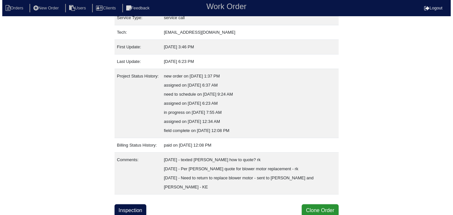
scroll to position [98, 0]
click at [329, 208] on button "Clone Order" at bounding box center [318, 211] width 37 height 12
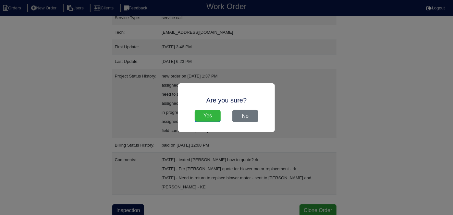
click at [204, 112] on input "Yes" at bounding box center [208, 116] width 26 height 12
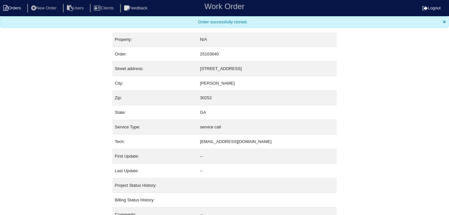
click at [19, 10] on li "Orders" at bounding box center [13, 8] width 26 height 9
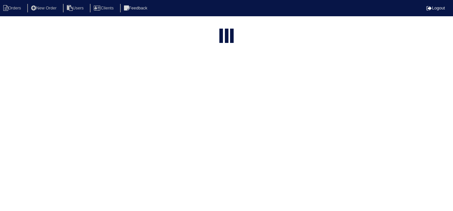
select select "15"
type input "4060"
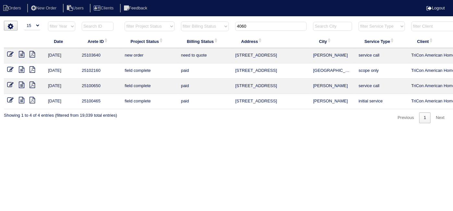
click at [11, 54] on icon at bounding box center [10, 54] width 6 height 6
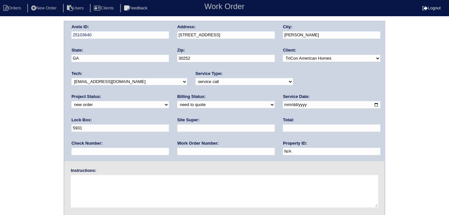
click at [195, 81] on select "-select- initial service basic service maintenance call replacement scope servi…" at bounding box center [243, 81] width 97 height 7
select select "initial service"
click at [195, 78] on select "-select- initial service basic service maintenance call replacement scope servi…" at bounding box center [243, 81] width 97 height 7
click at [177, 149] on input "text" at bounding box center [225, 151] width 97 height 7
type input "554670"
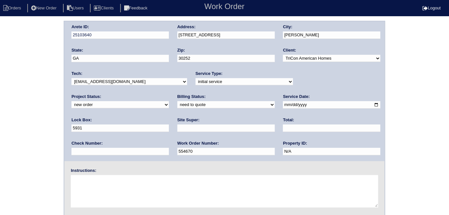
drag, startPoint x: 306, startPoint y: 103, endPoint x: 234, endPoint y: 94, distance: 72.7
click at [244, 97] on div "Arete ID: 25103640 Address: 4060 O Henry Ct City: McDonough State: GA Zip: 3025…" at bounding box center [224, 91] width 320 height 140
type input "9310"
click at [129, 181] on textarea at bounding box center [224, 191] width 307 height 32
click at [177, 128] on input "text" at bounding box center [225, 128] width 97 height 7
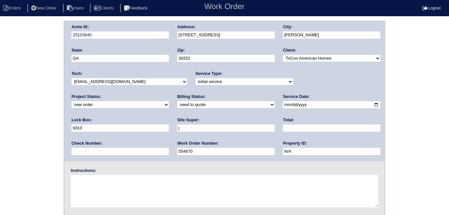
type input "Jerome Middlebrooks"
drag, startPoint x: 99, startPoint y: 195, endPoint x: 97, endPoint y: 179, distance: 16.4
click at [99, 194] on textarea at bounding box center [224, 191] width 307 height 32
click at [138, 187] on textarea at bounding box center [224, 191] width 307 height 32
type textarea "Install smart tstats if needed"
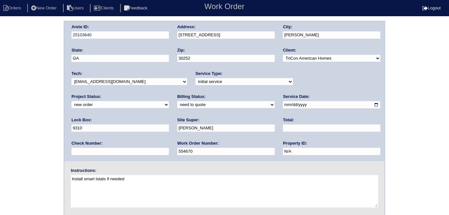
click at [219, 184] on textarea "Install smart tstats if needed" at bounding box center [224, 191] width 307 height 32
drag, startPoint x: 145, startPoint y: 174, endPoint x: 96, endPoint y: 177, distance: 49.5
click at [84, 173] on div "Instructions: Install smart tstats if needed" at bounding box center [224, 189] width 320 height 42
drag, startPoint x: 146, startPoint y: 187, endPoint x: 143, endPoint y: 183, distance: 5.3
click at [146, 187] on textarea "Install smart tstats if needed" at bounding box center [224, 191] width 307 height 32
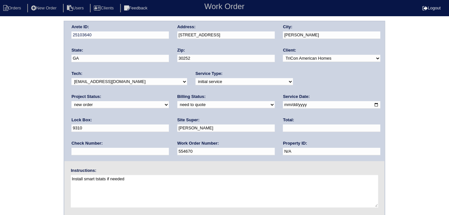
drag, startPoint x: 143, startPoint y: 182, endPoint x: 62, endPoint y: 174, distance: 80.6
click at [62, 174] on div "Arete ID: 25103640 Address: 4060 O Henry Ct City: McDonough State: GA Zip: 3025…" at bounding box center [224, 152] width 449 height 263
click at [164, 36] on div "Arete ID: 25103640 Address: 4060 O Henry Ct City: McDonough State: GA Zip: 3025…" at bounding box center [224, 91] width 320 height 140
click at [44, 159] on div "Arete ID: 25103640 Address: 4060 O Henry Ct City: McDonough State: GA Zip: 3025…" at bounding box center [224, 152] width 449 height 263
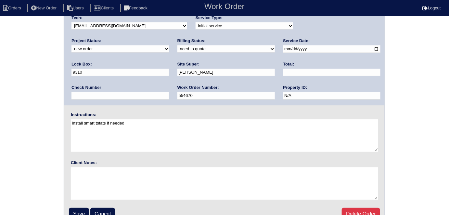
scroll to position [67, 0]
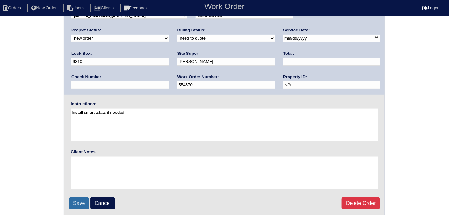
click at [73, 202] on input "Save" at bounding box center [79, 203] width 20 height 12
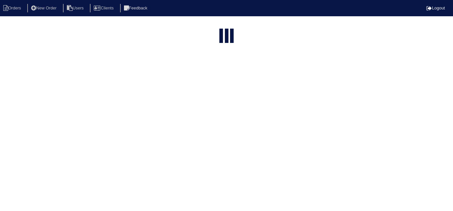
select select "15"
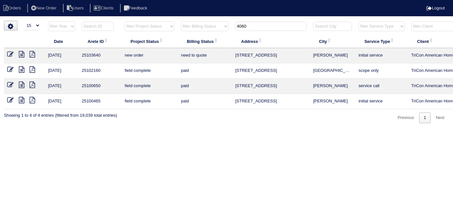
drag, startPoint x: 254, startPoint y: 27, endPoint x: 102, endPoint y: 29, distance: 152.3
click at [157, 25] on tr "filter Year -- Any Year -- 2025 2024 2023 2022 2021 2020 2019 filter Project St…" at bounding box center [285, 27] width 563 height 13
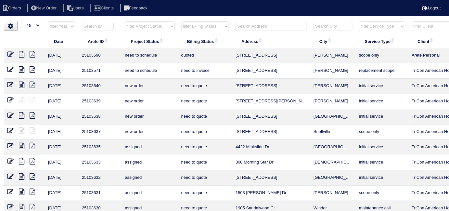
click at [266, 28] on input "text" at bounding box center [270, 26] width 71 height 9
click at [253, 23] on input "243 o" at bounding box center [270, 26] width 71 height 9
type input "243 o"
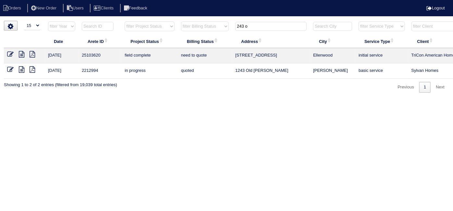
click at [20, 52] on icon at bounding box center [22, 54] width 6 height 6
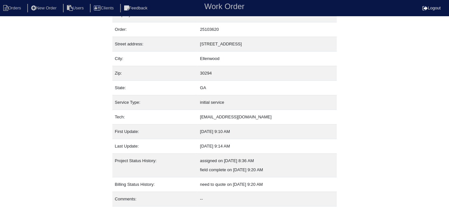
scroll to position [25, 0]
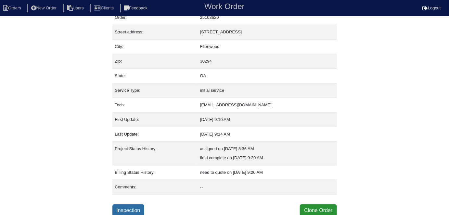
click at [132, 205] on link "Inspection" at bounding box center [128, 211] width 32 height 12
select select "0"
select select "[PERSON_NAME]"
select select "0"
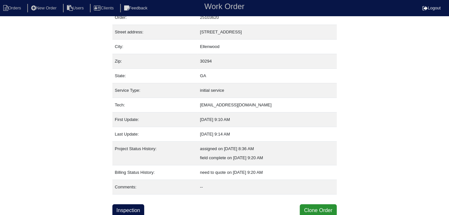
select select "0"
select select "1"
select select "2"
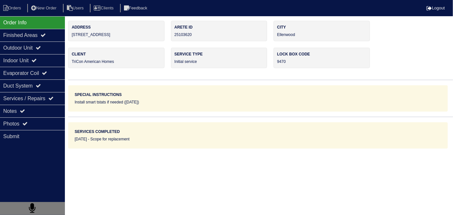
click at [41, 45] on icon at bounding box center [38, 47] width 5 height 5
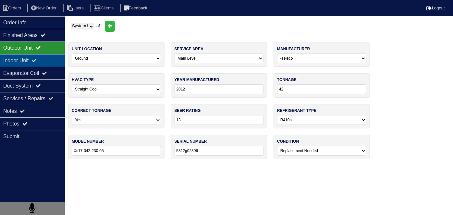
click at [32, 59] on div "Indoor Unit" at bounding box center [32, 60] width 65 height 13
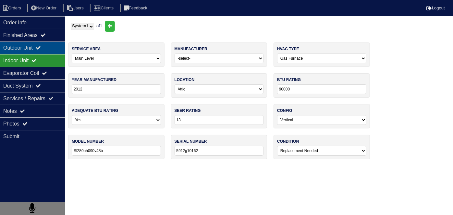
click at [29, 49] on div "Outdoor Unit" at bounding box center [32, 48] width 65 height 13
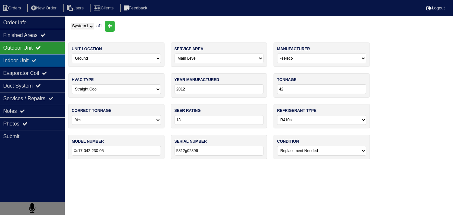
click at [29, 55] on div "Indoor Unit" at bounding box center [32, 60] width 65 height 13
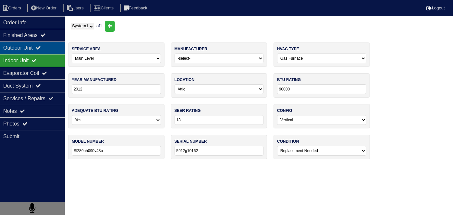
click at [29, 49] on div "Outdoor Unit" at bounding box center [32, 48] width 65 height 13
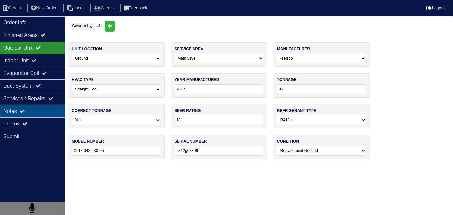
click at [14, 109] on div "Notes" at bounding box center [32, 111] width 65 height 13
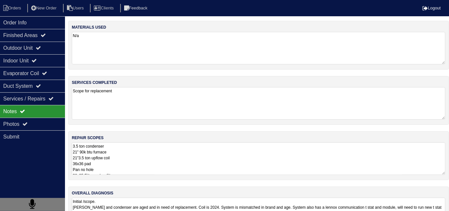
click at [148, 151] on textarea "3.5 ton condenser 21" 90k btu furnace 21"3.5 ton upflow coil 36x36 pad Pan no h…" at bounding box center [258, 158] width 373 height 32
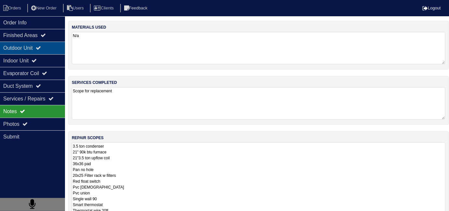
click at [34, 51] on div "Outdoor Unit" at bounding box center [32, 48] width 65 height 13
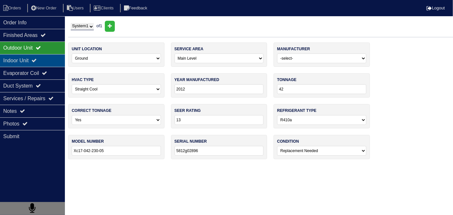
click at [29, 58] on div "Indoor Unit" at bounding box center [32, 60] width 65 height 13
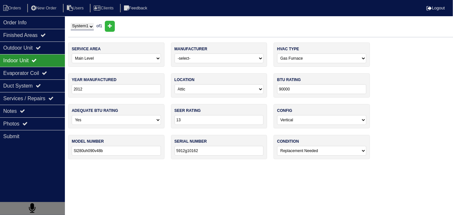
click at [35, 54] on div "Indoor Unit" at bounding box center [32, 60] width 65 height 13
click at [35, 50] on div "Outdoor Unit" at bounding box center [32, 48] width 65 height 13
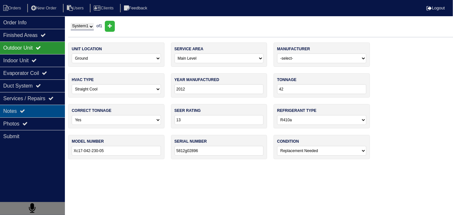
click at [6, 106] on div "Notes" at bounding box center [32, 111] width 65 height 13
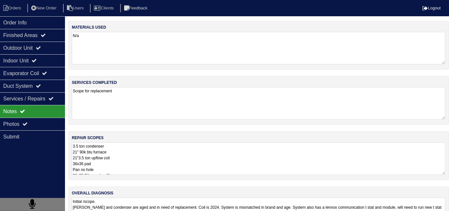
click at [226, 154] on textarea "3.5 ton condenser 21" 90k btu furnace 21"3.5 ton upflow coil 36x36 pad Pan no h…" at bounding box center [258, 158] width 373 height 32
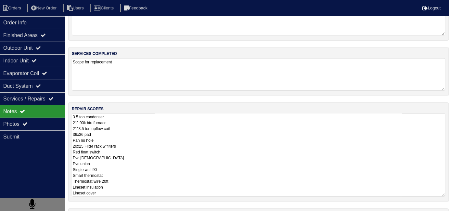
scroll to position [34, 0]
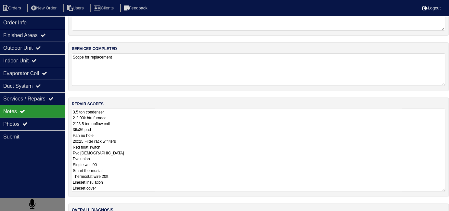
click at [186, 152] on textarea "3.5 ton condenser 21" 90k btu furnace 21"3.5 ton upflow coil 36x36 pad Pan no h…" at bounding box center [258, 149] width 373 height 83
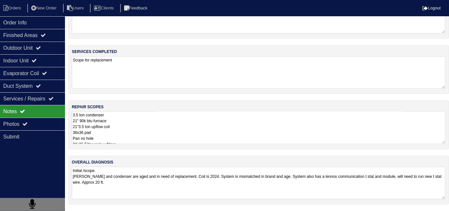
click at [150, 130] on textarea "3.5 ton condenser 21" 90k btu furnace 21"3.5 ton upflow coil 36x36 pad Pan no h…" at bounding box center [258, 127] width 373 height 32
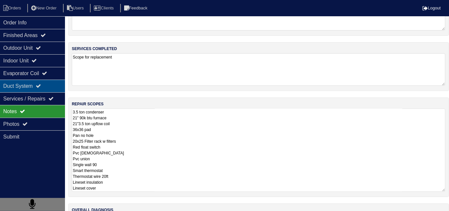
click at [16, 88] on div "Duct System" at bounding box center [32, 86] width 65 height 13
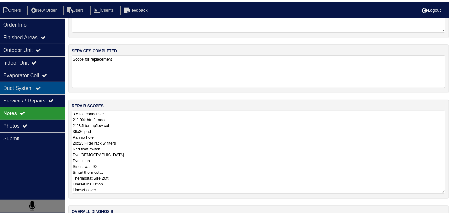
scroll to position [0, 0]
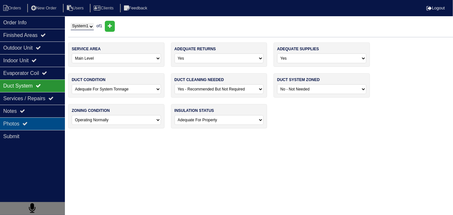
click at [22, 122] on div "Photos" at bounding box center [32, 124] width 65 height 13
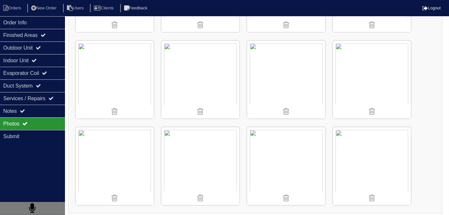
scroll to position [427, 0]
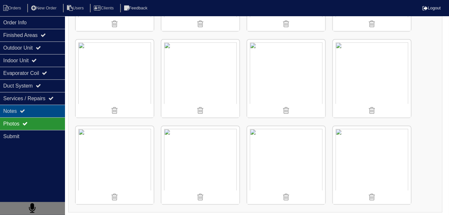
click at [25, 114] on div "Notes" at bounding box center [32, 111] width 65 height 13
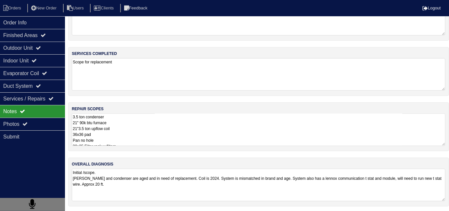
click at [190, 127] on textarea "3.5 ton condenser 21" 90k btu furnace 21"3.5 ton upflow coil 36x36 pad Pan no h…" at bounding box center [258, 129] width 373 height 32
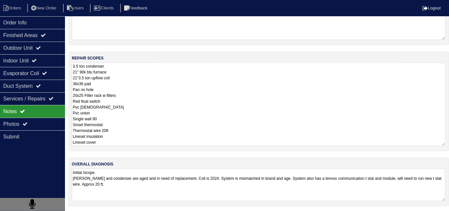
click at [156, 139] on textarea "3.5 ton condenser 21" 90k btu furnace 21"3.5 ton upflow coil 36x36 pad Pan no h…" at bounding box center [258, 104] width 373 height 83
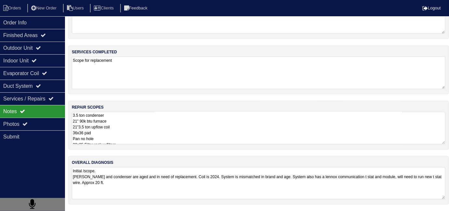
click at [187, 181] on textarea "Initial /scope. Furnace and condenser are aged and in need of replacement. Coil…" at bounding box center [258, 183] width 373 height 32
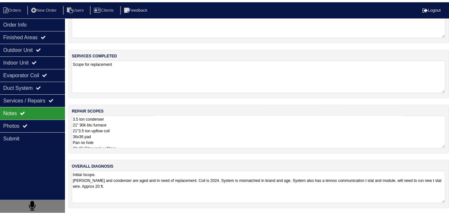
scroll to position [25, 0]
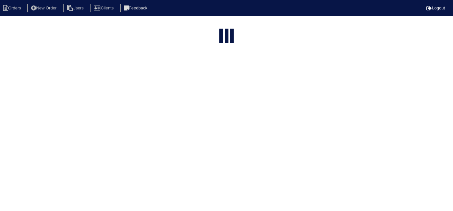
select select "15"
type input "243 o"
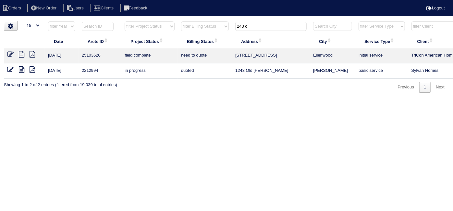
click at [8, 51] on icon at bounding box center [10, 54] width 6 height 6
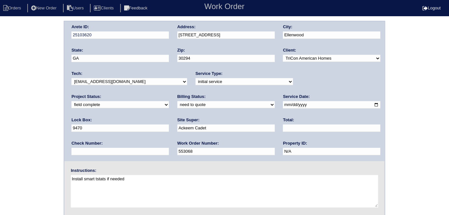
click at [177, 105] on select "need to quote quoted need to invoice invoiced paid warranty purchase order need…" at bounding box center [225, 104] width 97 height 7
select select "quoted"
click at [177, 101] on select "need to quote quoted need to invoice invoiced paid warranty purchase order need…" at bounding box center [225, 104] width 97 height 7
click at [283, 131] on input "text" at bounding box center [331, 128] width 97 height 7
click at [42, 134] on div "Arete ID: 25103620 Address: [STREET_ADDRESS][GEOGRAPHIC_DATA] City: [GEOGRAPHIC…" at bounding box center [224, 152] width 449 height 263
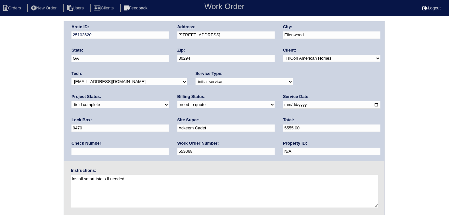
click at [283, 127] on input "5555.00" at bounding box center [331, 128] width 97 height 7
type input "5550.00"
click at [0, 116] on div "Arete ID: 25103620 Address: 243 Orchard Hill View City: Ellenwood State: GA Zip…" at bounding box center [224, 152] width 449 height 263
drag, startPoint x: 231, startPoint y: 35, endPoint x: 174, endPoint y: 35, distance: 57.1
click at [174, 35] on div "Arete ID: 25103620 Address: 243 Orchard Hill View City: Ellenwood State: GA Zip…" at bounding box center [224, 91] width 320 height 140
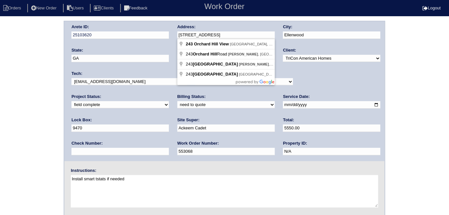
click at [0, 104] on div "Arete ID: 25103620 Address: 243 Orchard Hill View City: Ellenwood State: GA Zip…" at bounding box center [224, 152] width 449 height 263
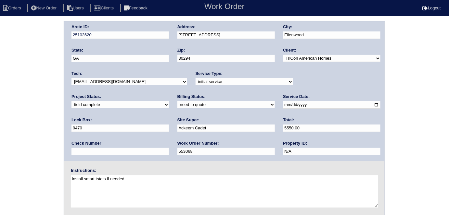
click at [47, 51] on div "Arete ID: 25103620 Address: 243 Orchard Hill View City: Ellenwood State: GA Zip…" at bounding box center [224, 152] width 449 height 263
click at [46, 60] on div "Arete ID: 25103620 Address: 243 Orchard Hill View City: Ellenwood State: GA Zip…" at bounding box center [224, 152] width 449 height 263
drag, startPoint x: 3, startPoint y: 81, endPoint x: 17, endPoint y: 113, distance: 35.0
click at [3, 82] on div "Arete ID: 25103620 Address: 243 Orchard Hill View City: Ellenwood State: GA Zip…" at bounding box center [224, 152] width 449 height 263
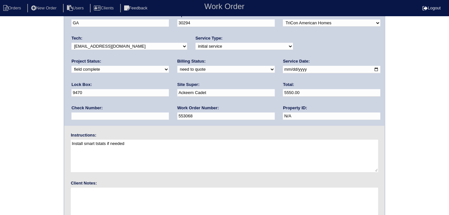
scroll to position [67, 0]
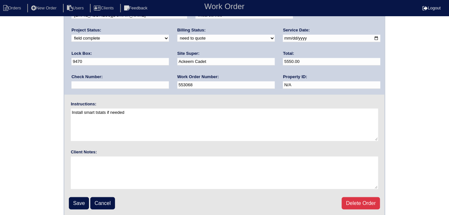
click at [67, 192] on fieldset "Arete ID: 25103620 Address: 243 Orchard Hill View City: Ellenwood State: GA Zip…" at bounding box center [224, 85] width 320 height 261
click at [69, 197] on input "Save" at bounding box center [79, 203] width 20 height 12
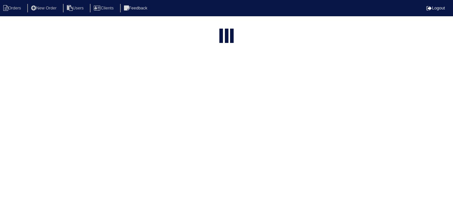
select select "15"
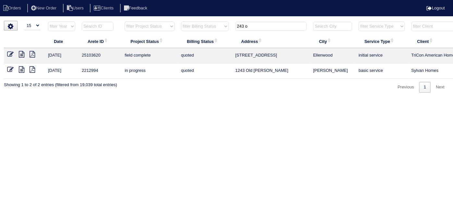
drag, startPoint x: 265, startPoint y: 26, endPoint x: 1, endPoint y: 10, distance: 264.1
click at [87, 21] on body "Orders New Order Users Clients Feedback Logout Orders New Order Users Clients M…" at bounding box center [226, 57] width 453 height 72
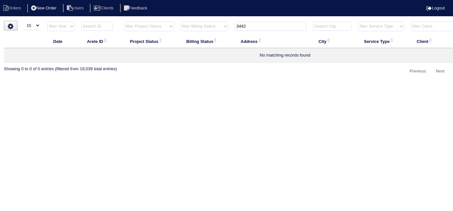
type input "3442"
click at [54, 7] on li "New Order" at bounding box center [44, 8] width 34 height 9
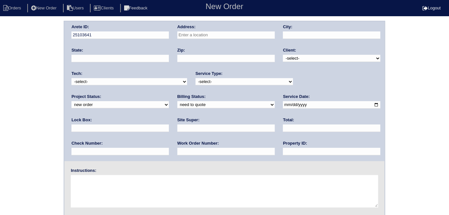
click at [190, 37] on input "text" at bounding box center [225, 34] width 97 height 7
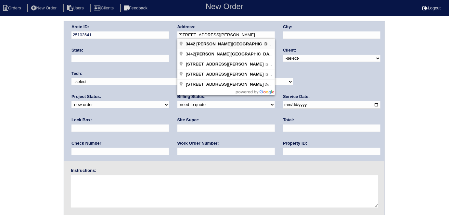
type input "[STREET_ADDRESS][PERSON_NAME]"
type input "Loganville"
type input "GA"
type input "30052"
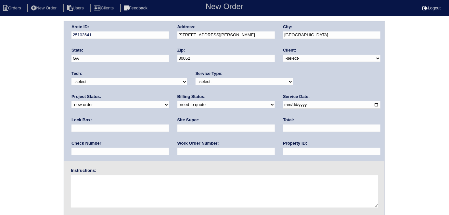
click at [293, 61] on select "-select- TriCon American Homes American Homes 4 Rent First Key Homes Zillow The…" at bounding box center [331, 58] width 97 height 7
select select "1"
click at [283, 55] on select "-select- TriCon American Homes American Homes 4 Rent First Key Homes Zillow The…" at bounding box center [331, 58] width 97 height 7
click at [229, 81] on select "-select- initial service basic service maintenance call replacement scope servi…" at bounding box center [243, 81] width 97 height 7
select select "initial service"
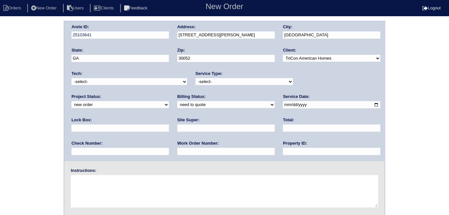
click at [195, 78] on select "-select- initial service basic service maintenance call replacement scope servi…" at bounding box center [243, 81] width 97 height 7
click at [169, 125] on input "text" at bounding box center [119, 128] width 97 height 7
type input "9470"
click at [283, 105] on input "date" at bounding box center [331, 104] width 97 height 7
type input "2025-10-02"
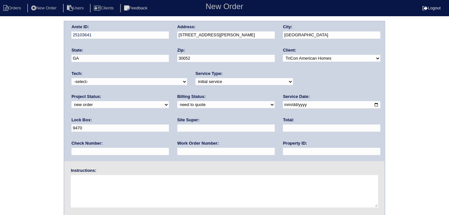
click at [283, 150] on input "text" at bounding box center [331, 151] width 97 height 7
type input "N/A"
click at [177, 151] on input "text" at bounding box center [225, 151] width 97 height 7
type input "554681"
drag, startPoint x: 106, startPoint y: 130, endPoint x: 108, endPoint y: 122, distance: 8.0
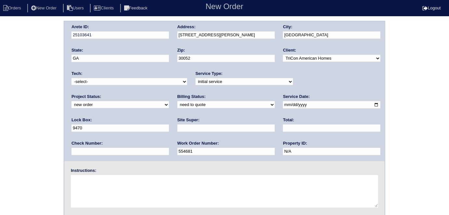
click at [177, 130] on input "text" at bounding box center [225, 128] width 97 height 7
click at [177, 127] on input "text" at bounding box center [225, 128] width 97 height 7
type input "Yago Battles"
click at [113, 184] on textarea at bounding box center [224, 191] width 307 height 32
click at [95, 182] on textarea at bounding box center [224, 191] width 307 height 32
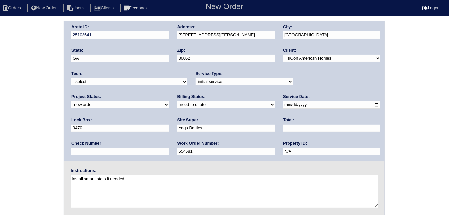
type textarea "Install smart tstats if needed"
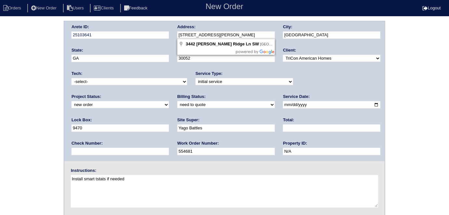
drag, startPoint x: 238, startPoint y: 36, endPoint x: 177, endPoint y: 38, distance: 61.4
click at [177, 38] on div "Arete ID: 25103641 Address: 3442 Woodruff Ridge Ln SW City: Loganville State: G…" at bounding box center [224, 91] width 320 height 140
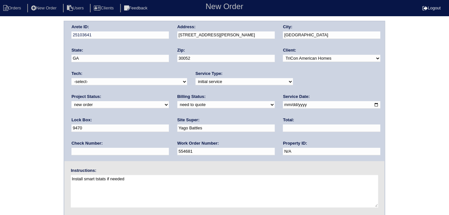
click at [21, 69] on div "Arete ID: 25103641 Address: 3442 Woodruff Ridge Ln SW City: Loganville State: G…" at bounding box center [224, 152] width 449 height 263
drag, startPoint x: 23, startPoint y: 80, endPoint x: 23, endPoint y: 88, distance: 8.1
click at [23, 81] on div "Arete ID: 25103641 Address: 3442 Woodruff Ridge Ln SW City: Loganville State: G…" at bounding box center [224, 152] width 449 height 263
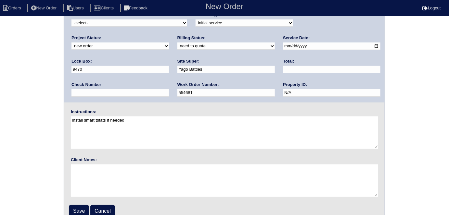
scroll to position [67, 0]
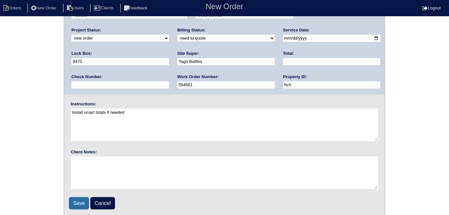
click at [71, 200] on input "Save" at bounding box center [79, 203] width 20 height 12
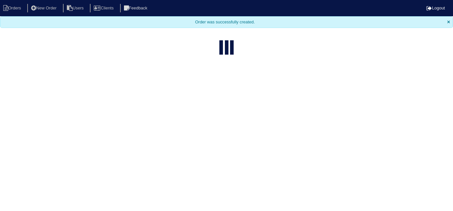
select select "15"
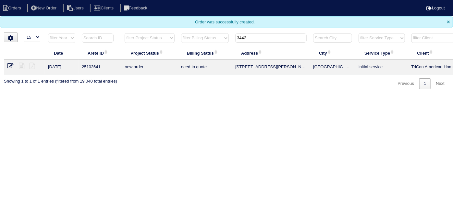
drag, startPoint x: 254, startPoint y: 37, endPoint x: 70, endPoint y: 18, distance: 184.4
click at [97, 21] on body "Orders New Order Users Clients Feedback Logout Orders New Order Users Clients M…" at bounding box center [226, 44] width 453 height 89
type input "6655"
click at [10, 64] on icon at bounding box center [10, 66] width 6 height 6
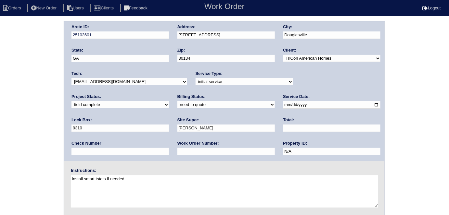
click at [177, 150] on input "text" at bounding box center [225, 151] width 97 height 7
type input "554691"
click at [23, 119] on div "Arete ID: 25103601 Address: [STREET_ADDRESS] City: [GEOGRAPHIC_DATA] State: [GE…" at bounding box center [224, 152] width 449 height 263
drag, startPoint x: 0, startPoint y: 132, endPoint x: 35, endPoint y: 84, distance: 59.8
click at [0, 132] on div "Arete ID: 25103601 Address: [STREET_ADDRESS] City: [GEOGRAPHIC_DATA] State: [GE…" at bounding box center [224, 152] width 449 height 263
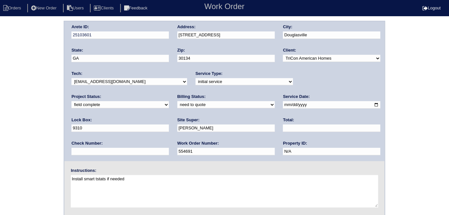
click at [0, 117] on div "Arete ID: 25103601 Address: [STREET_ADDRESS] City: [GEOGRAPHIC_DATA] State: [GE…" at bounding box center [224, 152] width 449 height 263
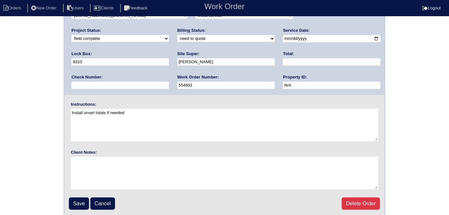
scroll to position [67, 0]
click at [79, 200] on input "Save" at bounding box center [79, 203] width 20 height 12
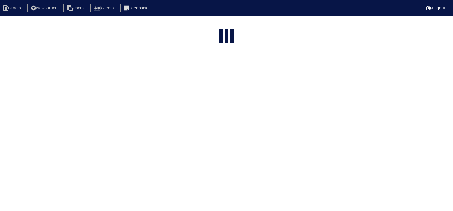
select select "15"
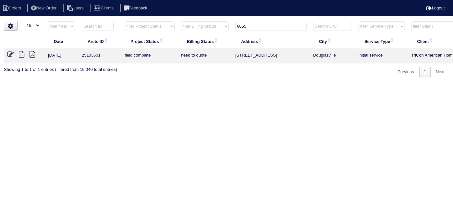
drag, startPoint x: 248, startPoint y: 24, endPoint x: 218, endPoint y: 22, distance: 30.2
click at [221, 22] on tr "filter Year -- Any Year -- 2025 2024 2023 2022 2021 2020 2019 filter Project St…" at bounding box center [285, 27] width 563 height 13
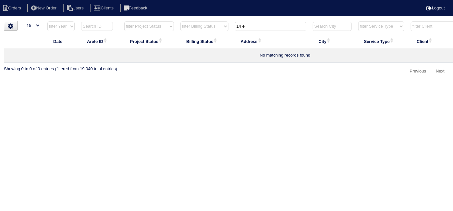
drag, startPoint x: 256, startPoint y: 25, endPoint x: 220, endPoint y: 19, distance: 36.6
click at [220, 19] on html "Orders New Order Users Clients Feedback Logout Orders New Order Users Clients M…" at bounding box center [226, 41] width 453 height 83
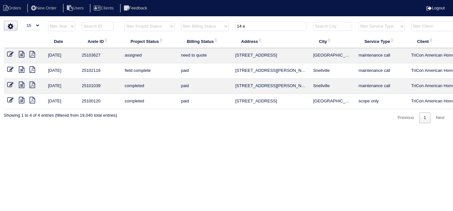
type input "14 e"
click at [293, 130] on html "Orders New Order Users Clients Feedback Logout Orders New Order Users Clients M…" at bounding box center [226, 65] width 453 height 130
drag, startPoint x: 260, startPoint y: 26, endPoint x: 190, endPoint y: 17, distance: 70.1
click at [197, 19] on html "Orders New Order Users Clients Feedback Logout Orders New Order Users Clients M…" at bounding box center [226, 65] width 453 height 130
